Goal: Task Accomplishment & Management: Manage account settings

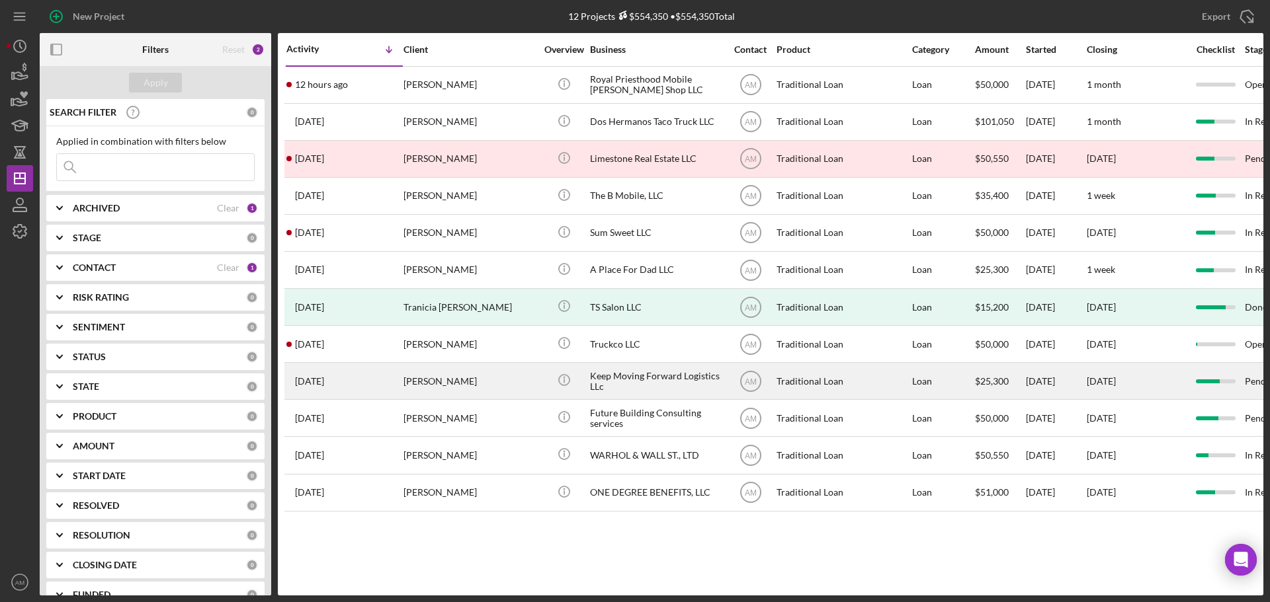
click at [429, 382] on div "Alfreda Dougherty" at bounding box center [469, 381] width 132 height 35
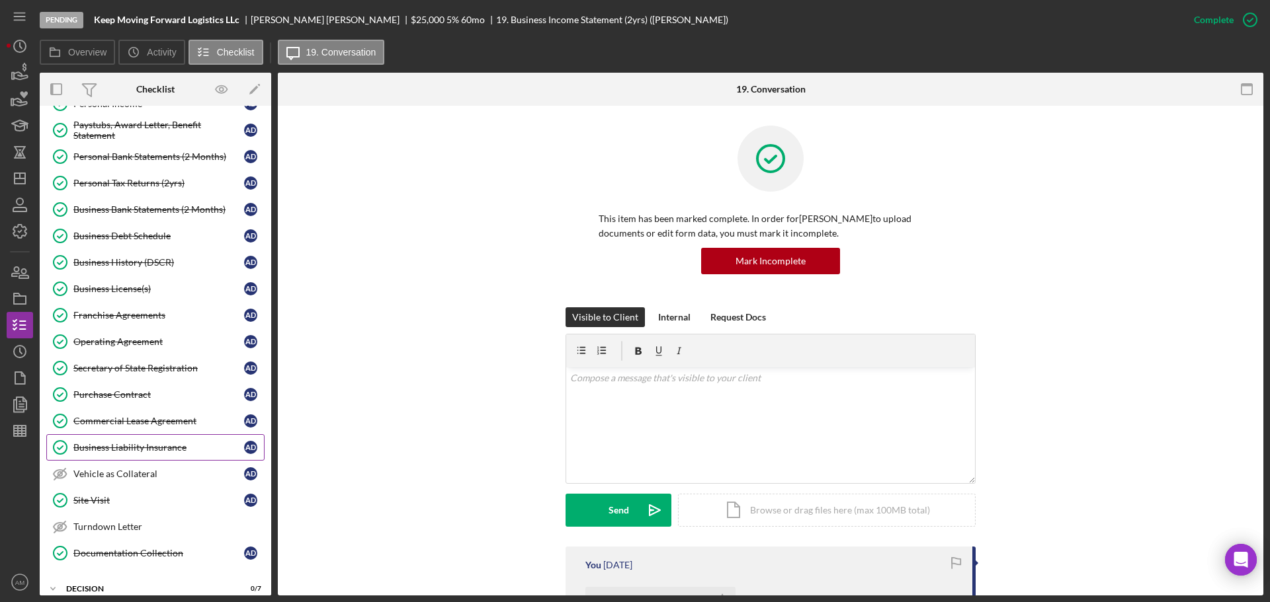
scroll to position [476, 0]
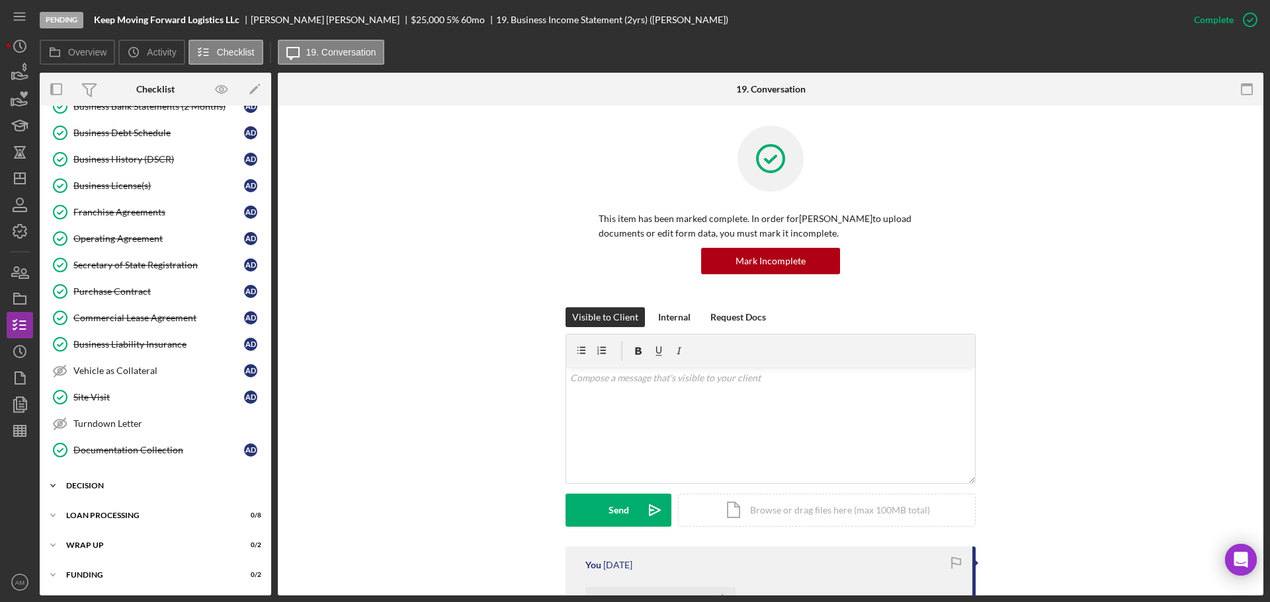
click at [97, 481] on div "Icon/Expander Decision 0 / 7" at bounding box center [155, 486] width 231 height 26
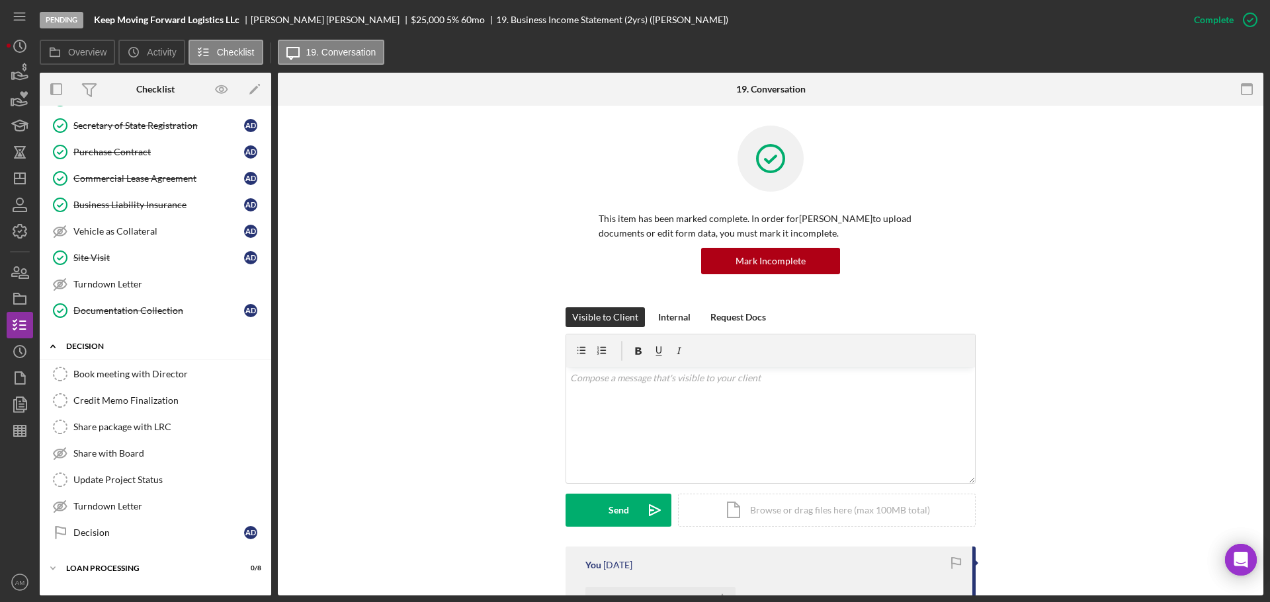
scroll to position [669, 0]
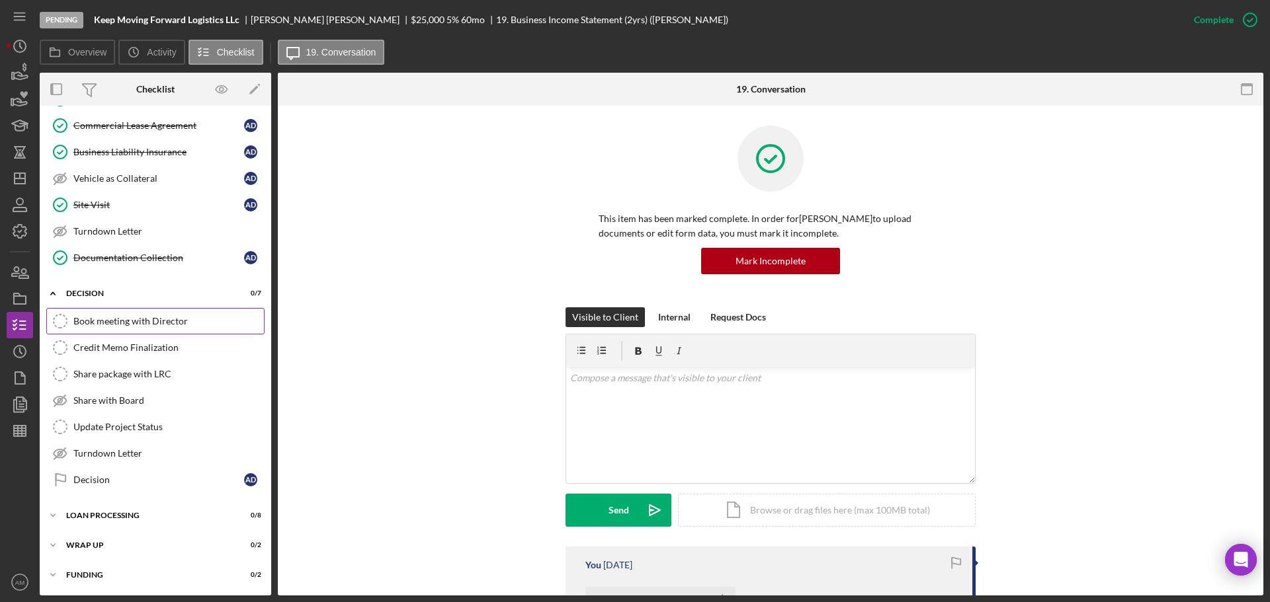
click at [140, 323] on div "Book meeting with Director" at bounding box center [168, 321] width 190 height 11
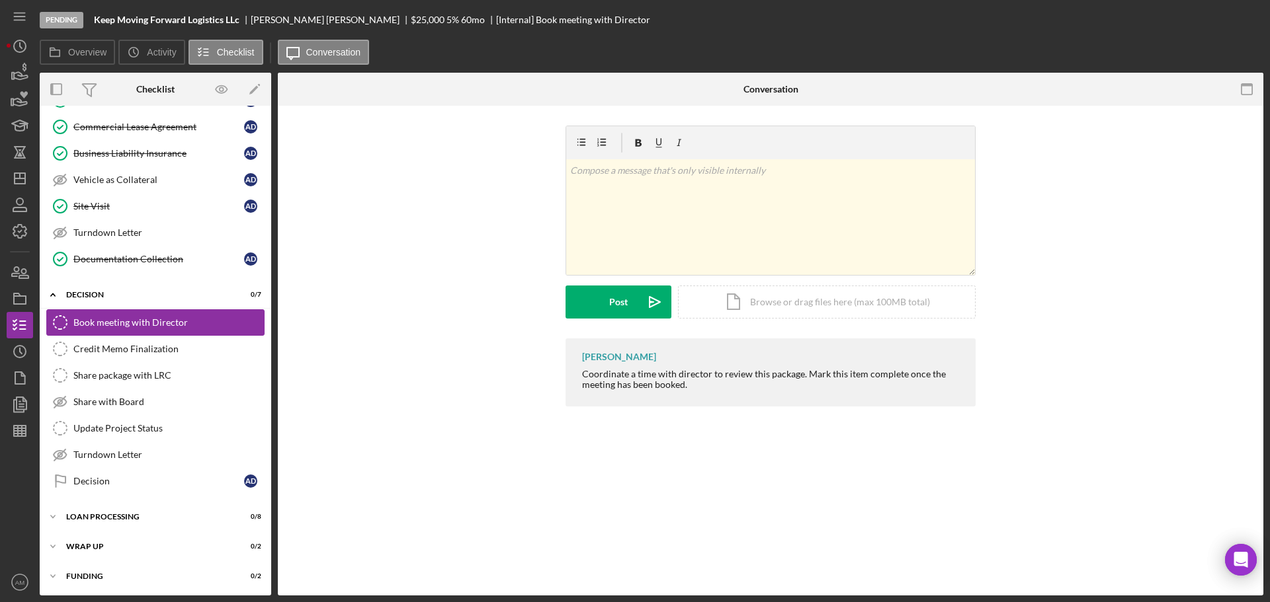
scroll to position [669, 0]
click at [1199, 16] on div "Mark Complete" at bounding box center [1201, 20] width 64 height 26
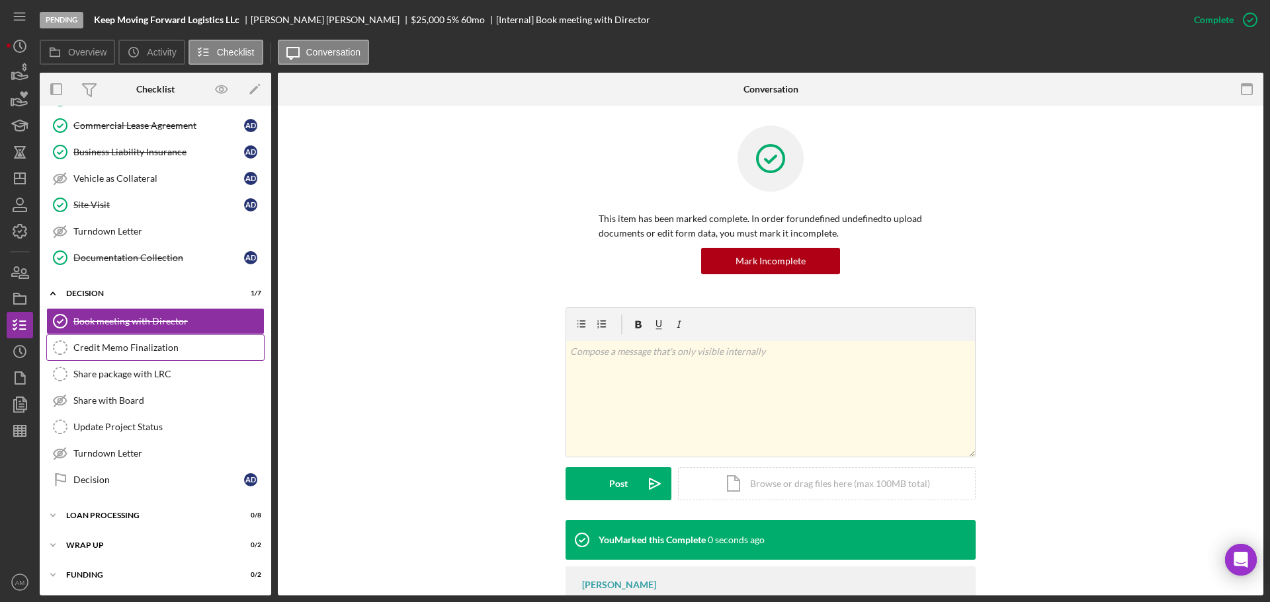
click at [138, 348] on div "Credit Memo Finalization" at bounding box center [168, 348] width 190 height 11
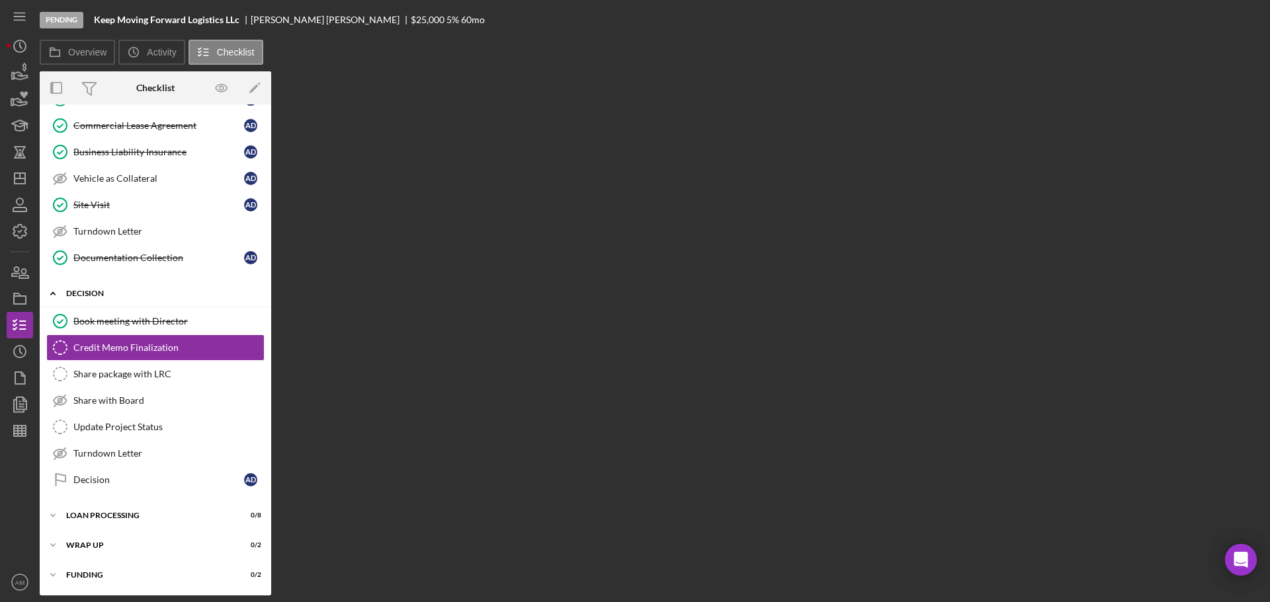
scroll to position [669, 0]
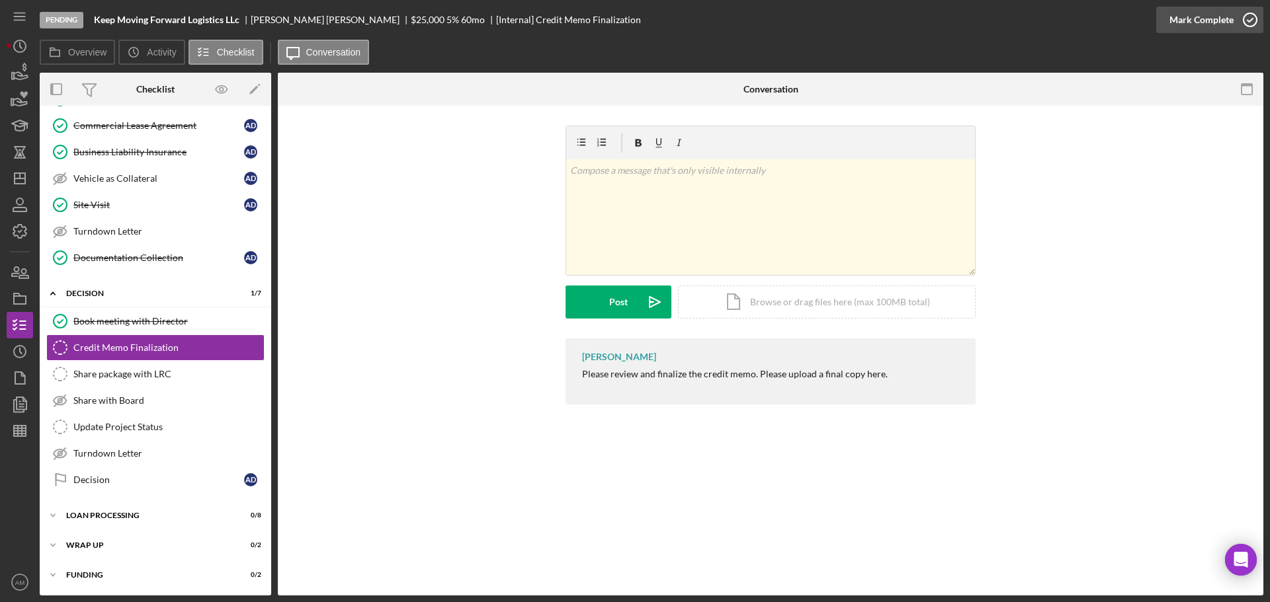
click at [1191, 17] on div "Mark Complete" at bounding box center [1201, 20] width 64 height 26
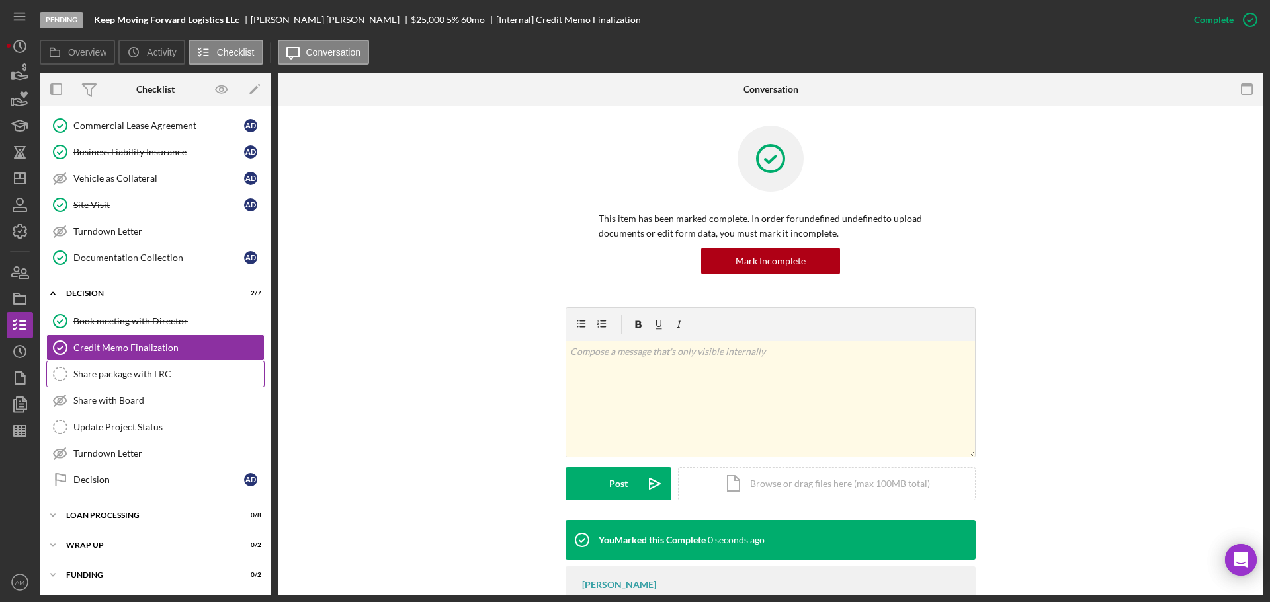
click at [143, 366] on link "Share package with LRC Share package with LRC" at bounding box center [155, 374] width 218 height 26
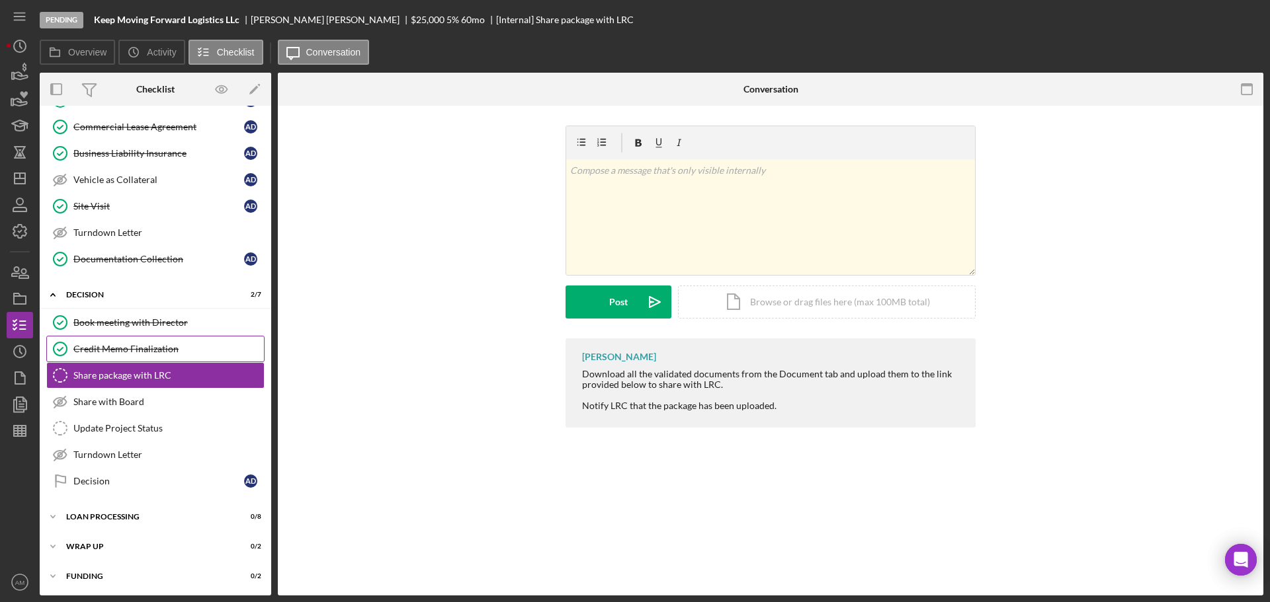
scroll to position [669, 0]
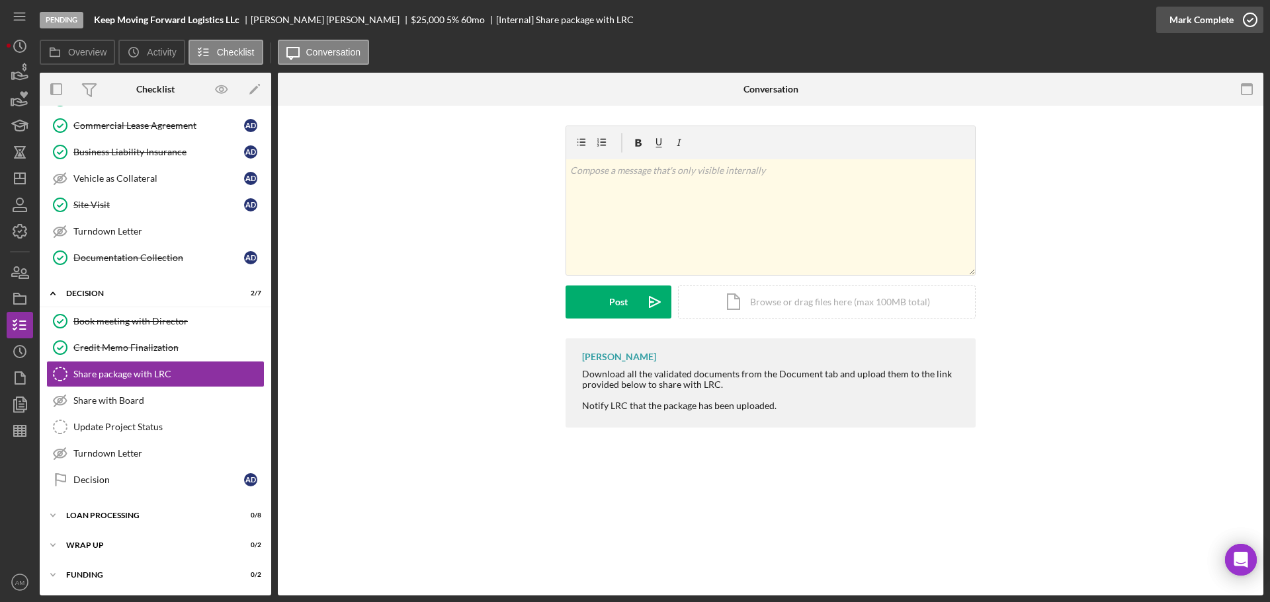
click at [1208, 18] on div "Mark Complete" at bounding box center [1201, 20] width 64 height 26
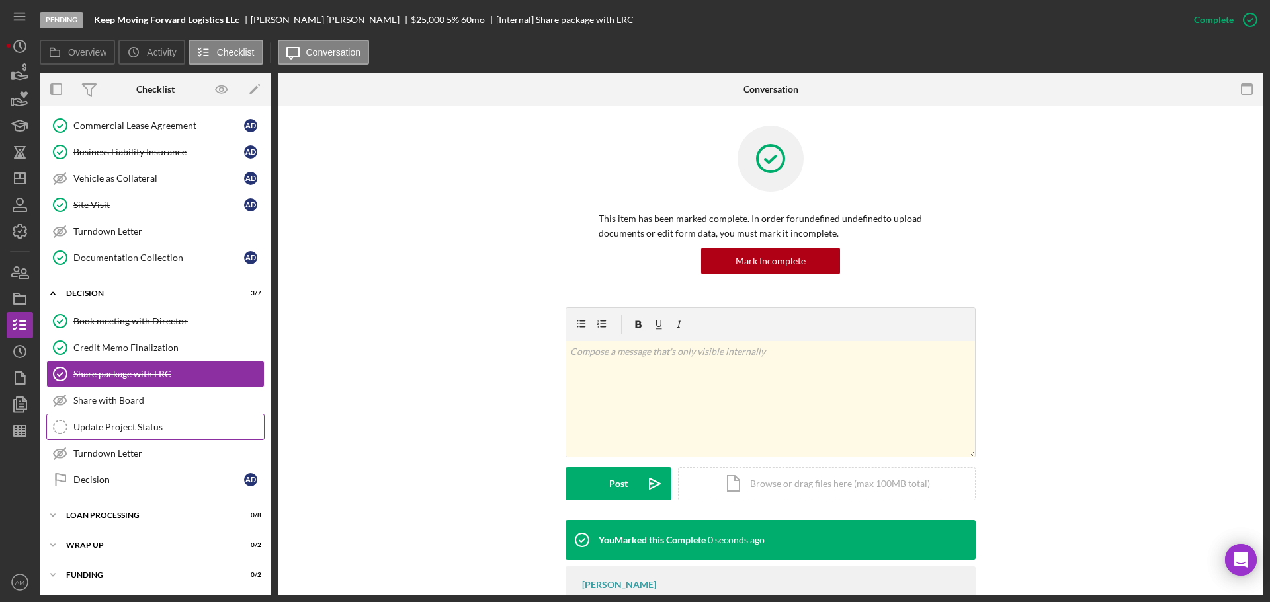
click at [120, 425] on div "Update Project Status" at bounding box center [168, 427] width 190 height 11
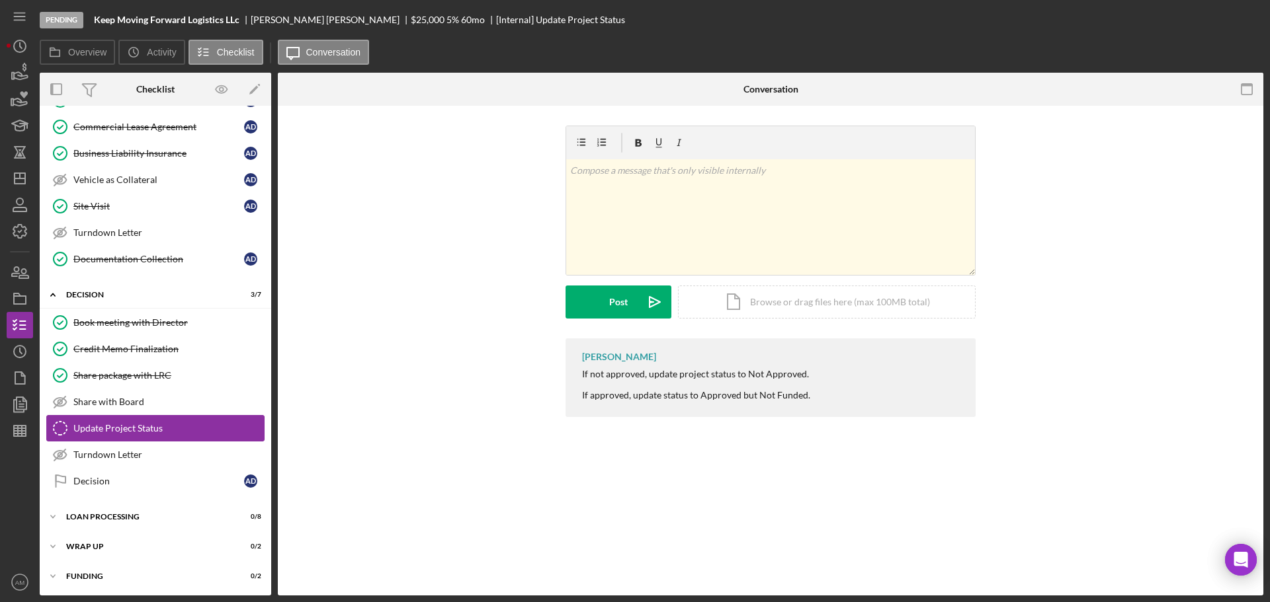
scroll to position [669, 0]
click at [18, 299] on icon "button" at bounding box center [19, 298] width 33 height 33
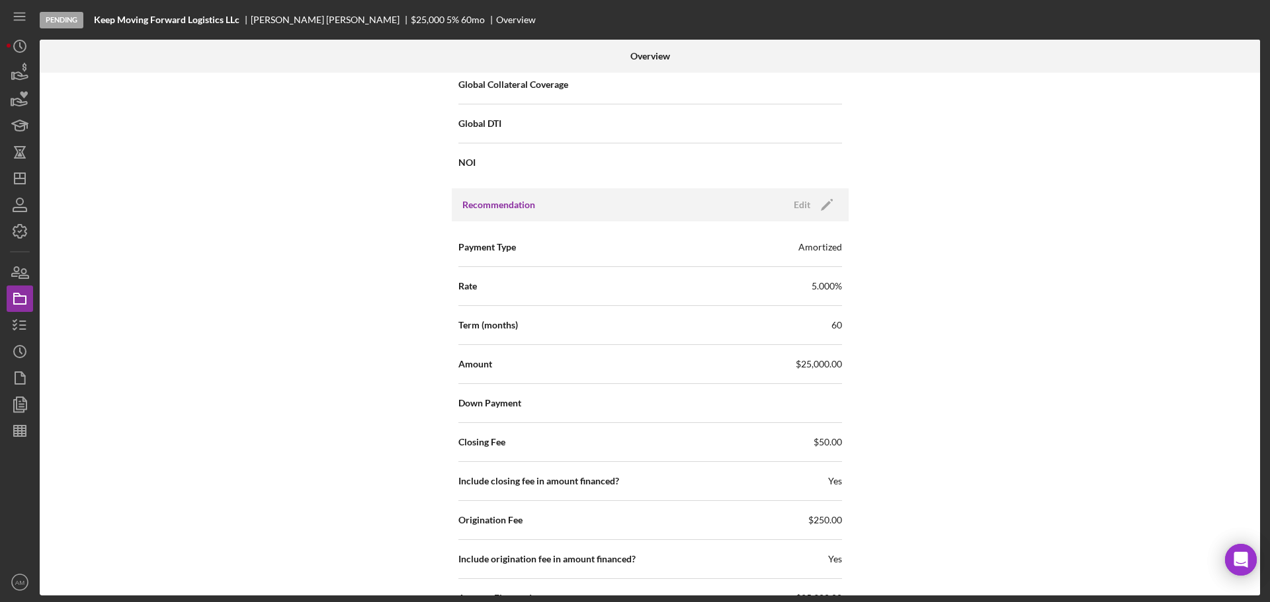
scroll to position [1190, 0]
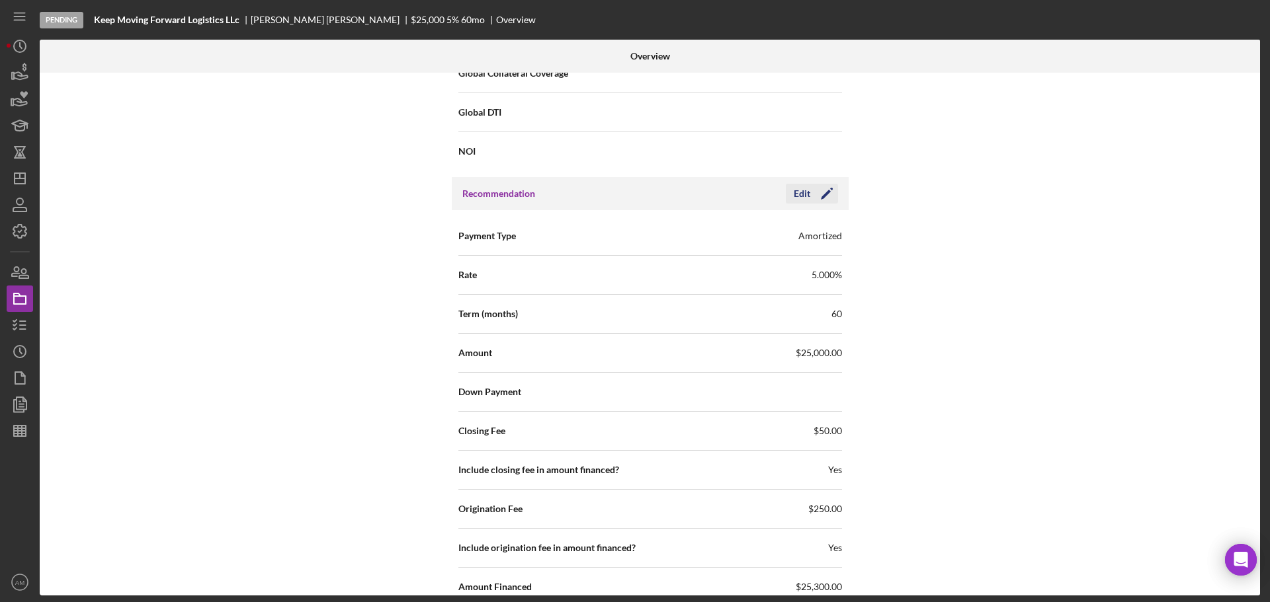
click at [824, 192] on polygon "button" at bounding box center [826, 195] width 10 height 10
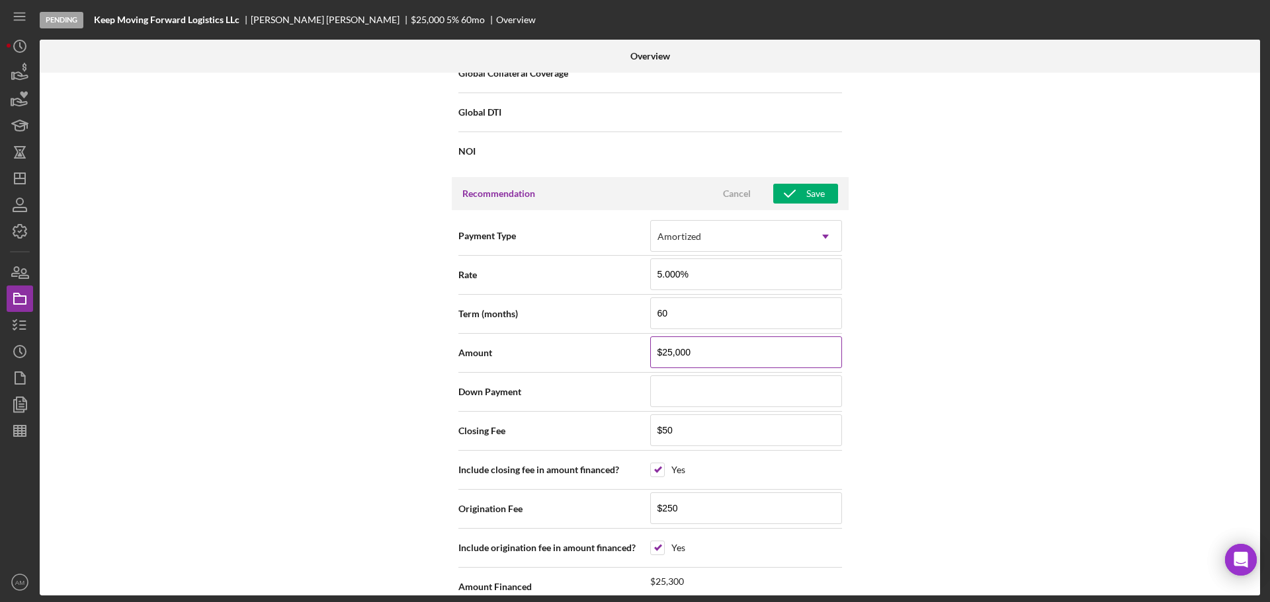
click at [700, 356] on input "$25,000" at bounding box center [746, 353] width 192 height 32
drag, startPoint x: 690, startPoint y: 356, endPoint x: 624, endPoint y: 357, distance: 65.5
click at [624, 357] on div "Amount $25,000" at bounding box center [650, 353] width 384 height 33
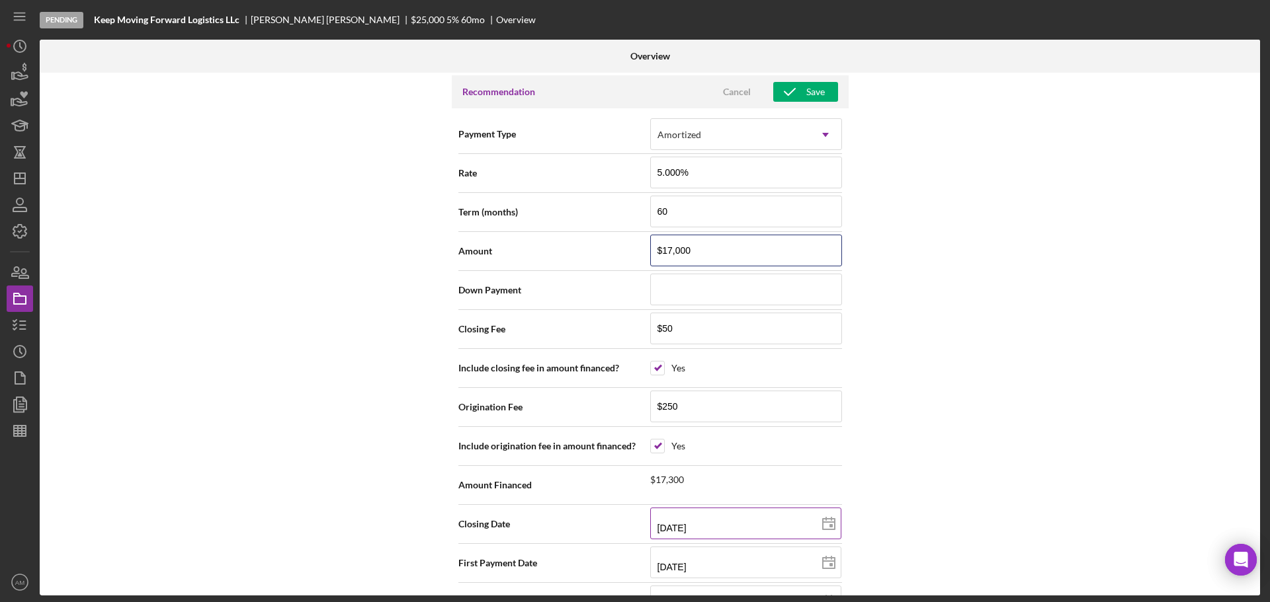
scroll to position [1323, 0]
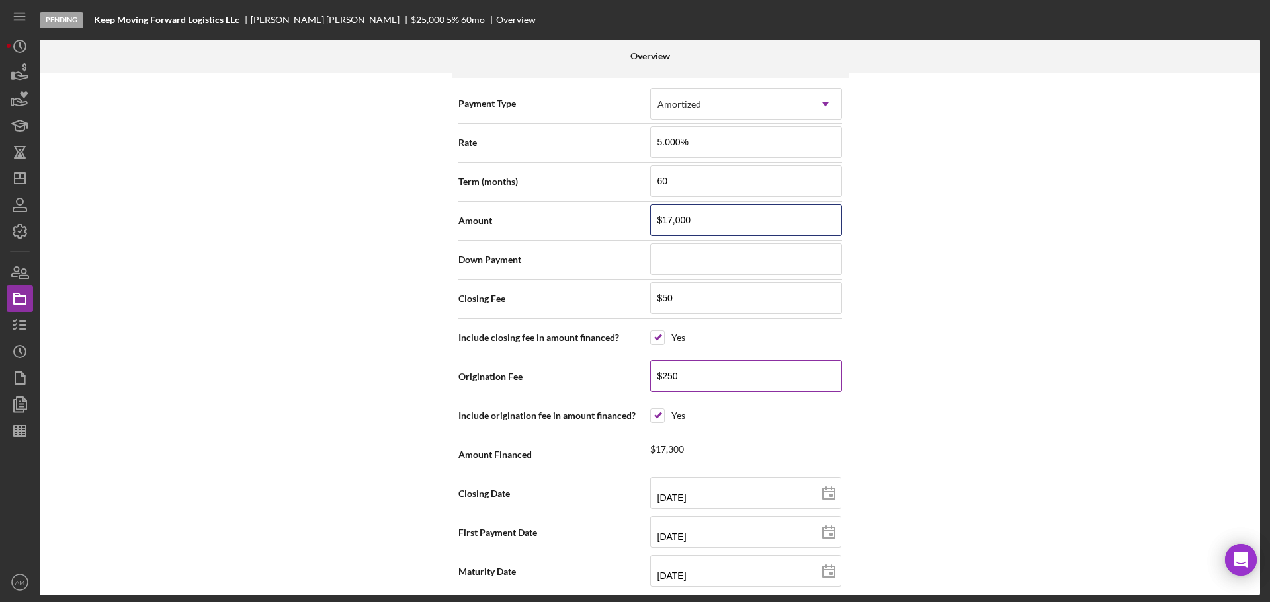
type input "$17,000"
drag, startPoint x: 686, startPoint y: 378, endPoint x: 639, endPoint y: 373, distance: 46.6
click at [639, 373] on div "Origination Fee $250" at bounding box center [650, 376] width 384 height 33
click at [999, 393] on div "Internal Workflow Stage Pending Icon/Dropdown Arrow Archive (can unarchive late…" at bounding box center [650, 334] width 1220 height 523
click at [883, 397] on div "Internal Workflow Stage Pending Icon/Dropdown Arrow Archive (can unarchive late…" at bounding box center [650, 334] width 1220 height 523
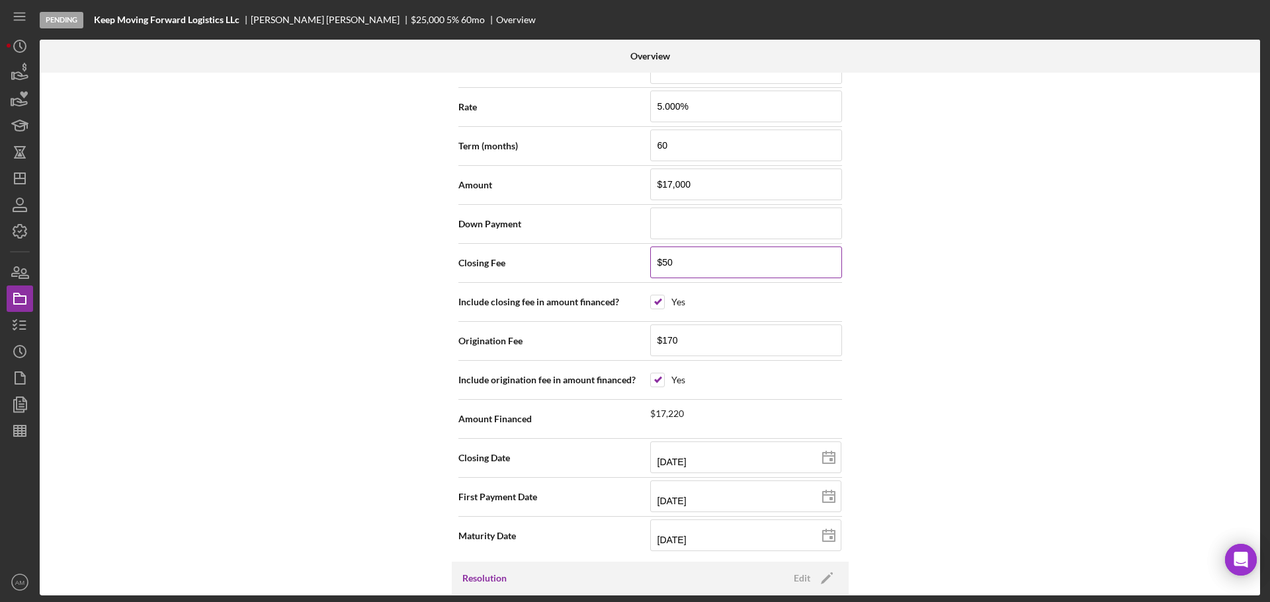
scroll to position [1389, 0]
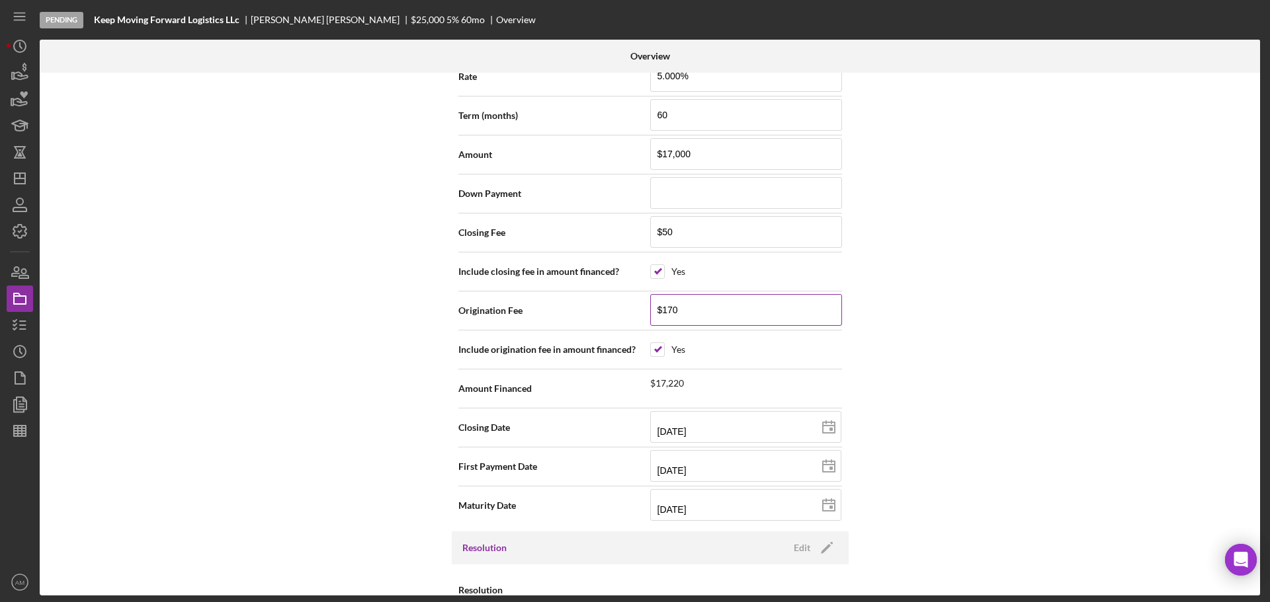
click at [713, 315] on input "$170" at bounding box center [746, 310] width 192 height 32
drag, startPoint x: 689, startPoint y: 309, endPoint x: 651, endPoint y: 309, distance: 37.7
click at [651, 309] on input "$170" at bounding box center [746, 310] width 192 height 32
type input "$200"
click at [1053, 350] on div "Internal Workflow Stage Pending Icon/Dropdown Arrow Archive (can unarchive late…" at bounding box center [650, 334] width 1220 height 523
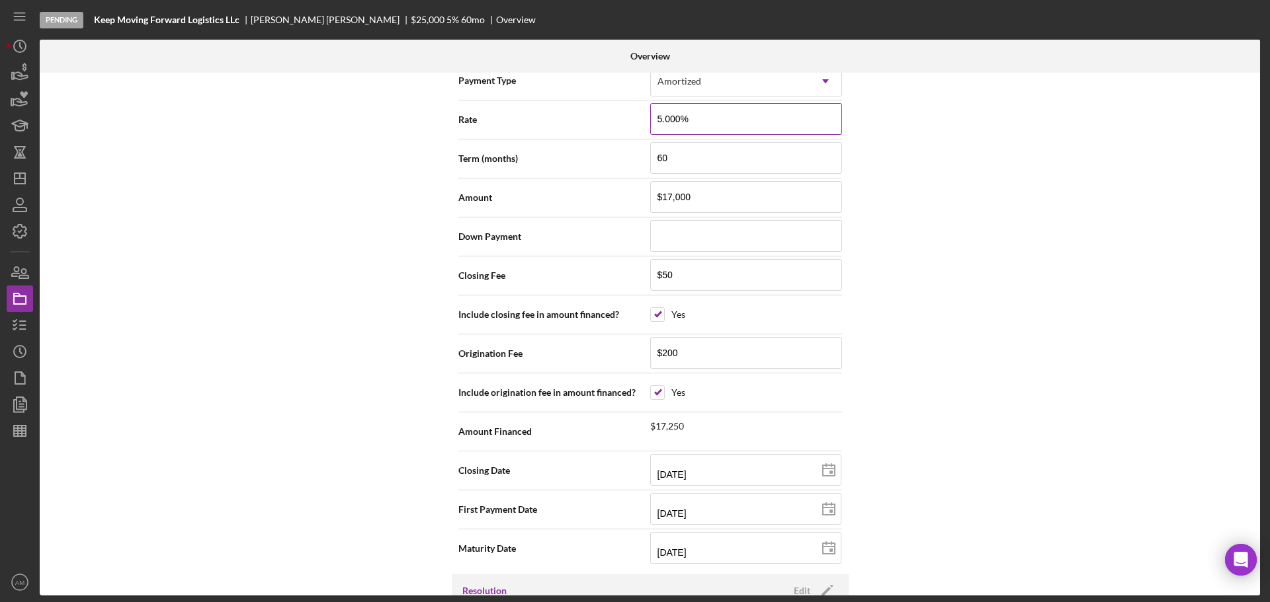
scroll to position [1323, 0]
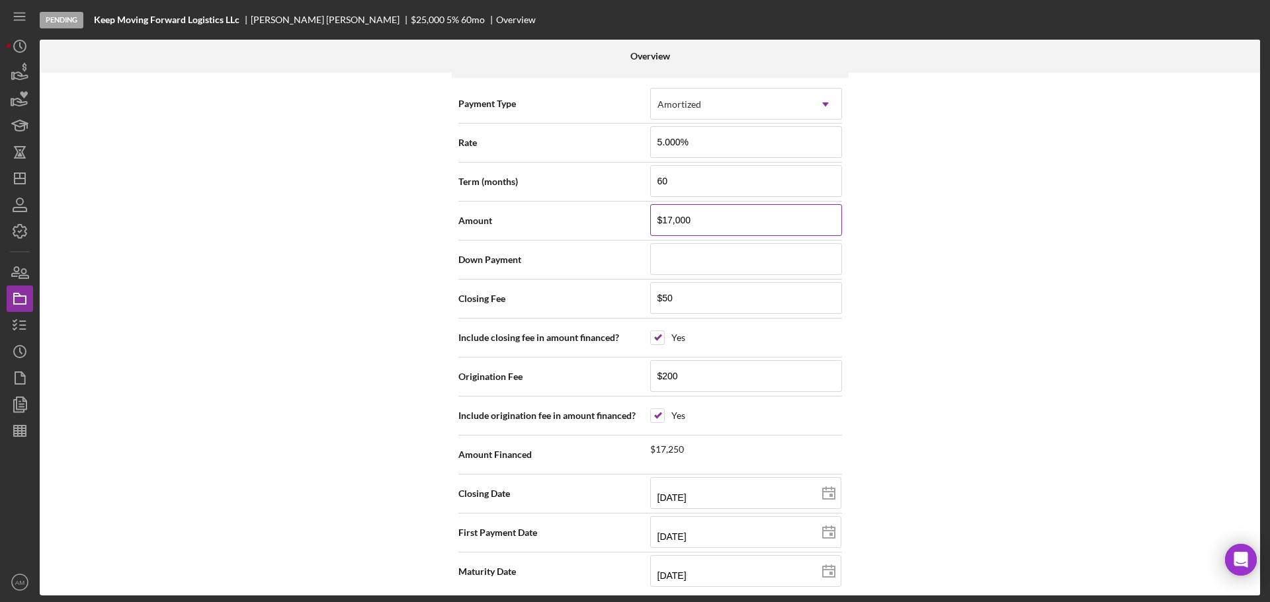
click at [715, 222] on input "$17,000" at bounding box center [746, 220] width 192 height 32
type input "$17,500"
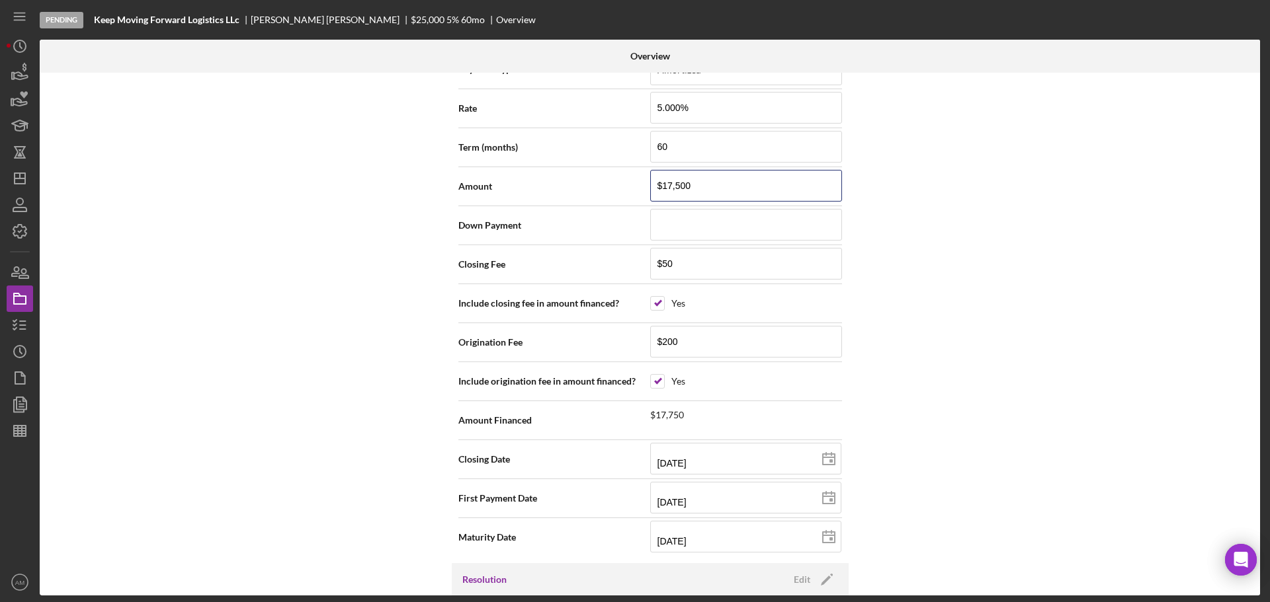
scroll to position [1389, 0]
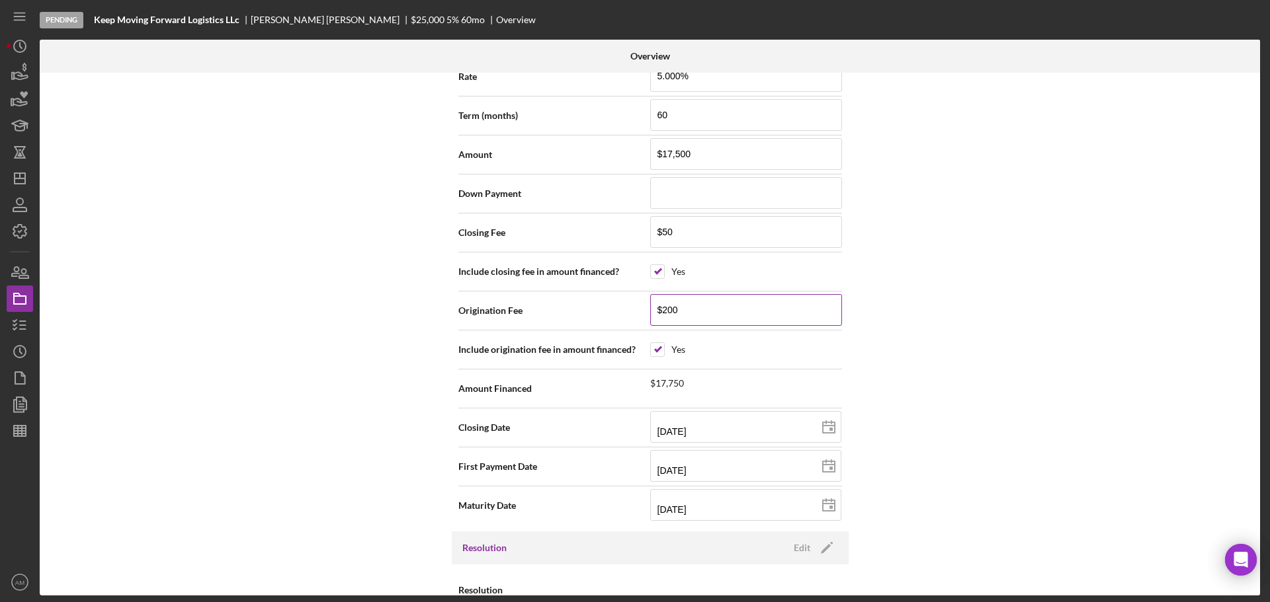
click at [768, 317] on input "$200" at bounding box center [746, 310] width 192 height 32
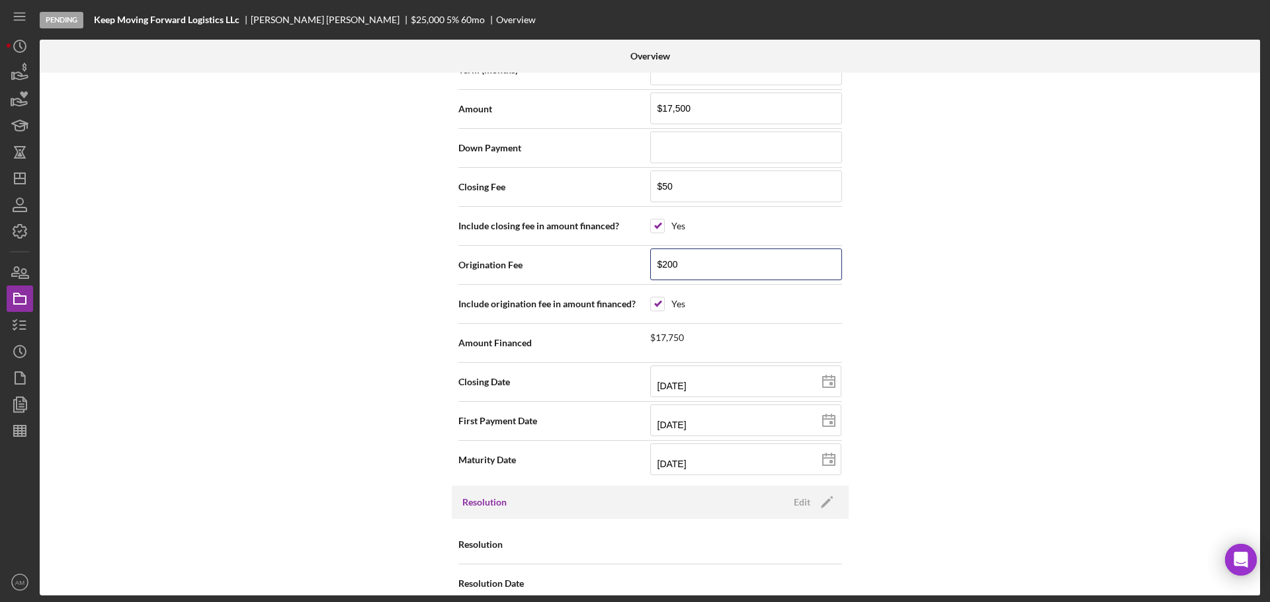
scroll to position [1455, 0]
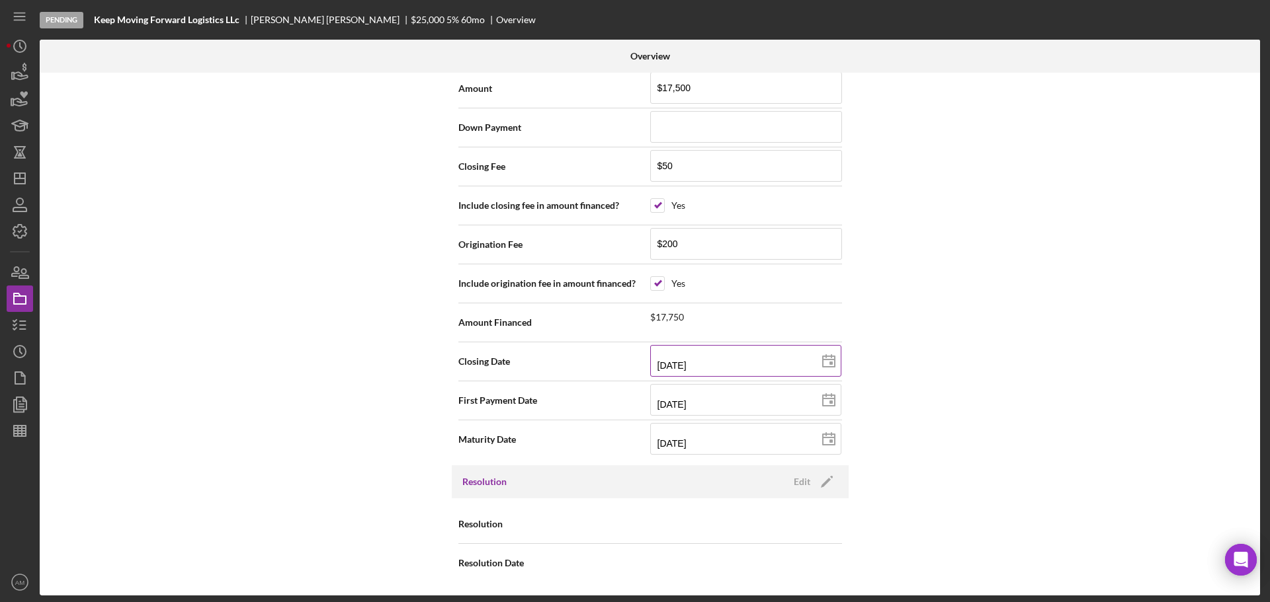
click at [806, 360] on input "09/15/2015" at bounding box center [745, 361] width 191 height 32
click at [829, 360] on line at bounding box center [829, 360] width 12 height 0
click at [800, 359] on input "09/15/2015" at bounding box center [745, 361] width 191 height 32
click at [827, 360] on line at bounding box center [829, 360] width 12 height 0
type input "10/15/2015"
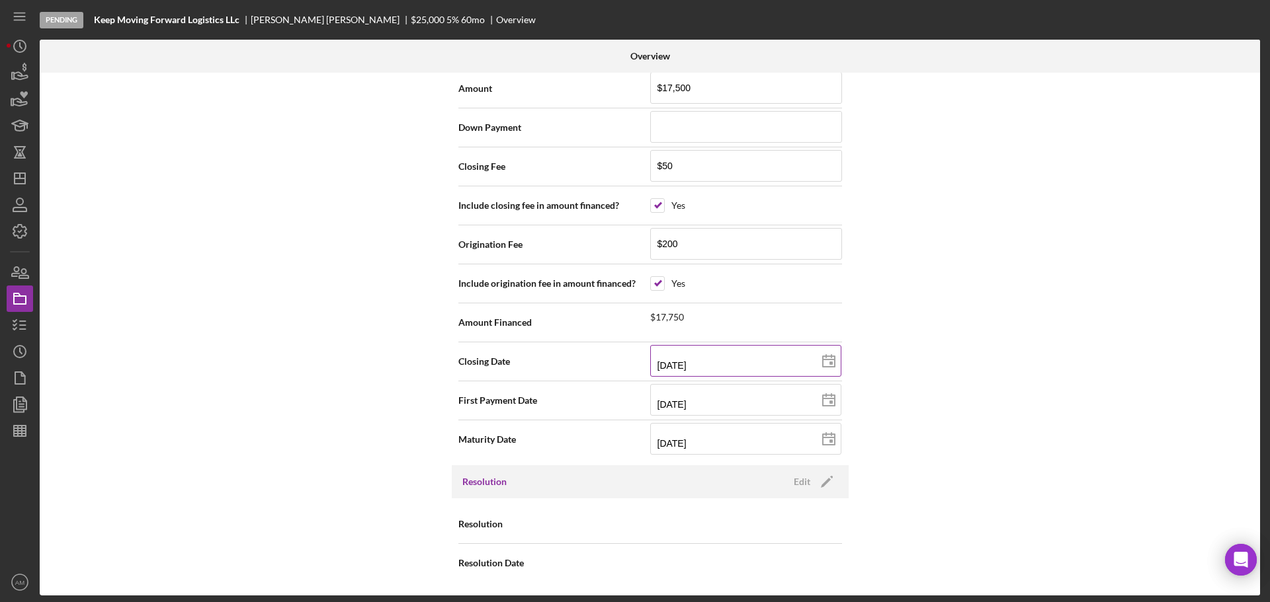
type input "2015-10-15"
type input "10/13/2015"
type input "2015-10-13"
click at [827, 401] on icon at bounding box center [828, 400] width 33 height 33
type input "12/15/2025"
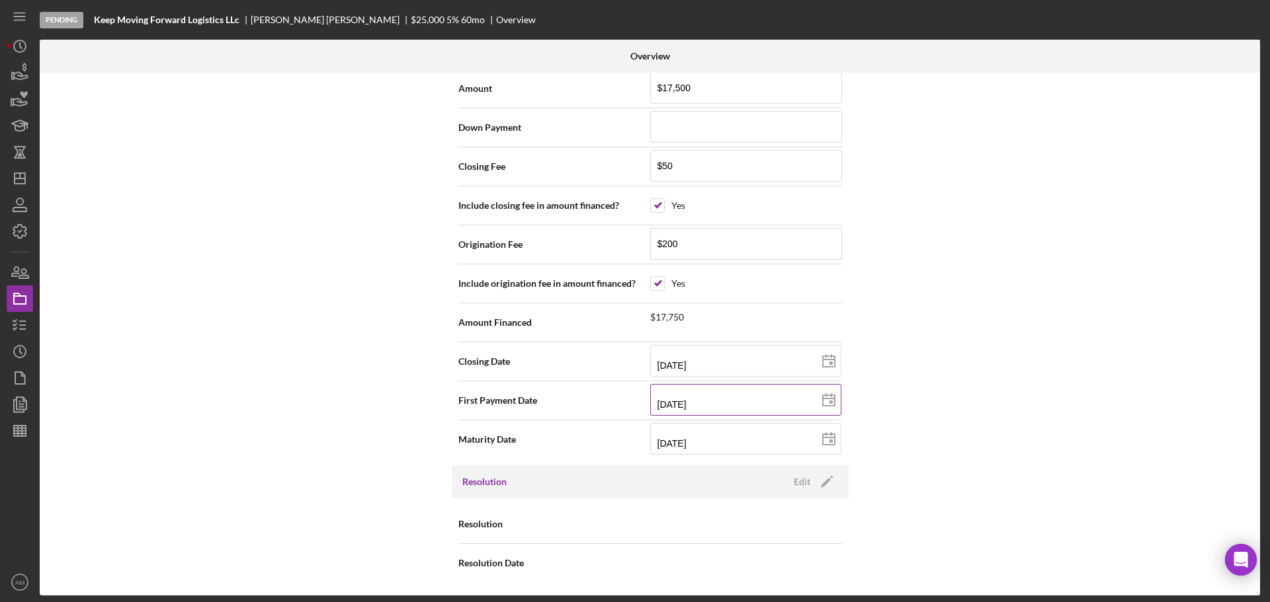
type input "2025-12-15"
type input "12/01/2025"
type input "2025-12-01"
click at [828, 436] on icon at bounding box center [828, 439] width 33 height 33
type input "10/01/2030"
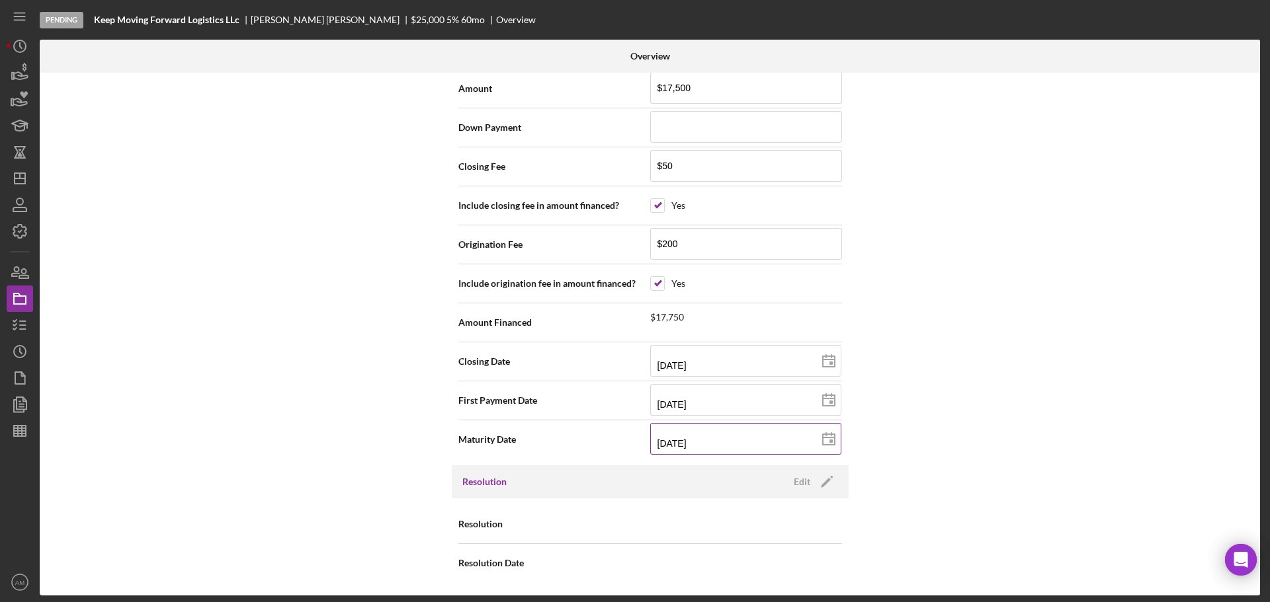
type input "2030-10-01"
click at [826, 439] on icon at bounding box center [828, 439] width 33 height 33
type input "11/01/2030"
type input "2030-11-01"
click at [916, 485] on div "Internal Workflow Stage Pending Icon/Dropdown Arrow Archive (can unarchive late…" at bounding box center [650, 334] width 1220 height 523
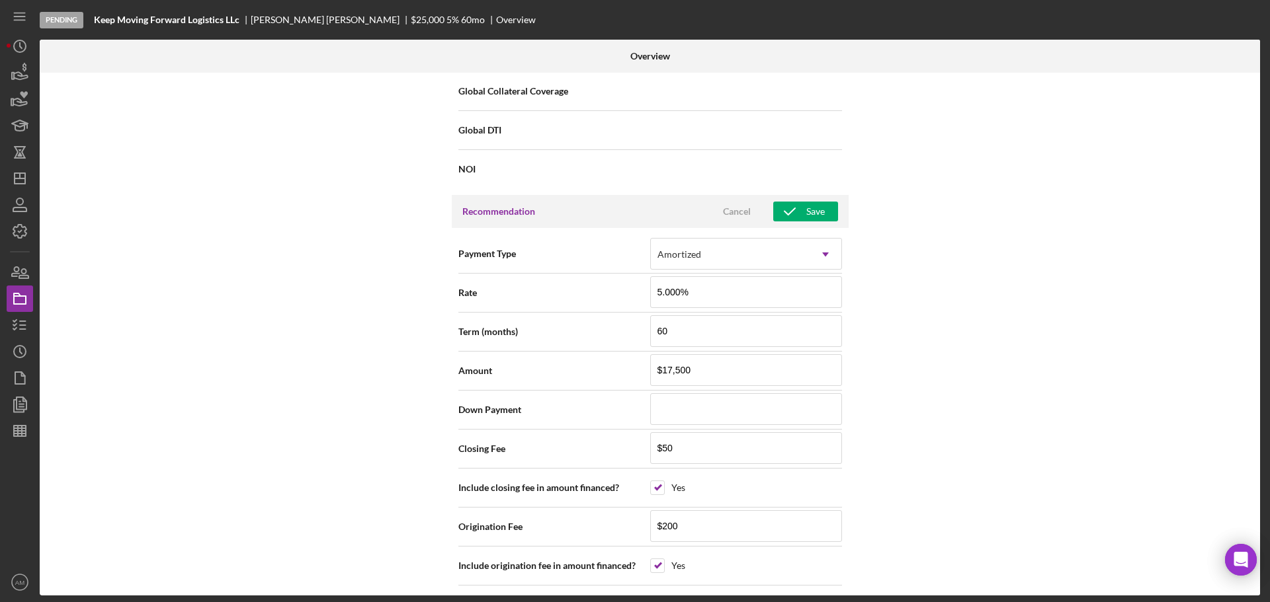
scroll to position [1124, 0]
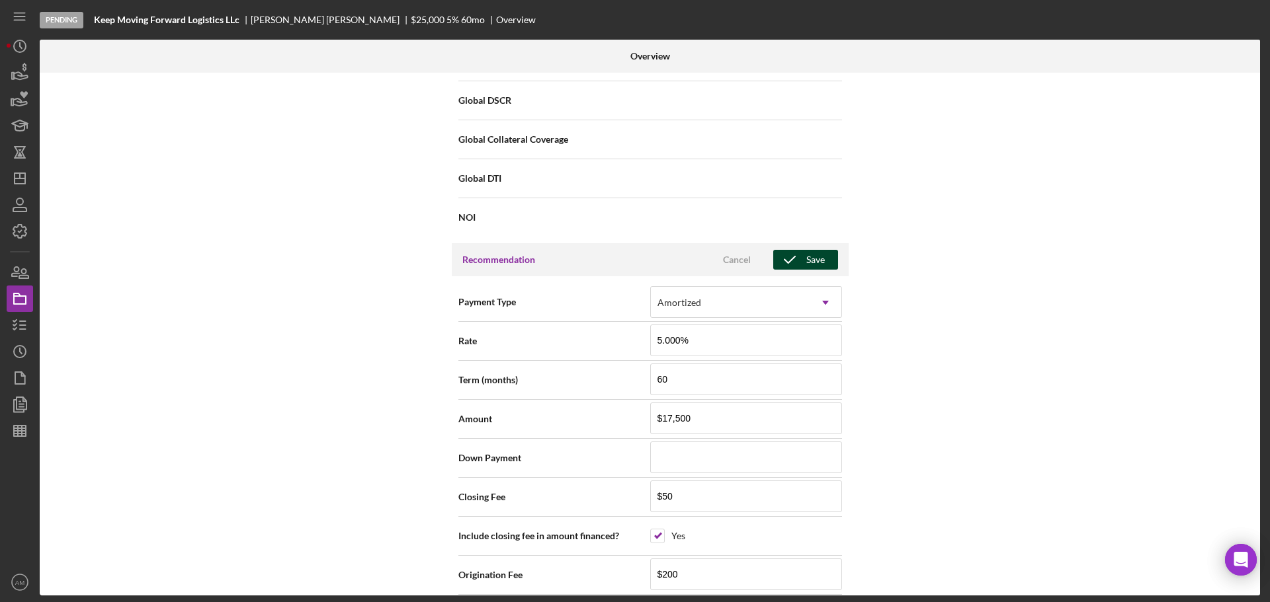
click at [809, 255] on div "Save" at bounding box center [815, 260] width 19 height 20
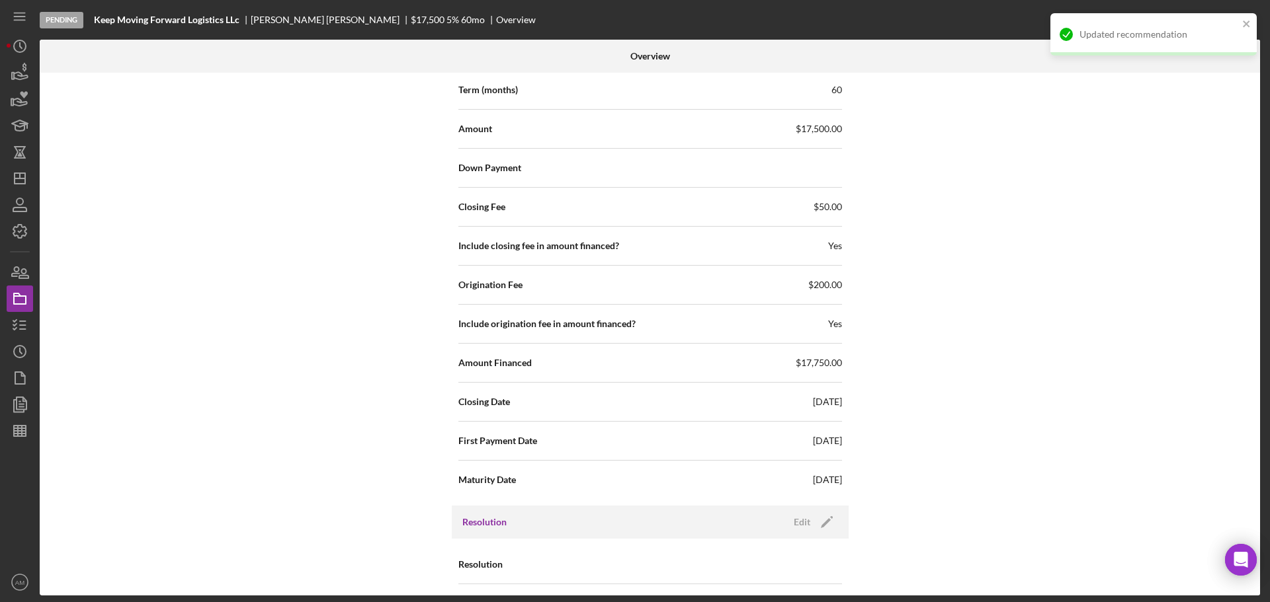
scroll to position [1455, 0]
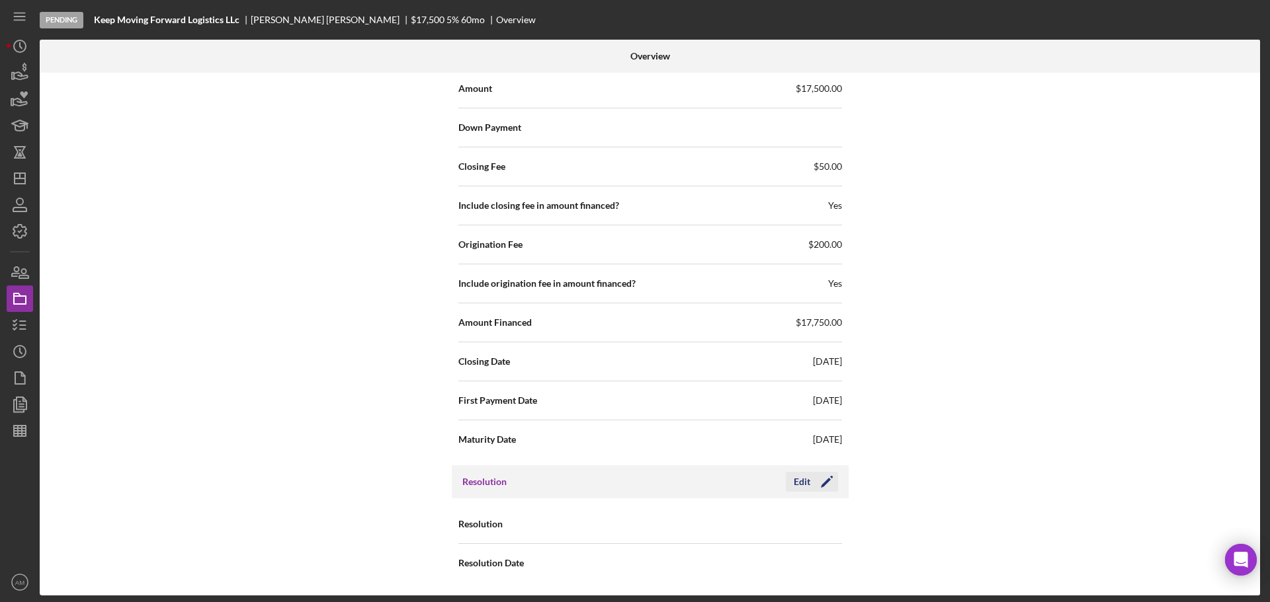
click at [796, 478] on div "Edit" at bounding box center [802, 482] width 17 height 20
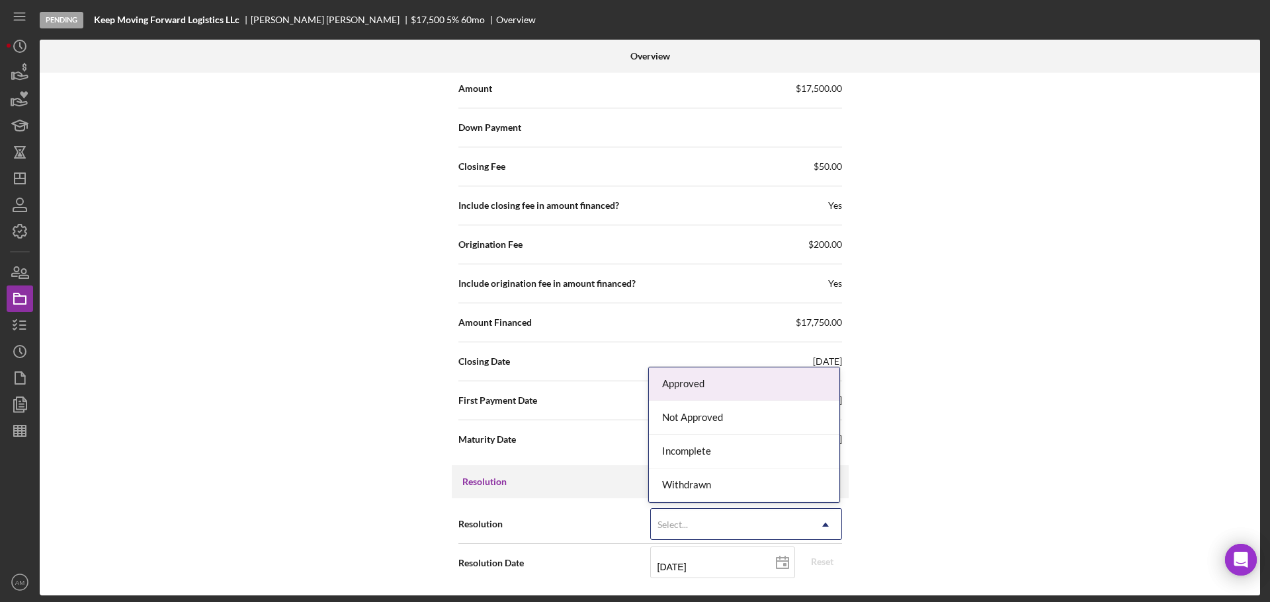
click at [818, 520] on icon "Icon/Dropdown Arrow" at bounding box center [825, 525] width 32 height 32
click at [699, 374] on div "Approved" at bounding box center [744, 385] width 190 height 34
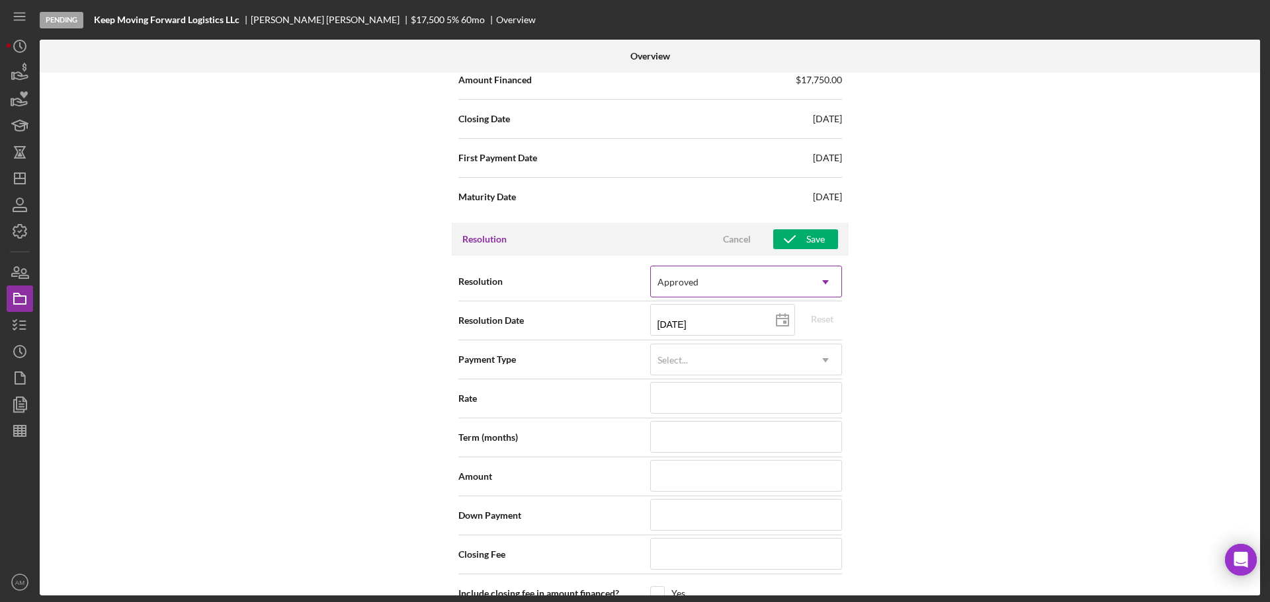
scroll to position [1719, 0]
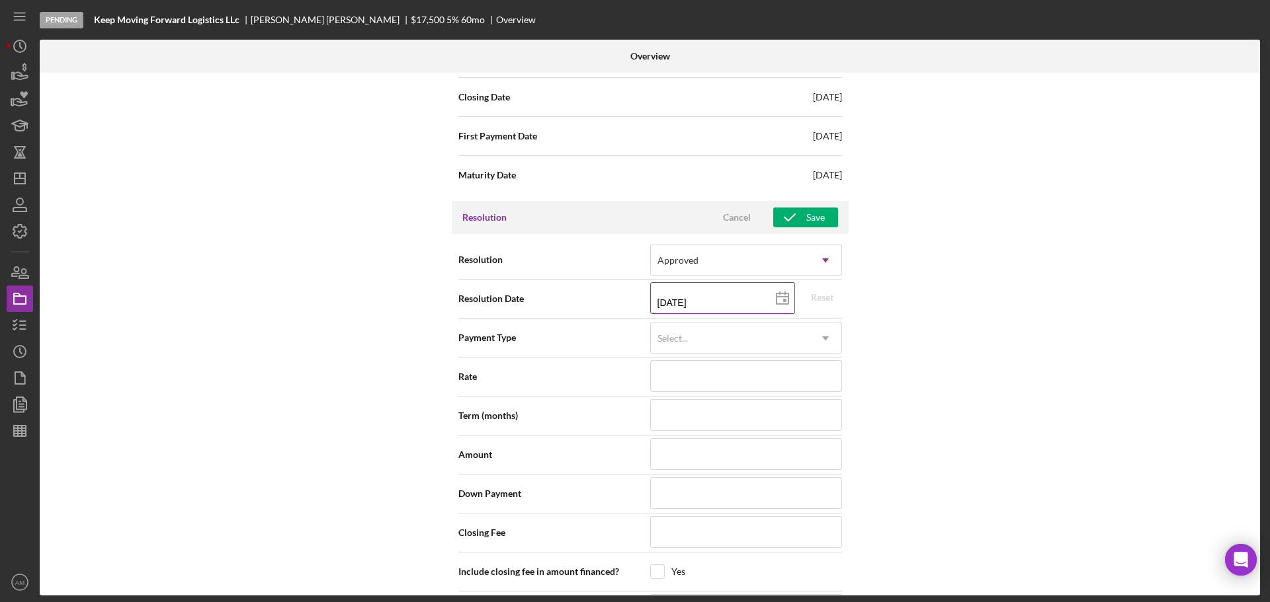
click at [776, 294] on polygon at bounding box center [782, 299] width 12 height 11
type input "10/07/2025"
type input "2025-10-07"
click at [745, 346] on div "Select..." at bounding box center [730, 338] width 159 height 30
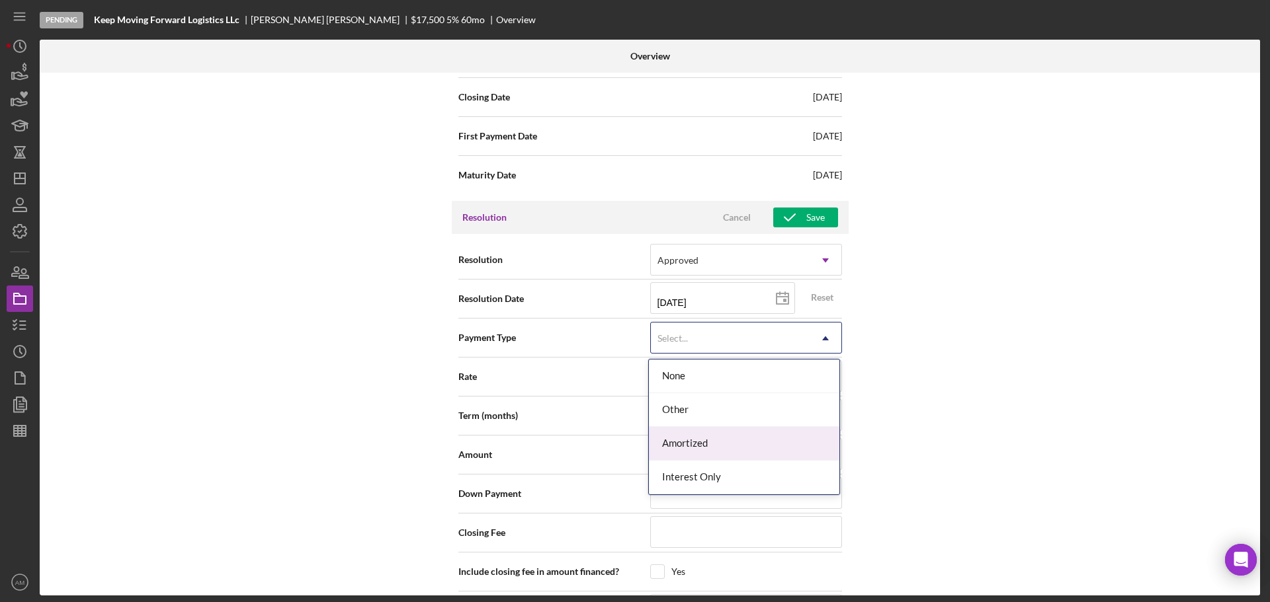
click at [704, 447] on div "Amortized" at bounding box center [744, 444] width 190 height 34
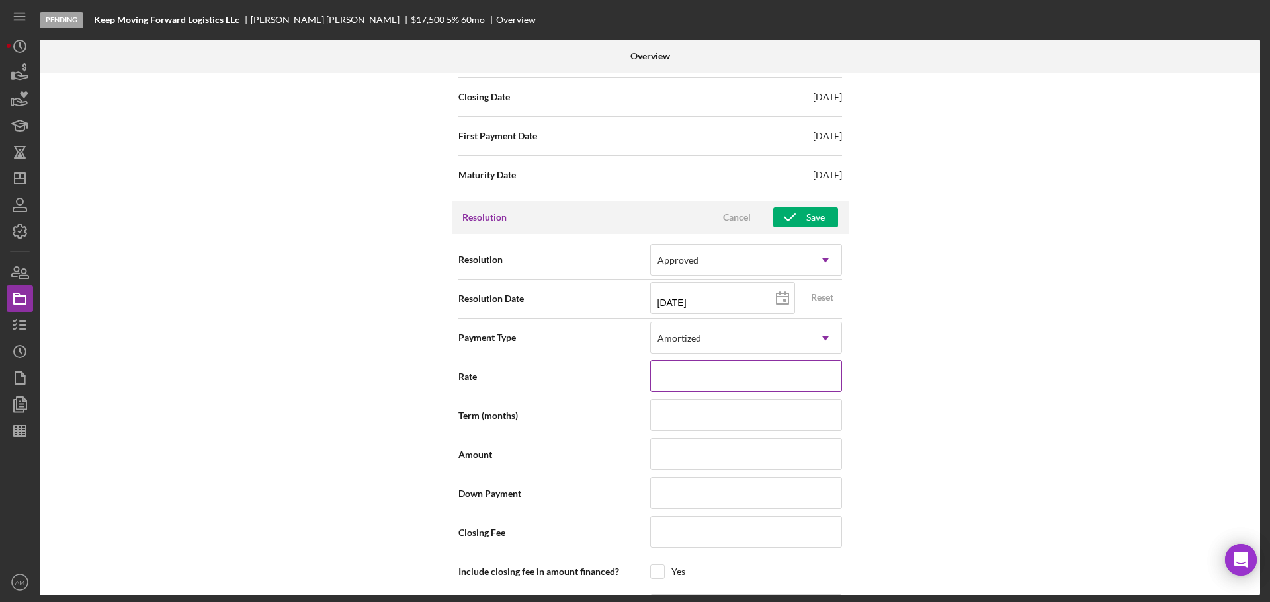
click at [683, 374] on input at bounding box center [746, 376] width 192 height 32
type input "5.000%"
click at [704, 420] on input at bounding box center [746, 415] width 192 height 32
type input "60"
click at [709, 456] on input at bounding box center [746, 454] width 192 height 32
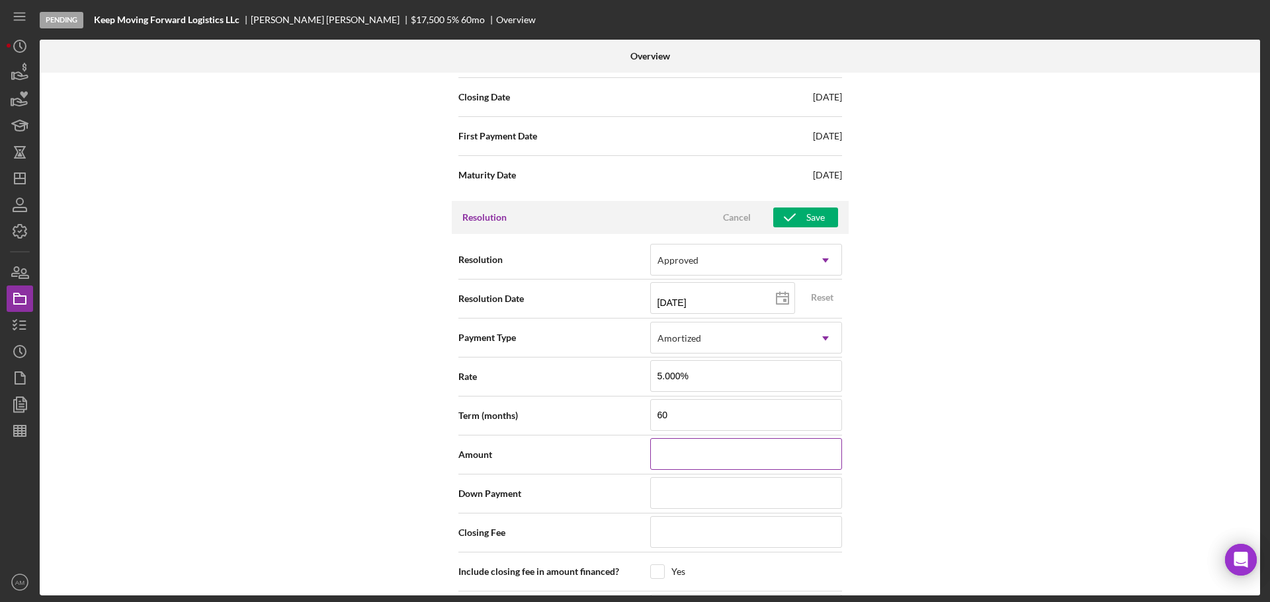
type input "$1"
type input "$17"
type input "$175"
type input "$1,750"
type input "$17,500"
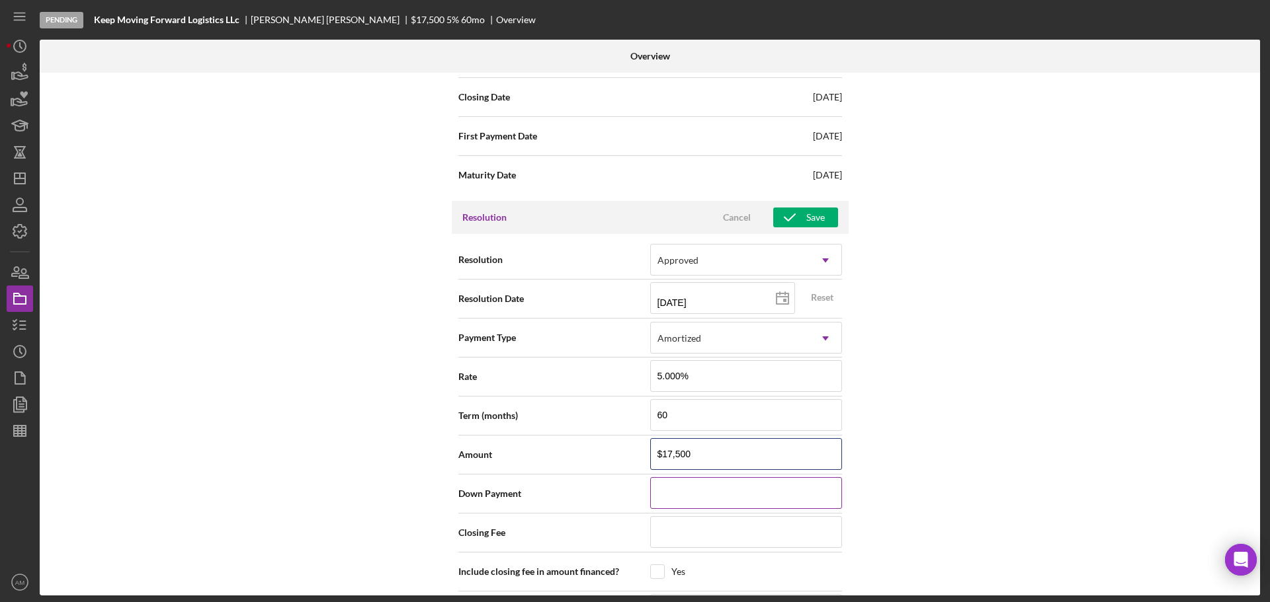
type input "$17,500"
click at [673, 503] on input at bounding box center [746, 493] width 192 height 32
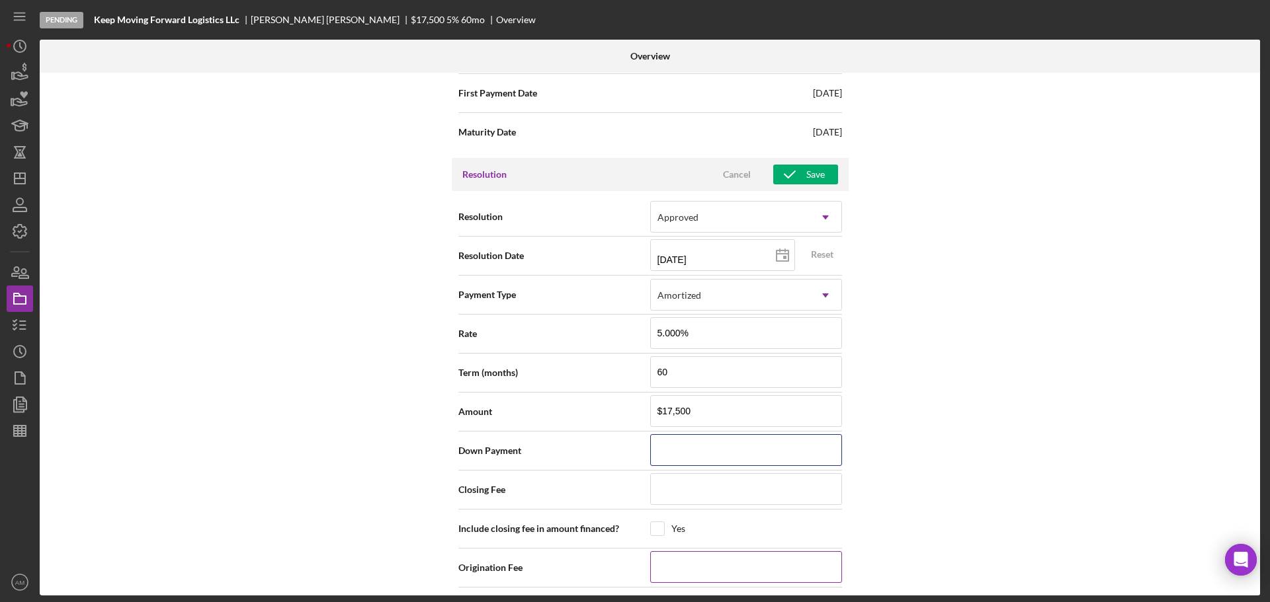
scroll to position [1785, 0]
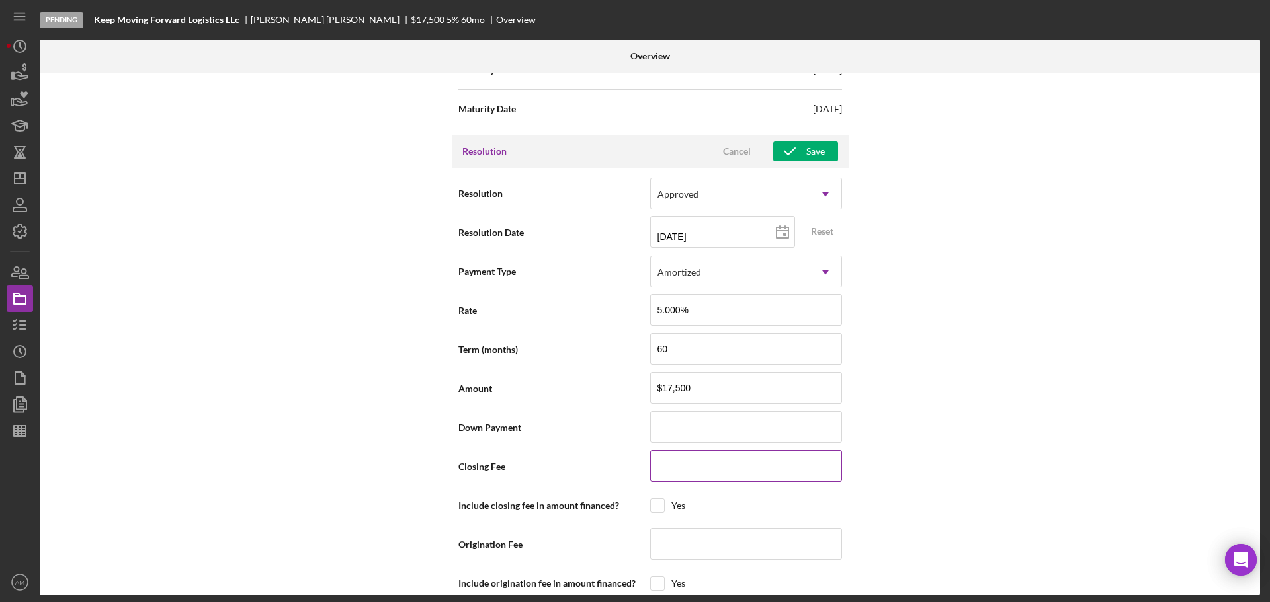
click at [673, 474] on input at bounding box center [746, 466] width 192 height 32
type input "$50"
click at [654, 505] on input "checkbox" at bounding box center [657, 505] width 13 height 13
checkbox input "true"
click at [670, 544] on input at bounding box center [746, 544] width 192 height 32
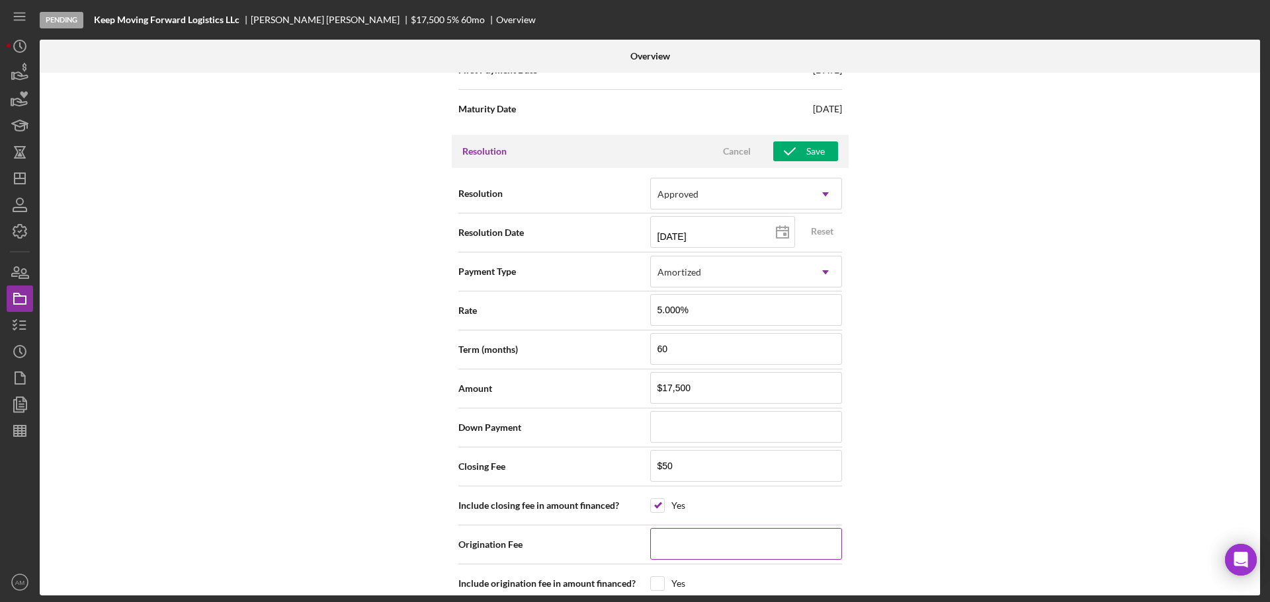
type input "$2"
type input "$20"
click at [922, 536] on div "Internal Workflow Stage Pending Icon/Dropdown Arrow Archive (can unarchive late…" at bounding box center [650, 334] width 1220 height 523
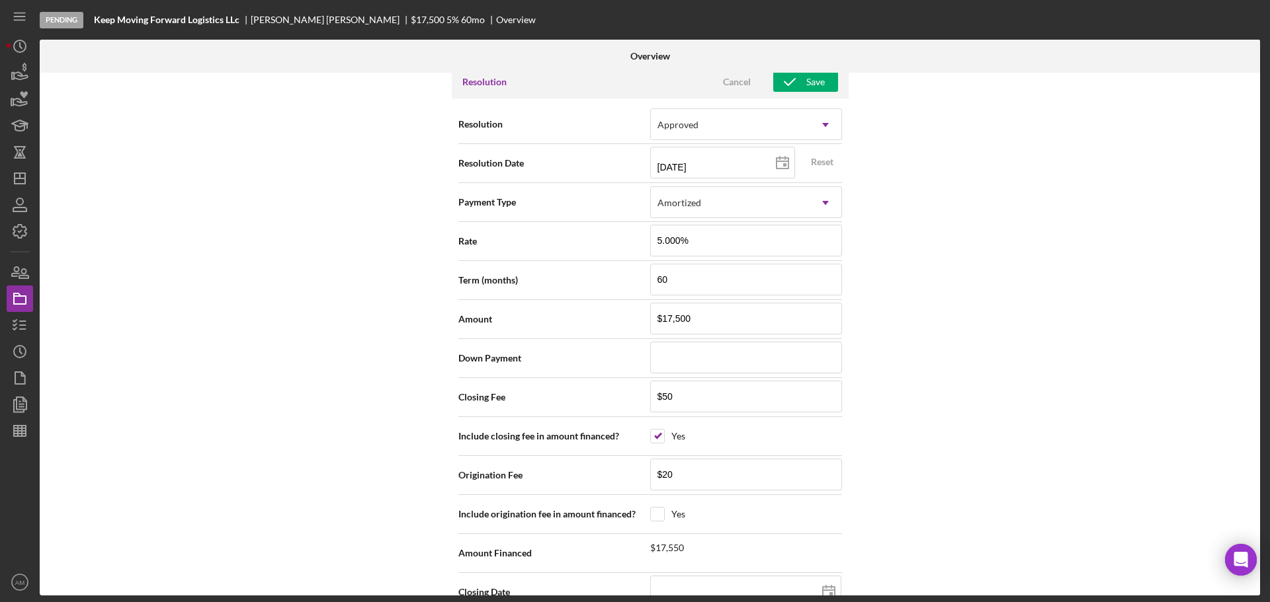
scroll to position [1962, 0]
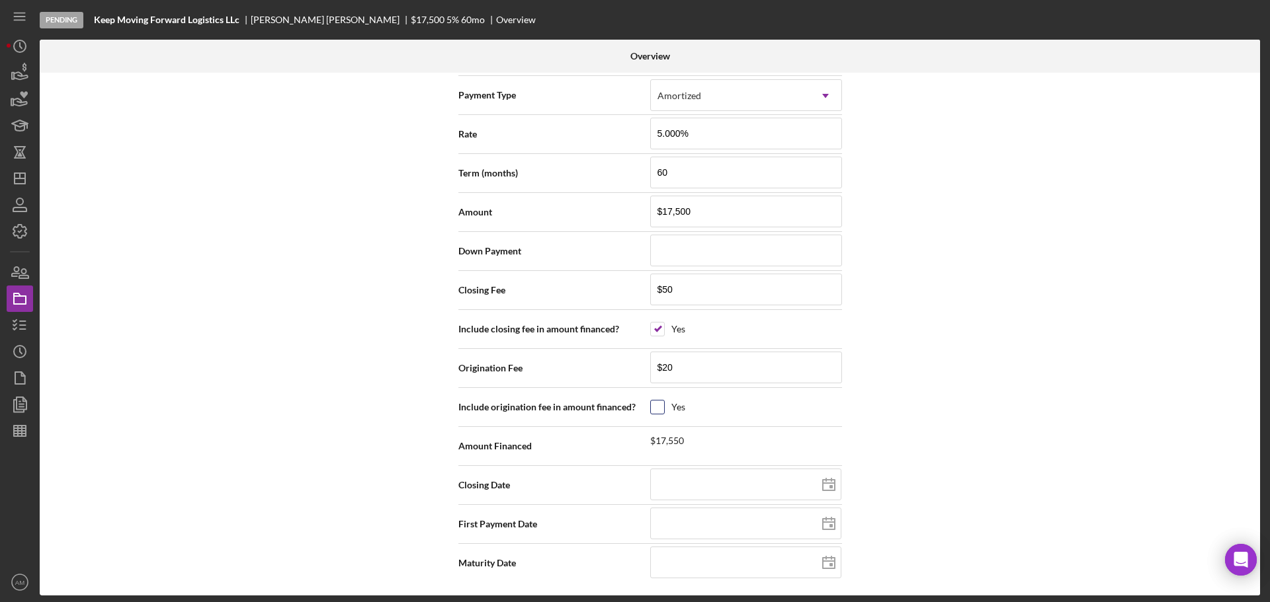
click at [657, 403] on input "checkbox" at bounding box center [657, 407] width 13 height 13
checkbox input "true"
click at [682, 370] on input "$20" at bounding box center [746, 368] width 192 height 32
type input "$200"
click at [686, 491] on input at bounding box center [745, 485] width 191 height 32
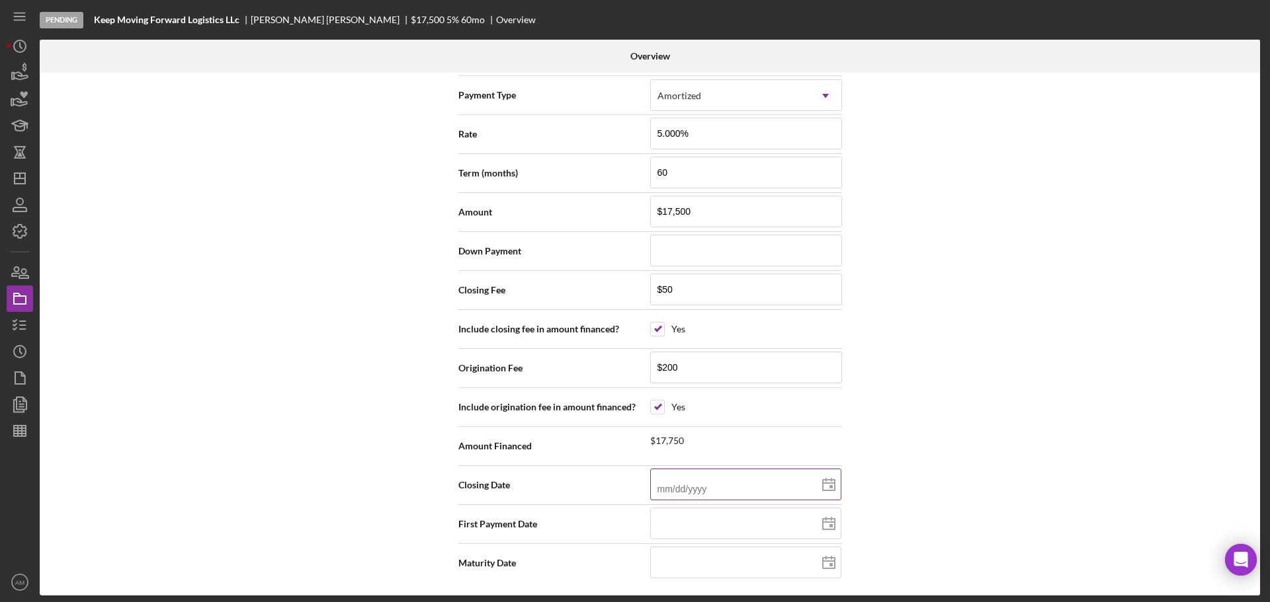
type input "1m/dd/yyyy"
type input "10/dd/yyyy"
type input "10/1d/yyyy"
type input "10/13/yyyy"
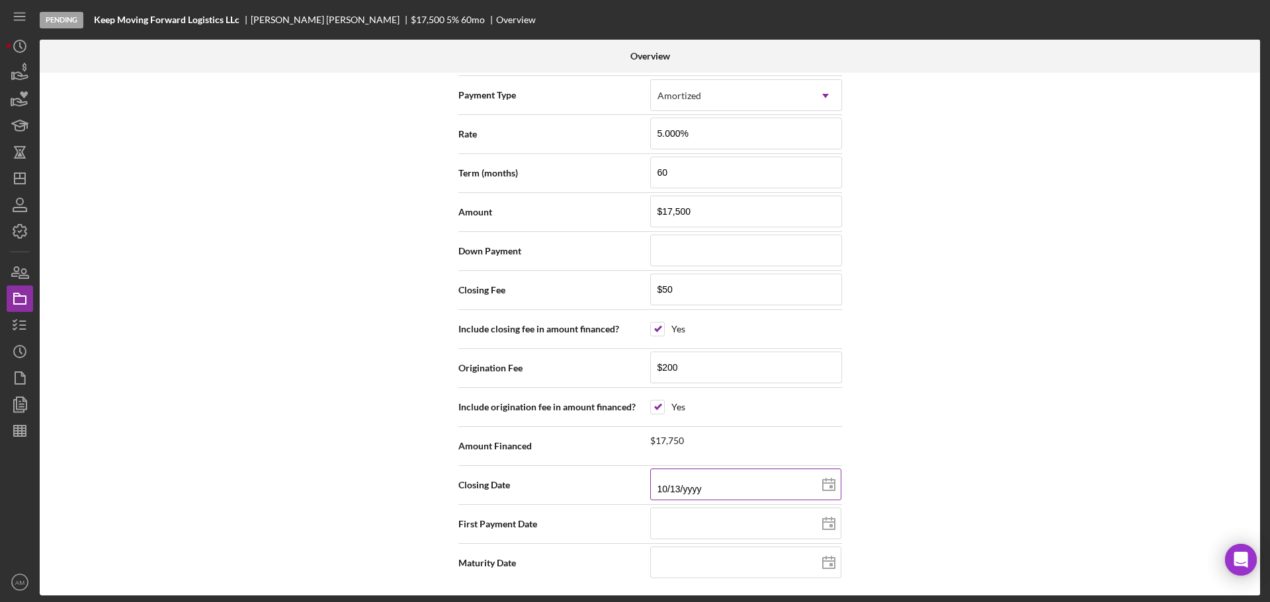
type input "10/13/yyyy"
type input "10/13/2yyy"
type input "10/13/20yy"
type input "10/13/202y"
type input "10/13/2025"
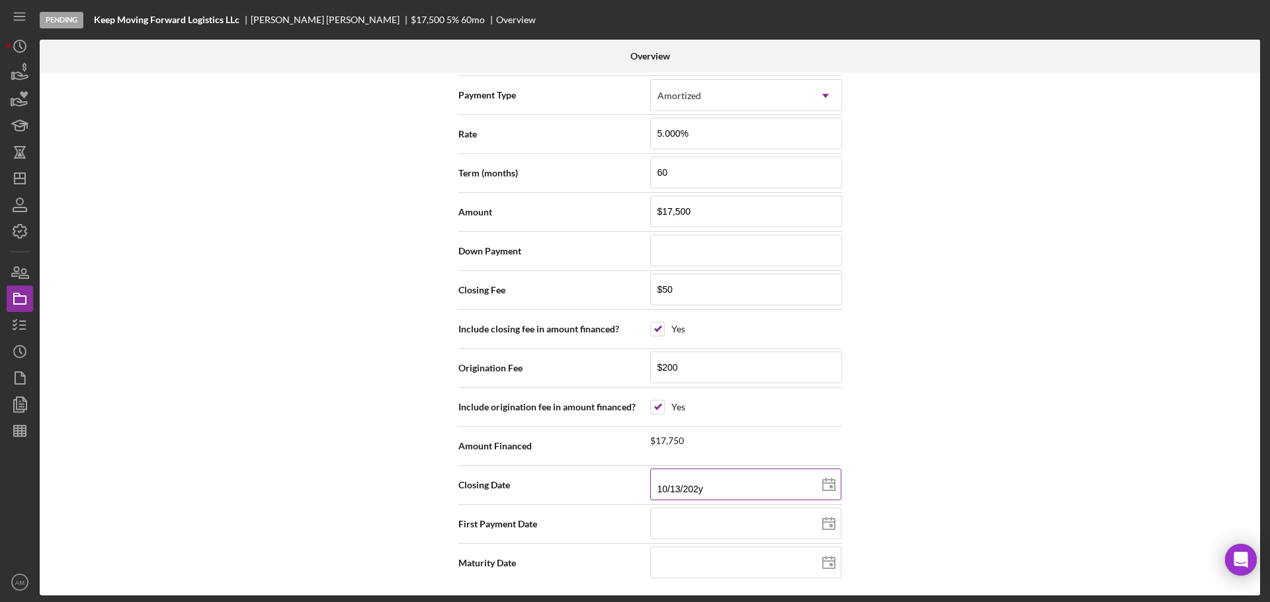
type input "2025-10-13"
click at [695, 533] on input at bounding box center [745, 524] width 191 height 32
click at [730, 561] on input at bounding box center [745, 563] width 191 height 32
click at [824, 563] on icon at bounding box center [828, 563] width 33 height 33
click at [827, 561] on line at bounding box center [829, 561] width 12 height 0
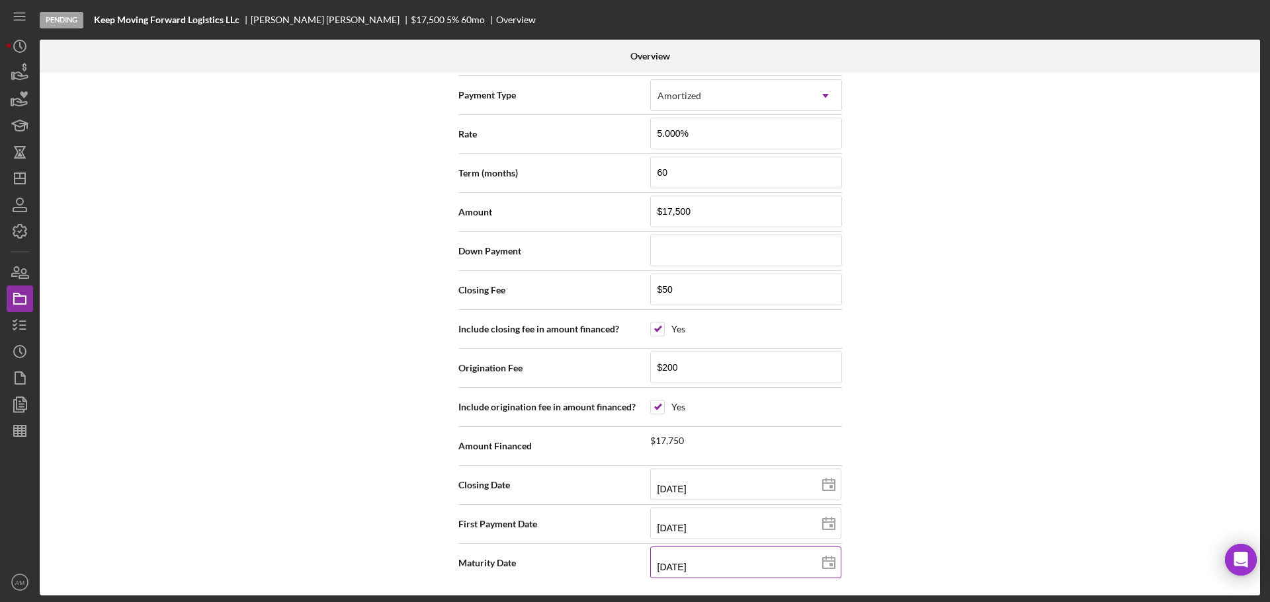
click at [716, 565] on input "10/01/2027" at bounding box center [745, 563] width 191 height 32
drag, startPoint x: 716, startPoint y: 565, endPoint x: 632, endPoint y: 570, distance: 84.1
click at [632, 570] on div "Maturity Date 10/01/2027 2027-10-01" at bounding box center [650, 563] width 384 height 33
click at [1018, 439] on div "Internal Workflow Stage Pending Icon/Dropdown Arrow Archive (can unarchive late…" at bounding box center [650, 334] width 1220 height 523
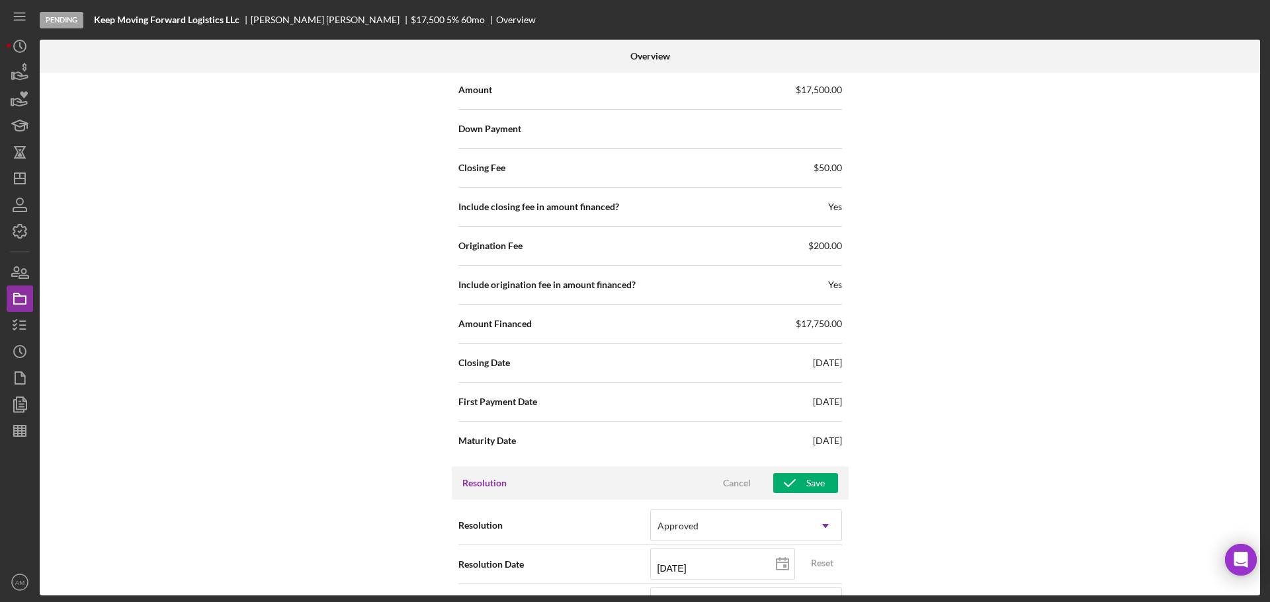
scroll to position [1565, 0]
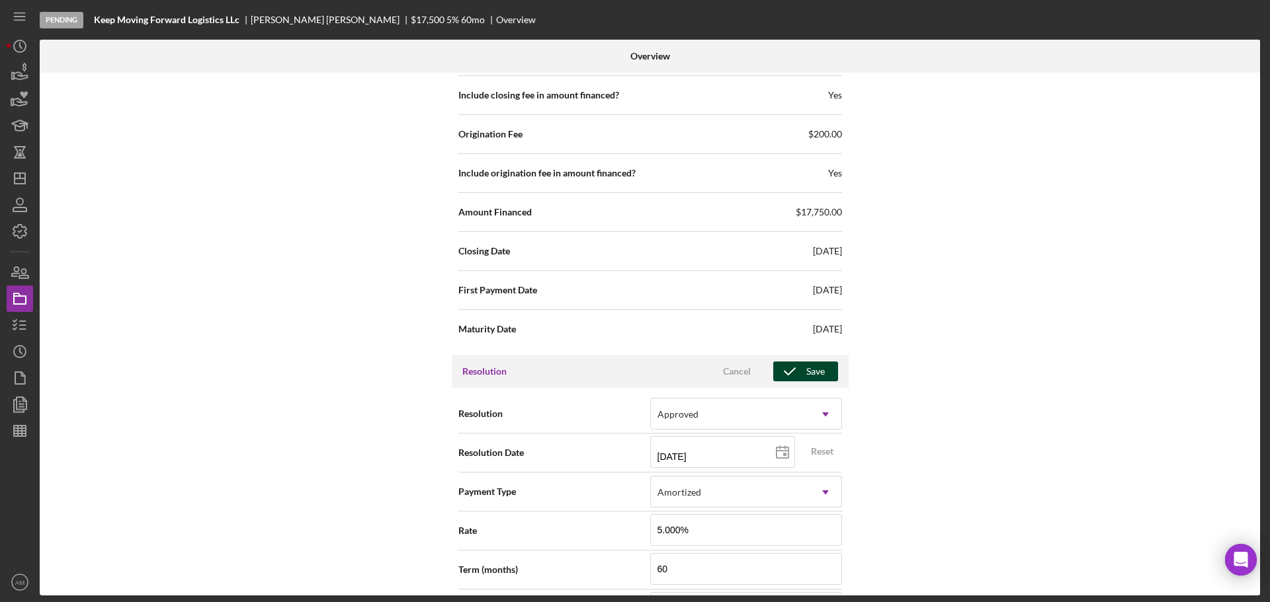
click at [807, 366] on div "Save" at bounding box center [815, 372] width 19 height 20
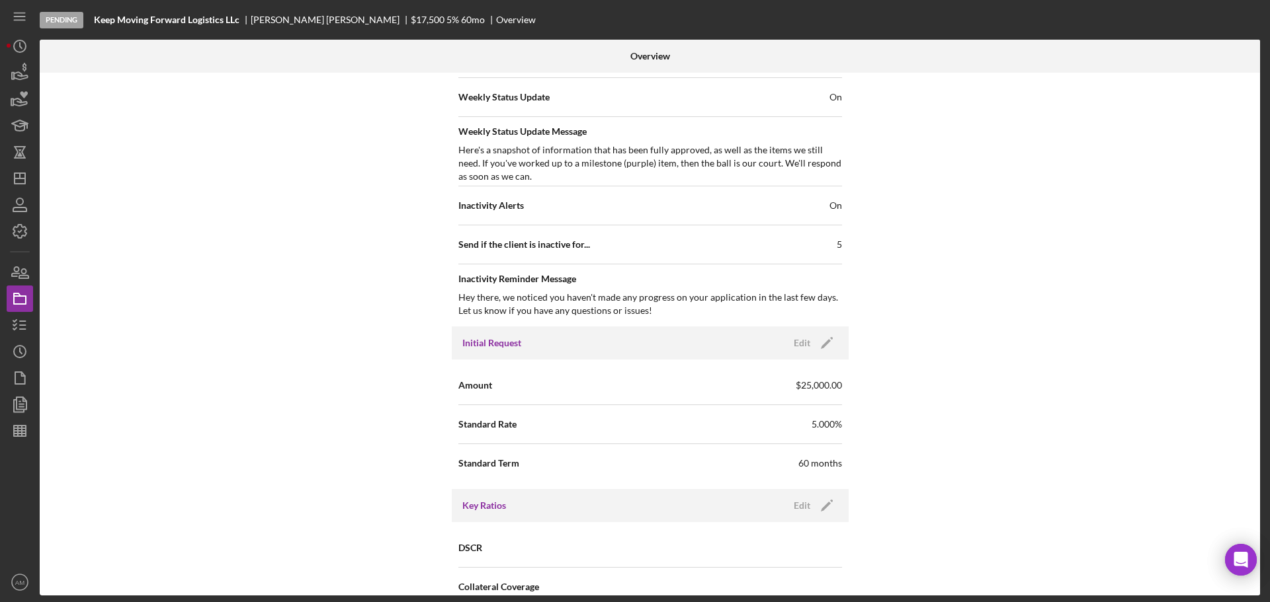
scroll to position [507, 0]
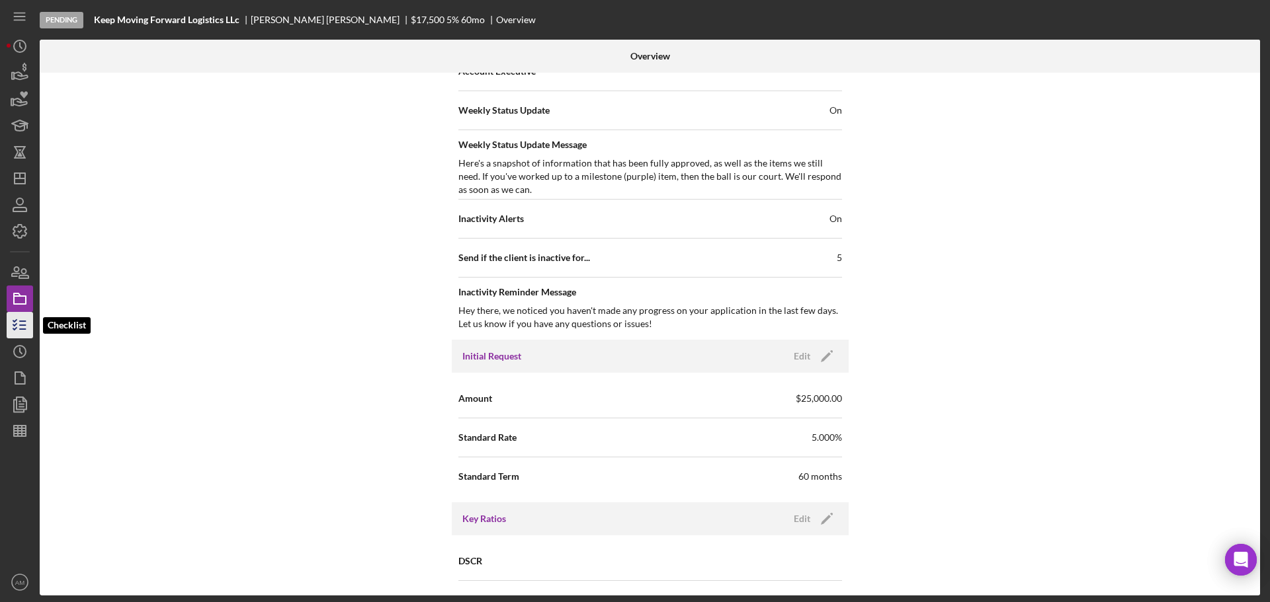
click at [22, 321] on line "button" at bounding box center [23, 321] width 6 height 0
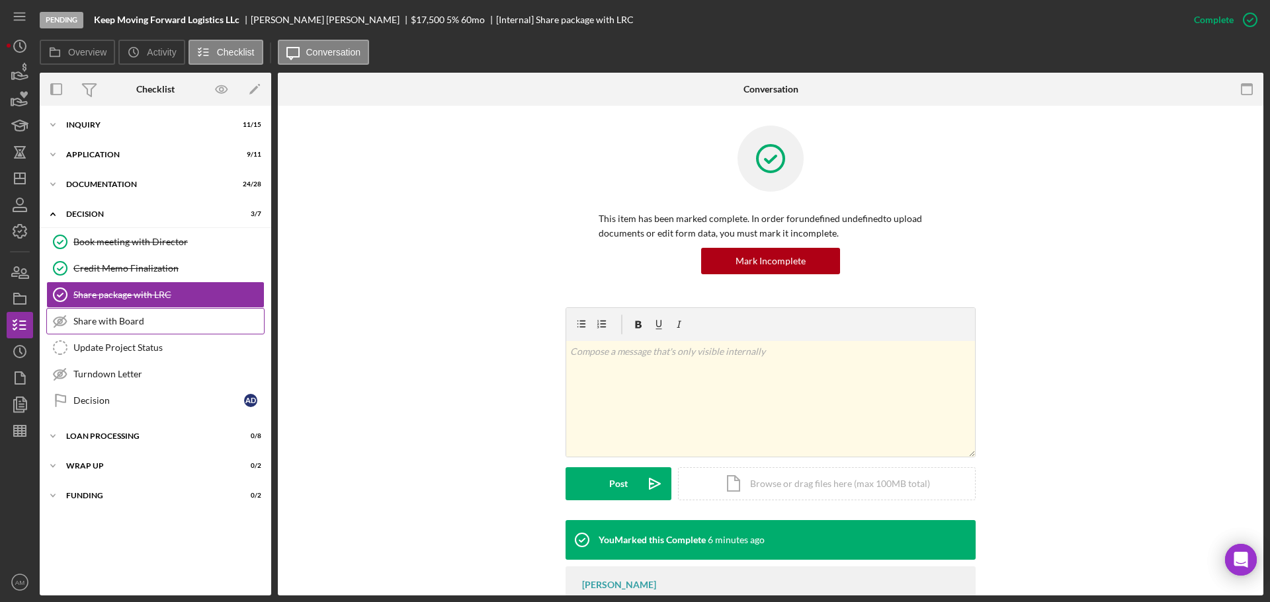
click at [116, 317] on div "Share with Board" at bounding box center [168, 321] width 190 height 11
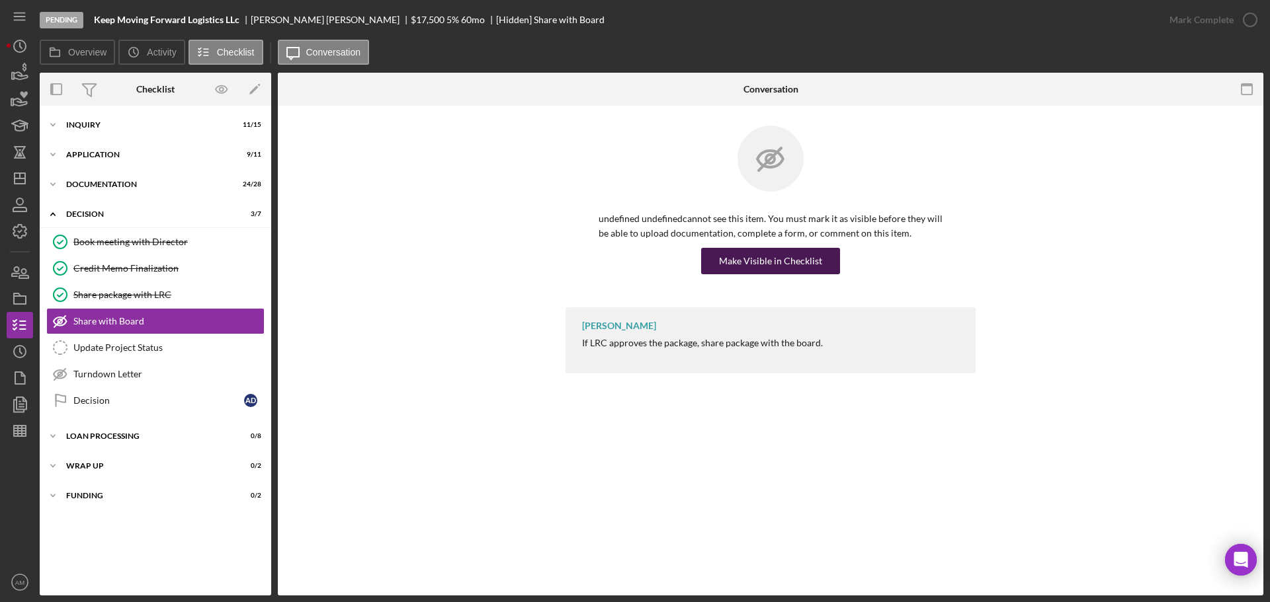
click at [771, 259] on div "Make Visible in Checklist" at bounding box center [770, 261] width 103 height 26
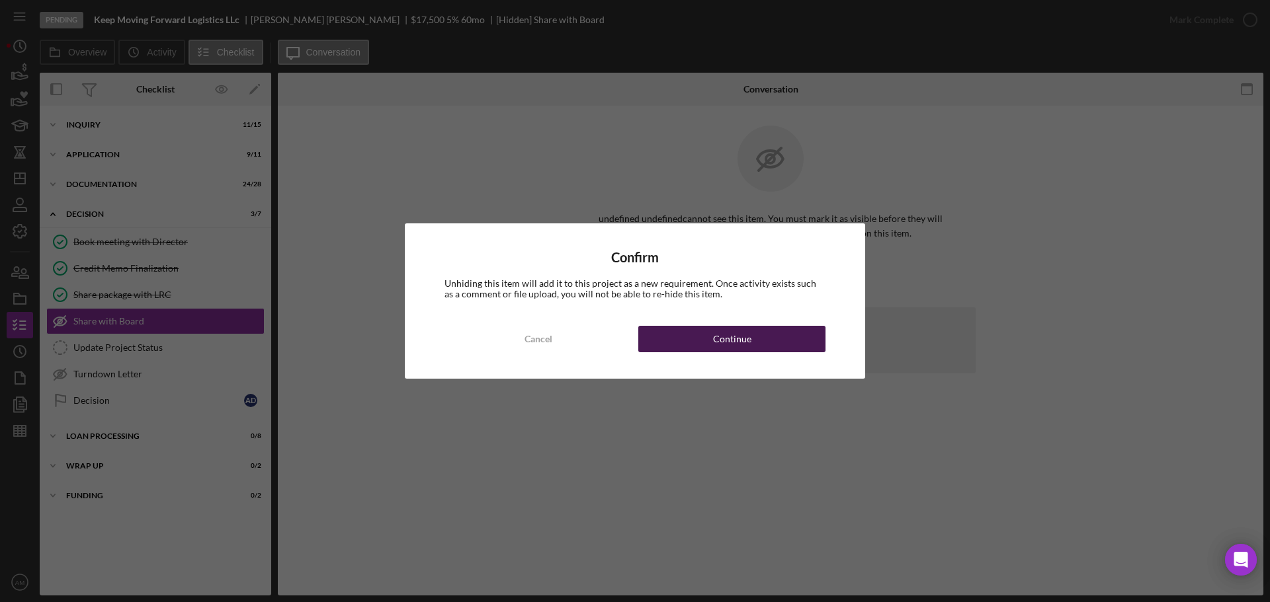
click at [734, 345] on div "Continue" at bounding box center [732, 339] width 38 height 26
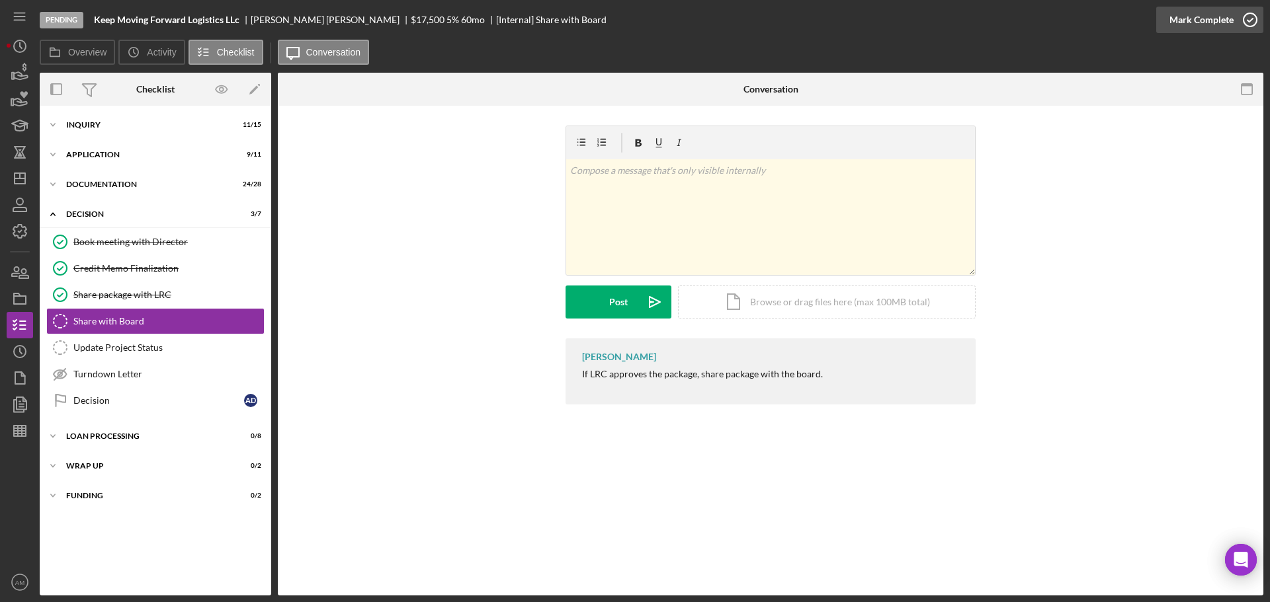
click at [1205, 17] on div "Mark Complete" at bounding box center [1201, 20] width 64 height 26
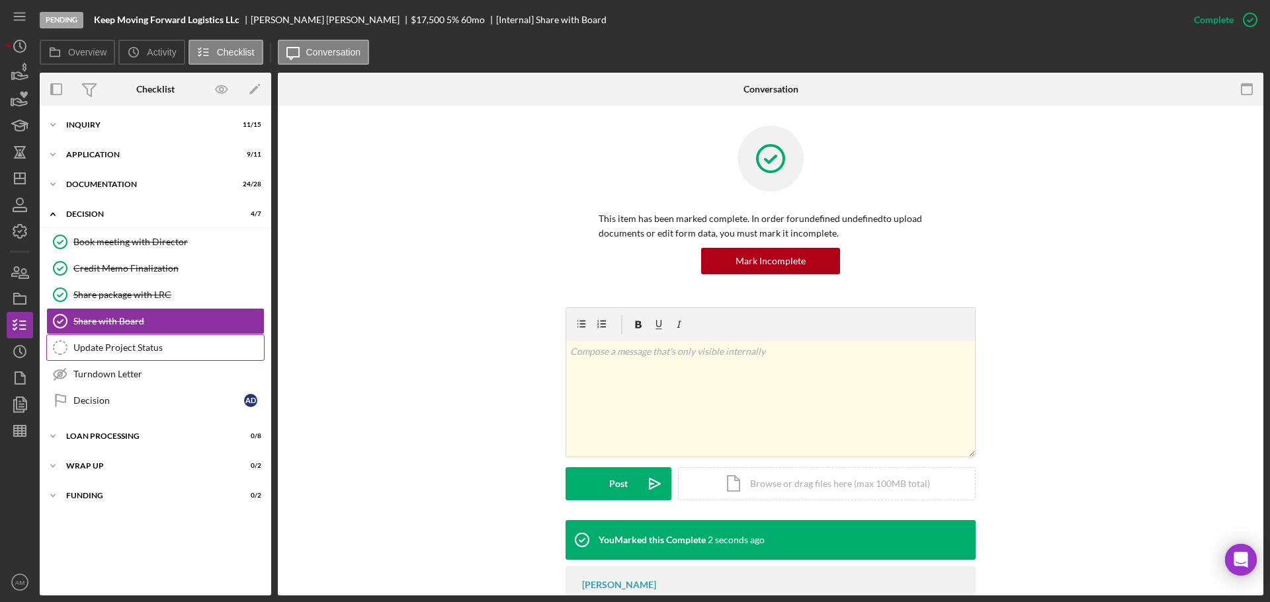
click at [115, 348] on div "Update Project Status" at bounding box center [168, 348] width 190 height 11
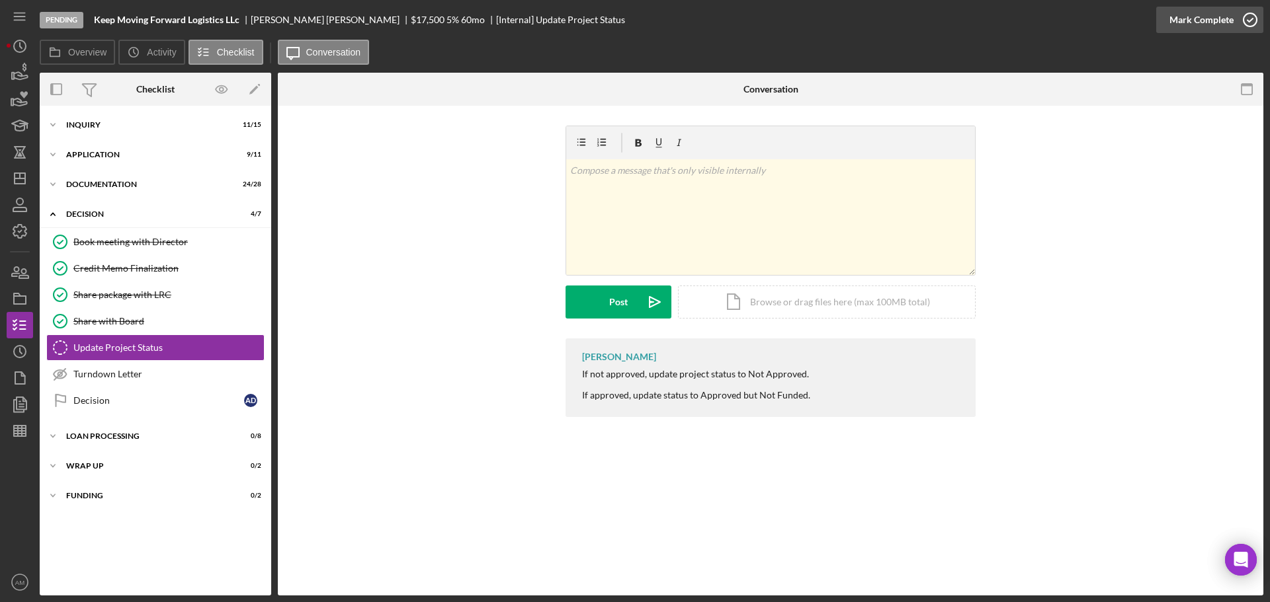
click at [1182, 19] on div "Mark Complete" at bounding box center [1201, 20] width 64 height 26
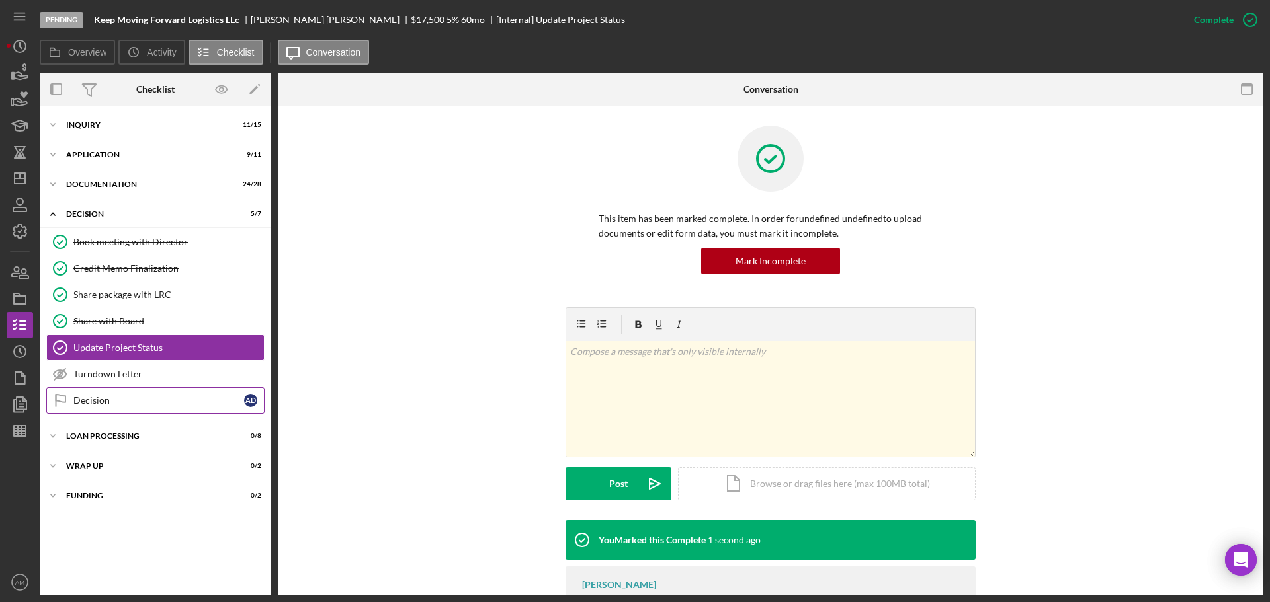
click at [86, 405] on div "Decision" at bounding box center [158, 400] width 171 height 11
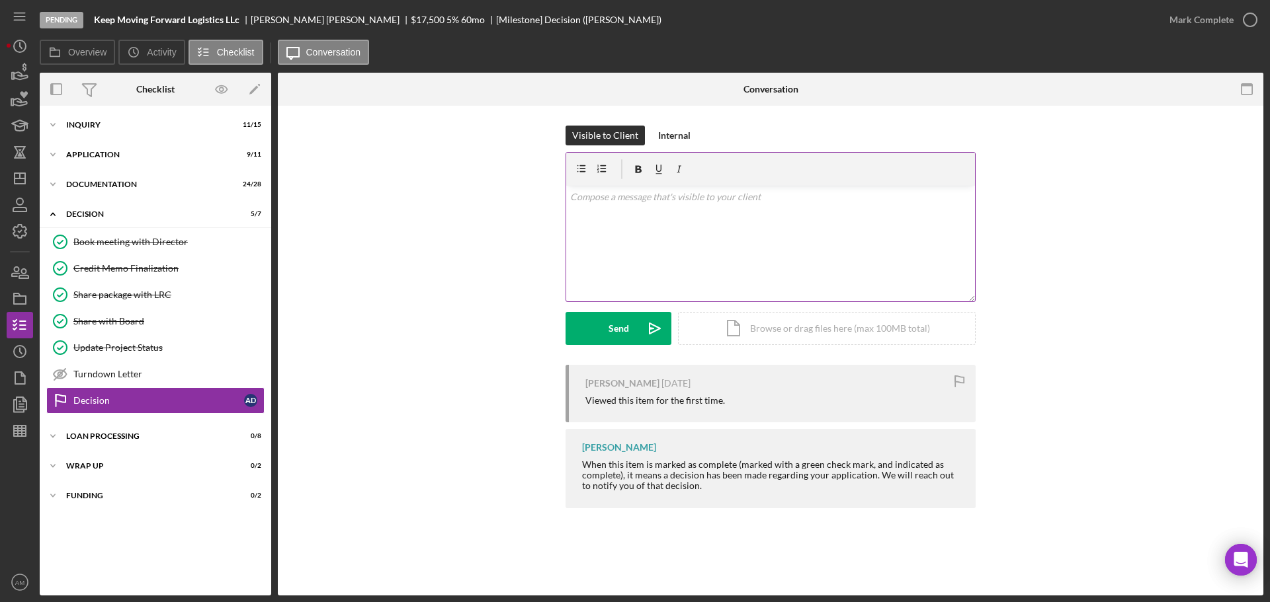
click at [665, 227] on div "v Color teal Color pink Remove color Add row above Add row below Add column bef…" at bounding box center [770, 244] width 409 height 116
click at [621, 332] on div "Send" at bounding box center [618, 328] width 20 height 33
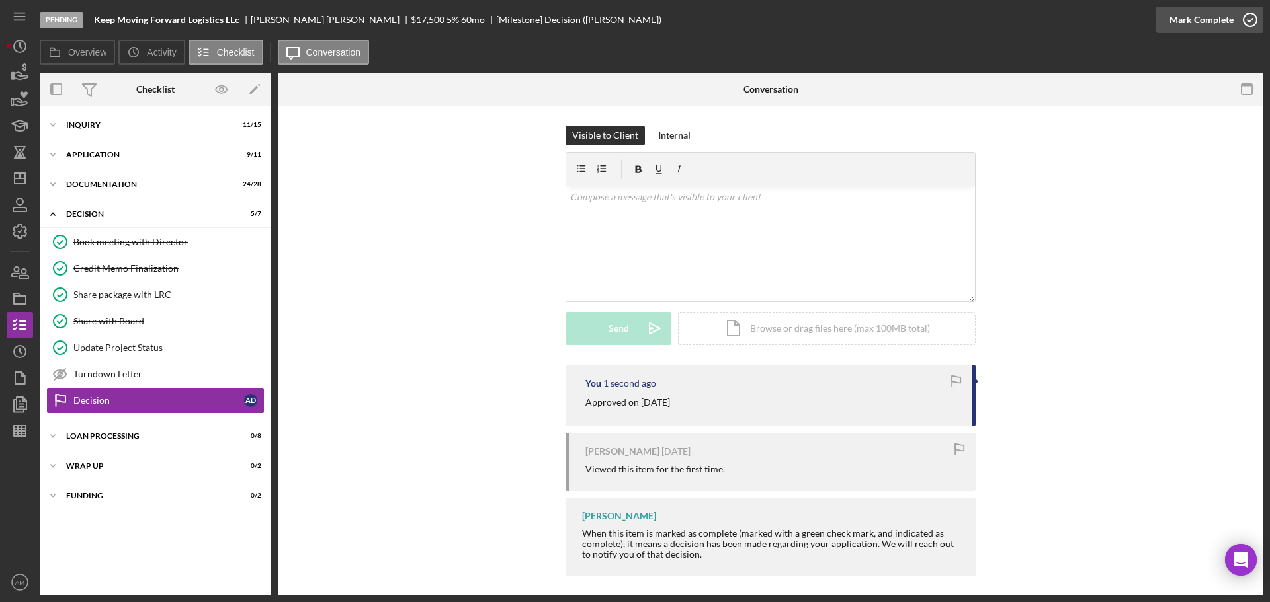
click at [1200, 22] on div "Mark Complete" at bounding box center [1201, 20] width 64 height 26
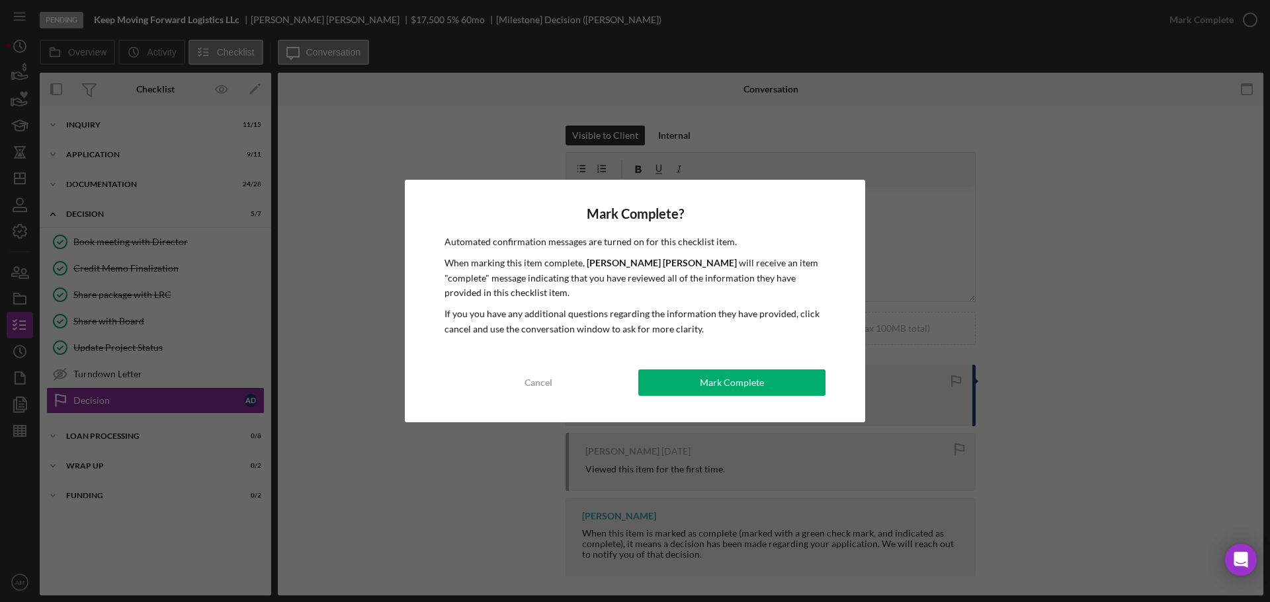
click at [729, 383] on div "Mark Complete" at bounding box center [732, 383] width 64 height 26
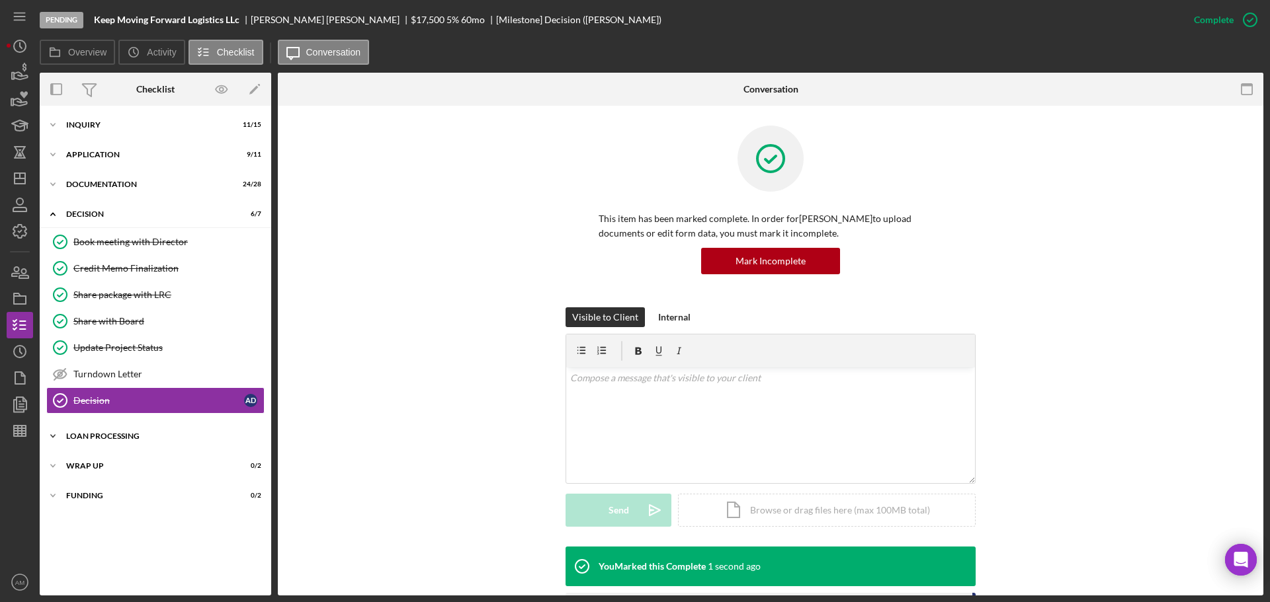
click at [102, 432] on div "Loan Processing" at bounding box center [160, 436] width 188 height 8
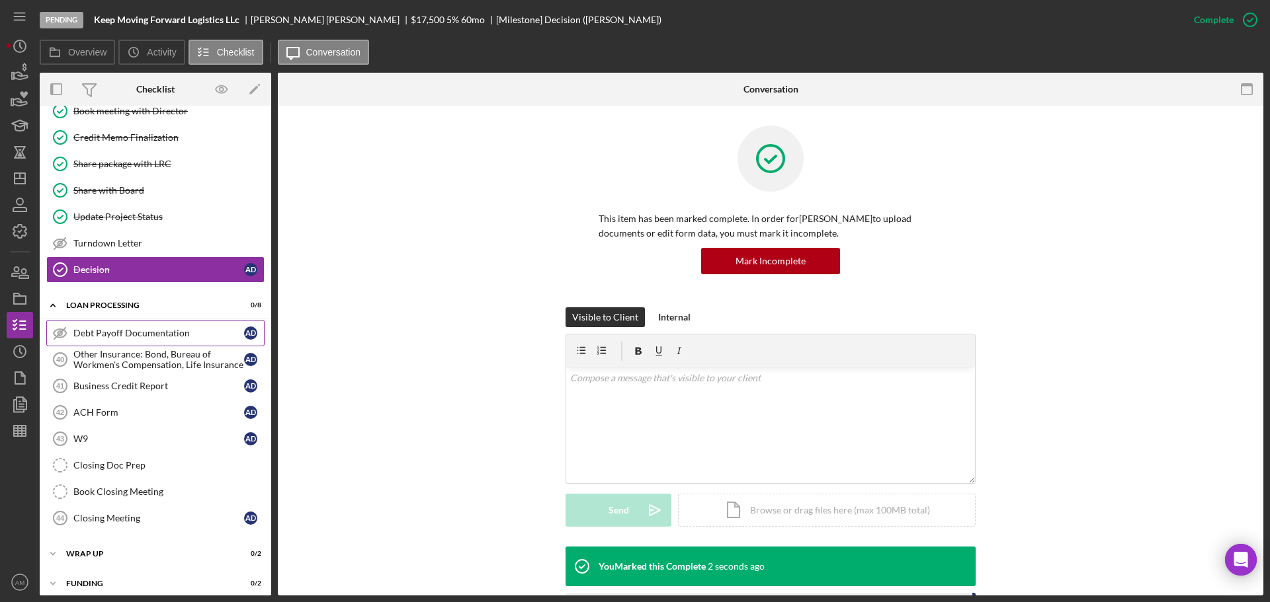
scroll to position [132, 0]
click at [141, 327] on div "Debt Payoff Documentation" at bounding box center [158, 332] width 171 height 11
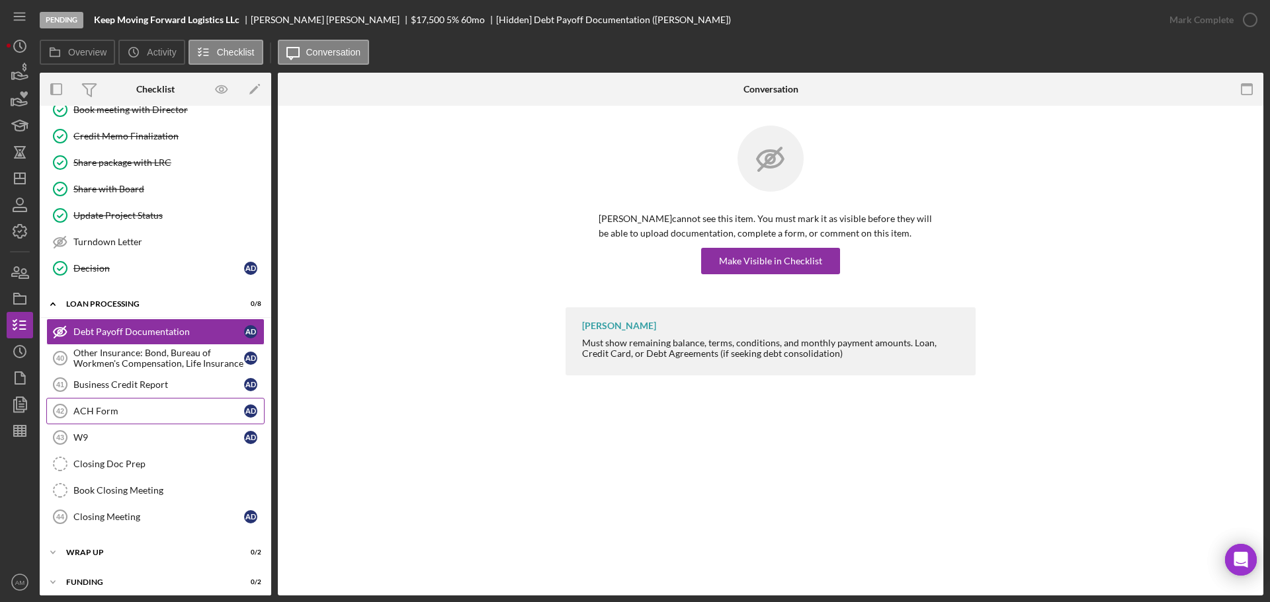
click at [97, 407] on div "ACH Form" at bounding box center [158, 411] width 171 height 11
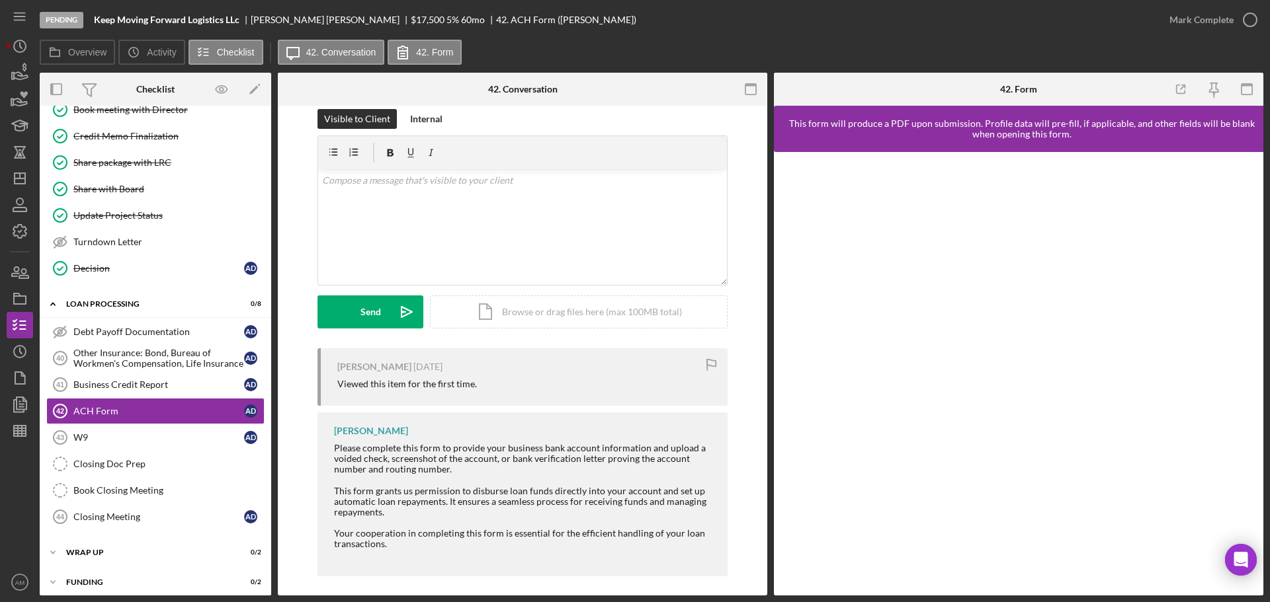
scroll to position [24, 0]
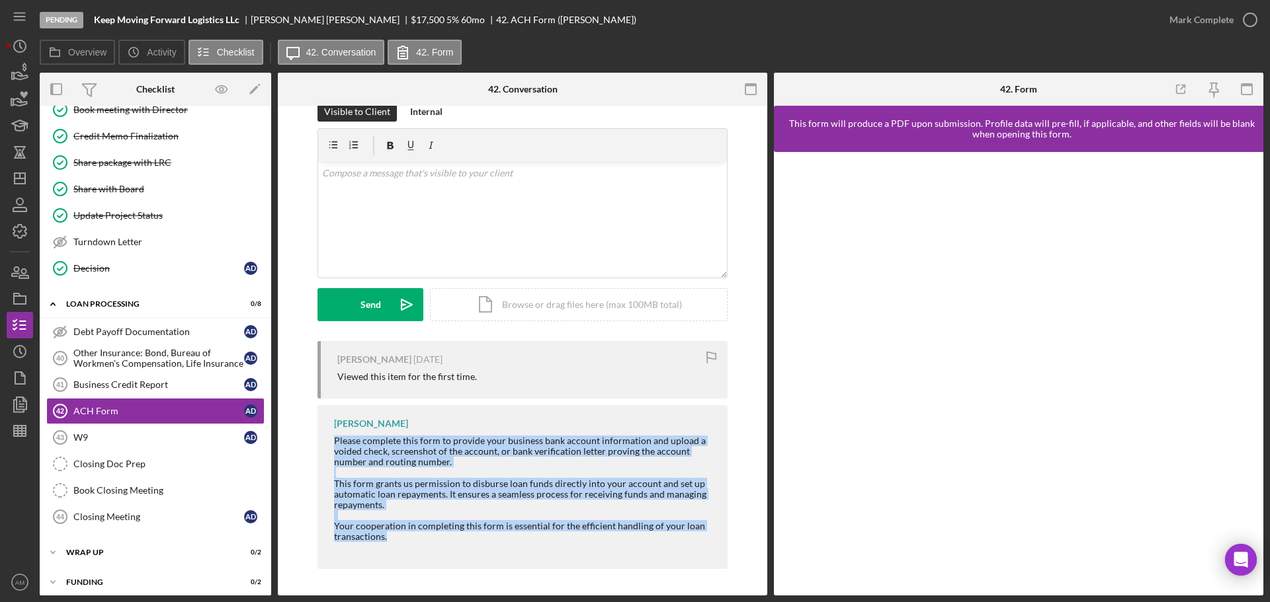
drag, startPoint x: 333, startPoint y: 441, endPoint x: 407, endPoint y: 542, distance: 125.2
click at [407, 542] on div "Please complete this form to provide your business bank account information and…" at bounding box center [524, 494] width 380 height 117
copy div "Please complete this form to provide your business bank account information and…"
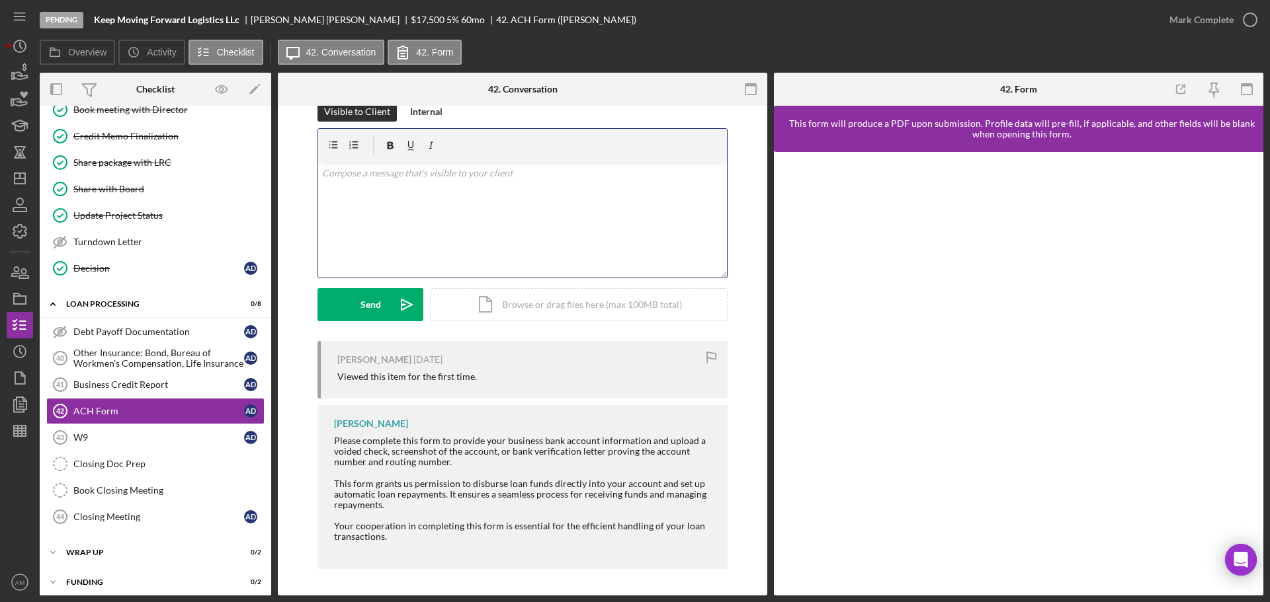
click at [360, 209] on div "v Color teal Color pink Remove color Add row above Add row below Add column bef…" at bounding box center [522, 220] width 409 height 116
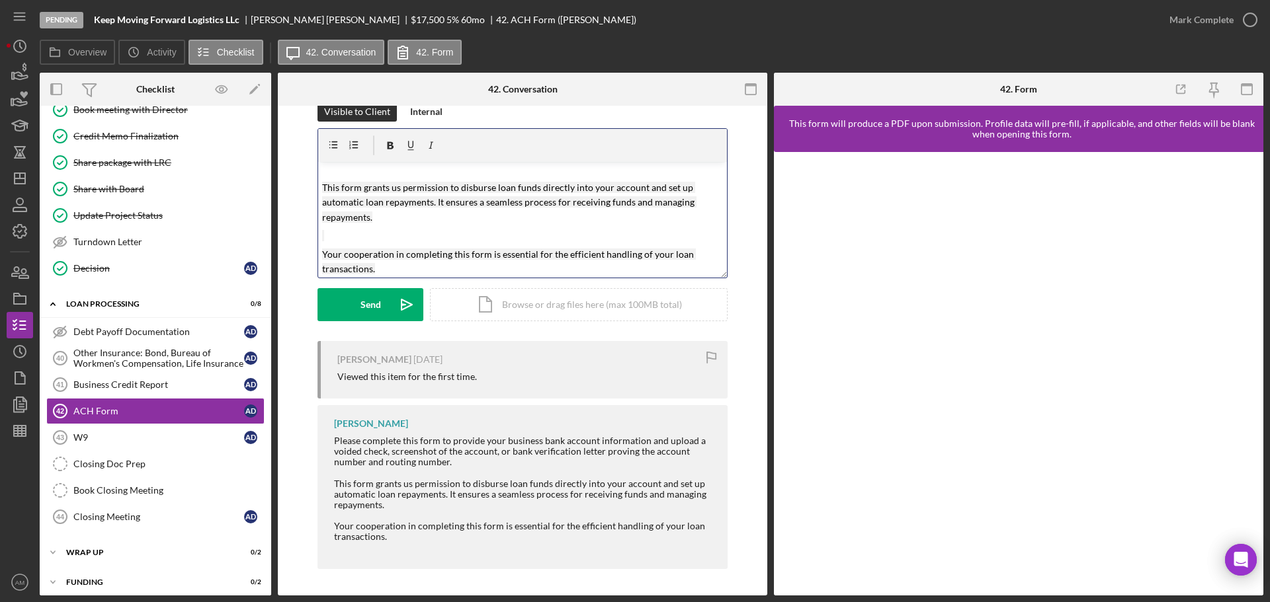
click at [333, 231] on p at bounding box center [522, 236] width 401 height 15
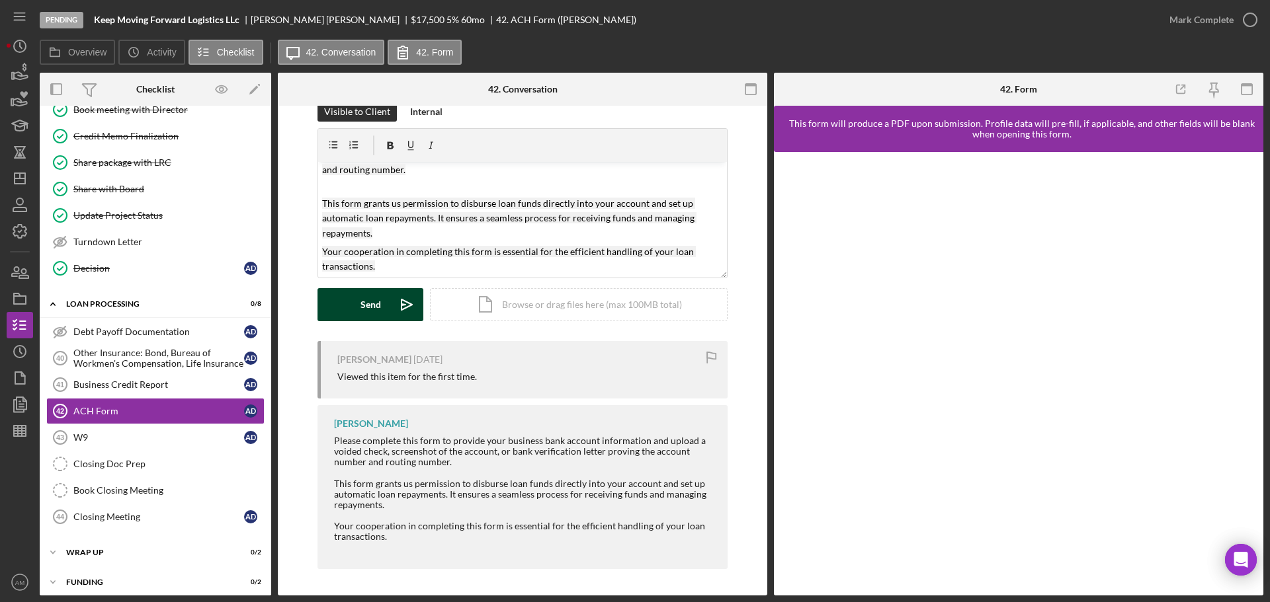
click at [363, 305] on div "Send" at bounding box center [370, 304] width 20 height 33
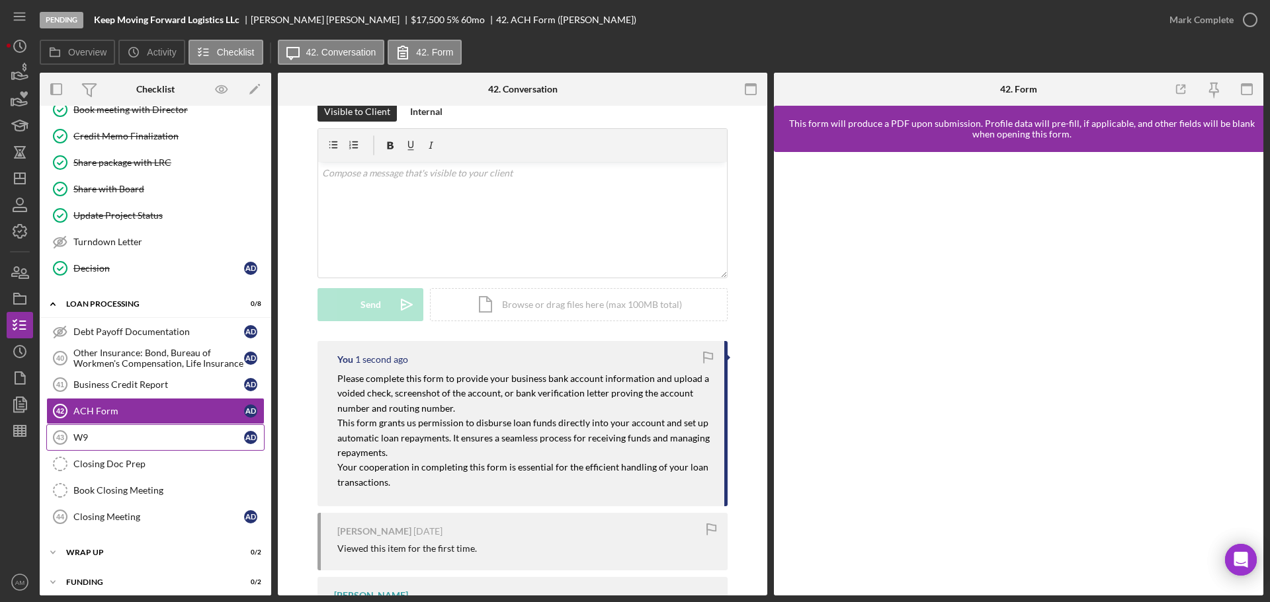
click at [104, 430] on link "W9 43 W9 A D" at bounding box center [155, 438] width 218 height 26
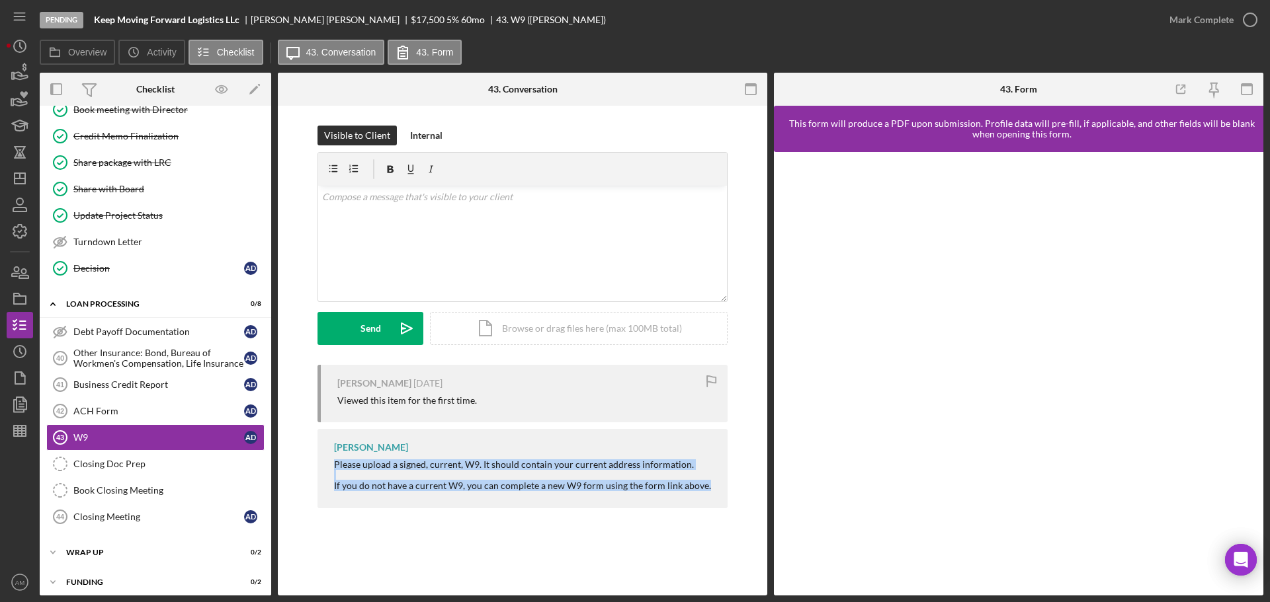
drag, startPoint x: 331, startPoint y: 466, endPoint x: 708, endPoint y: 499, distance: 378.3
click at [708, 499] on div "Allen McConnell Please upload a signed, current, W9. It should contain your cur…" at bounding box center [522, 468] width 410 height 79
copy div "Please upload a signed, current, W9. It should contain your current address inf…"
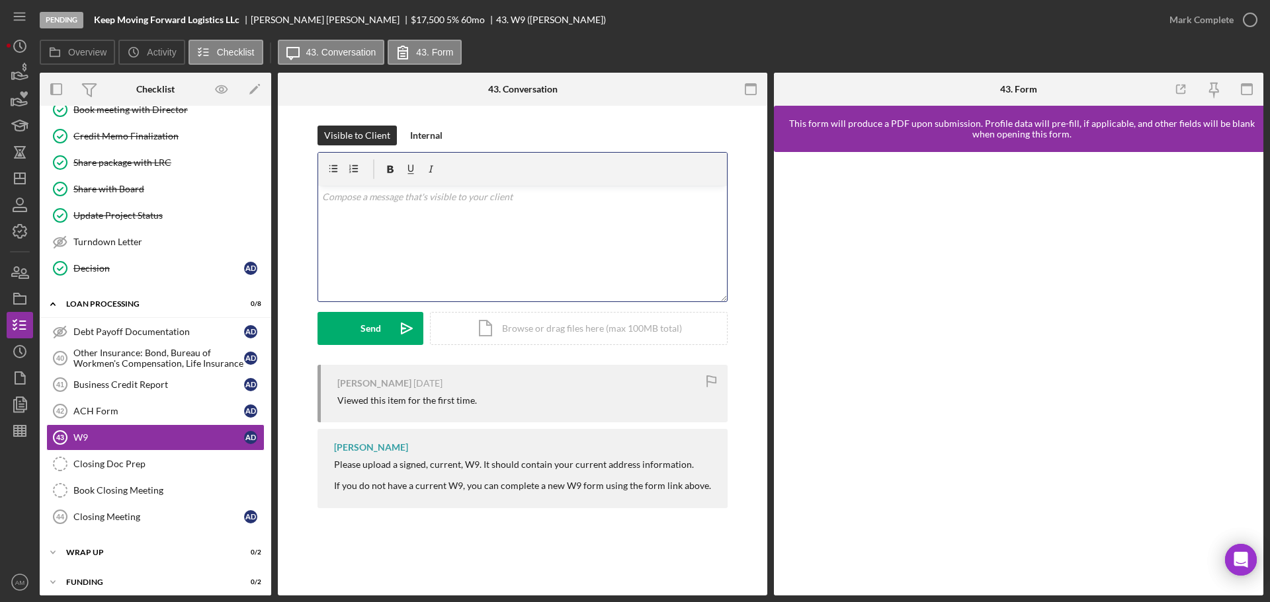
click at [355, 204] on div "v Color teal Color pink Remove color Add row above Add row below Add column bef…" at bounding box center [522, 244] width 409 height 116
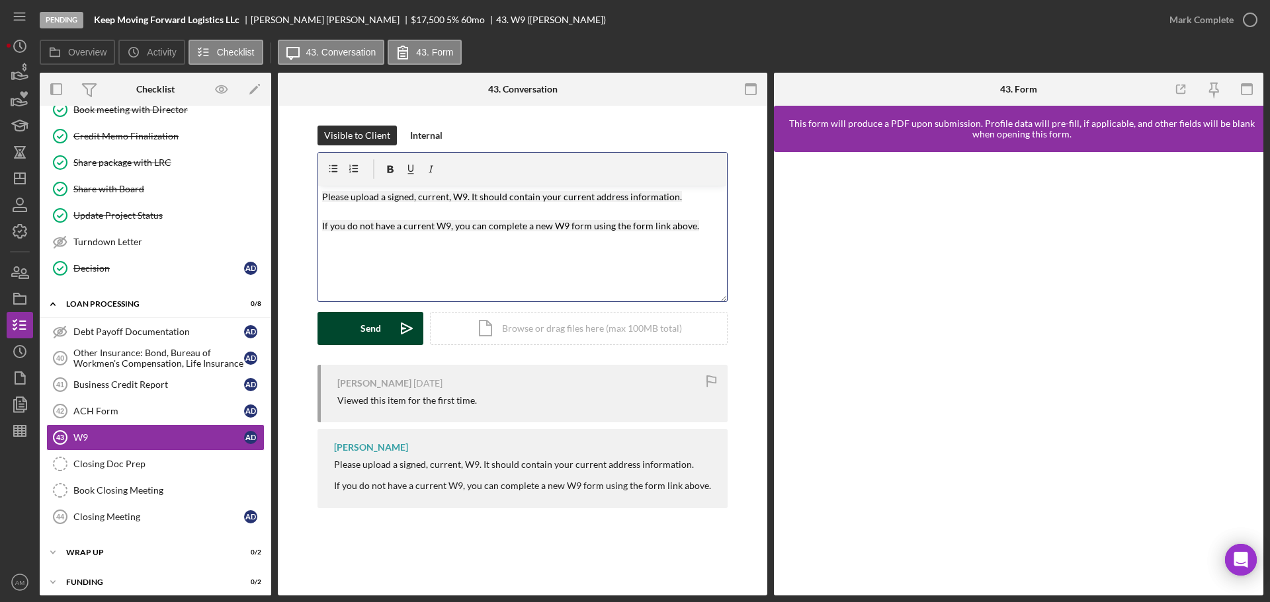
click at [357, 317] on button "Send Icon/icon-invite-send" at bounding box center [370, 328] width 106 height 33
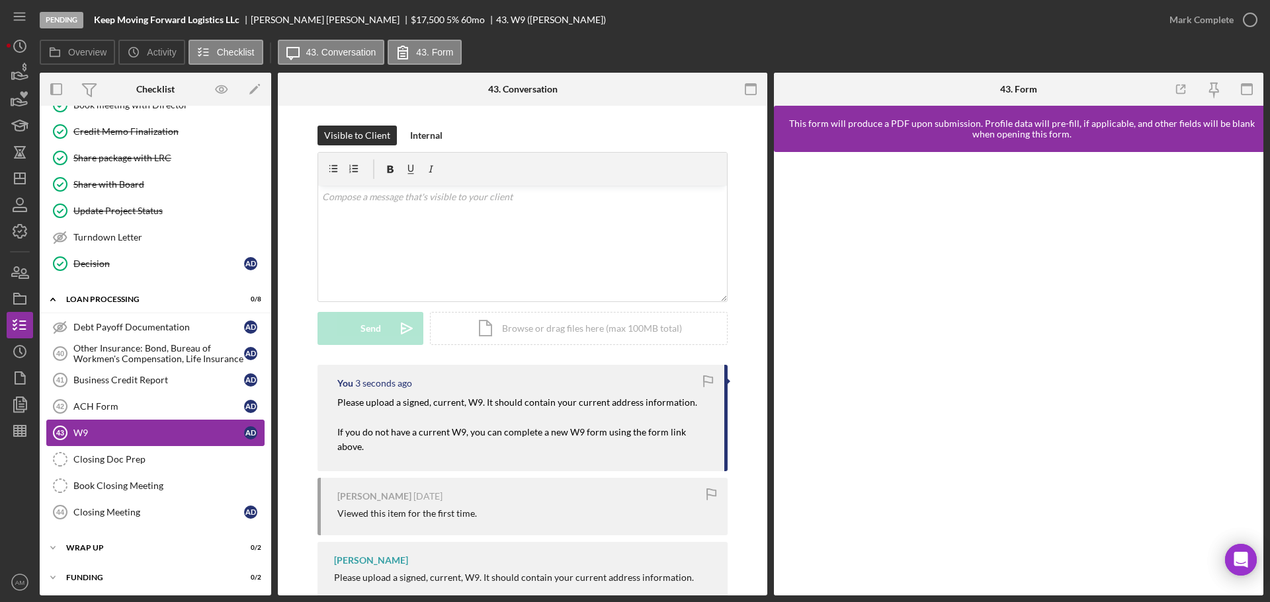
scroll to position [140, 0]
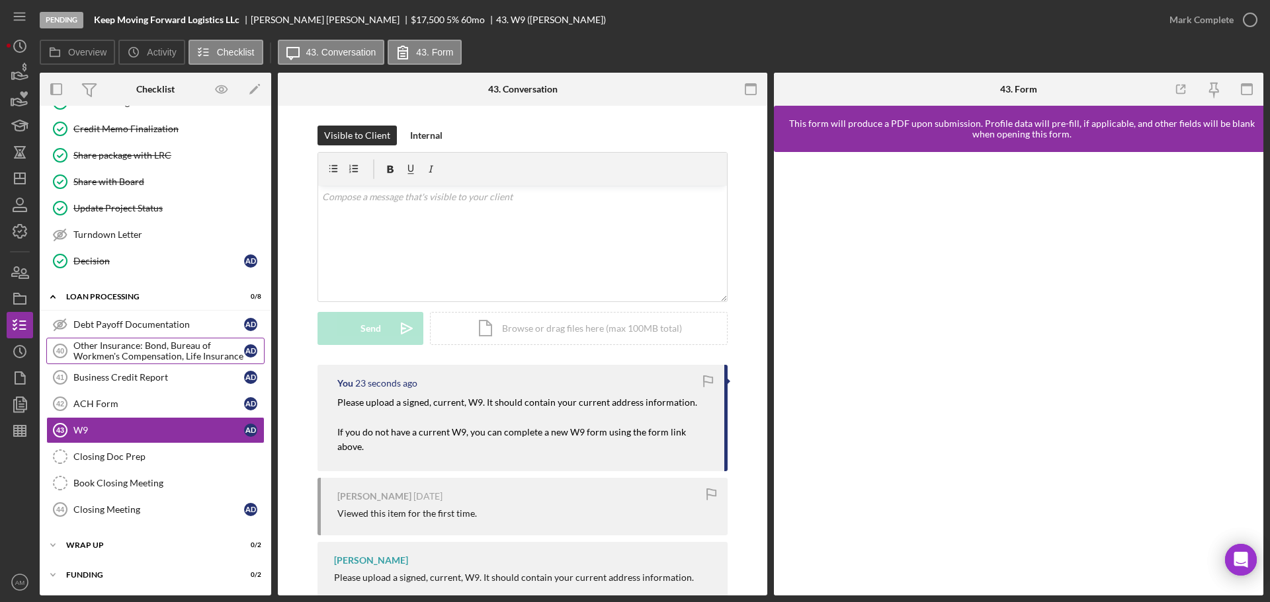
click at [151, 342] on div "Other Insurance: Bond, Bureau of Workmen's Compensation, Life Insurance" at bounding box center [158, 351] width 171 height 21
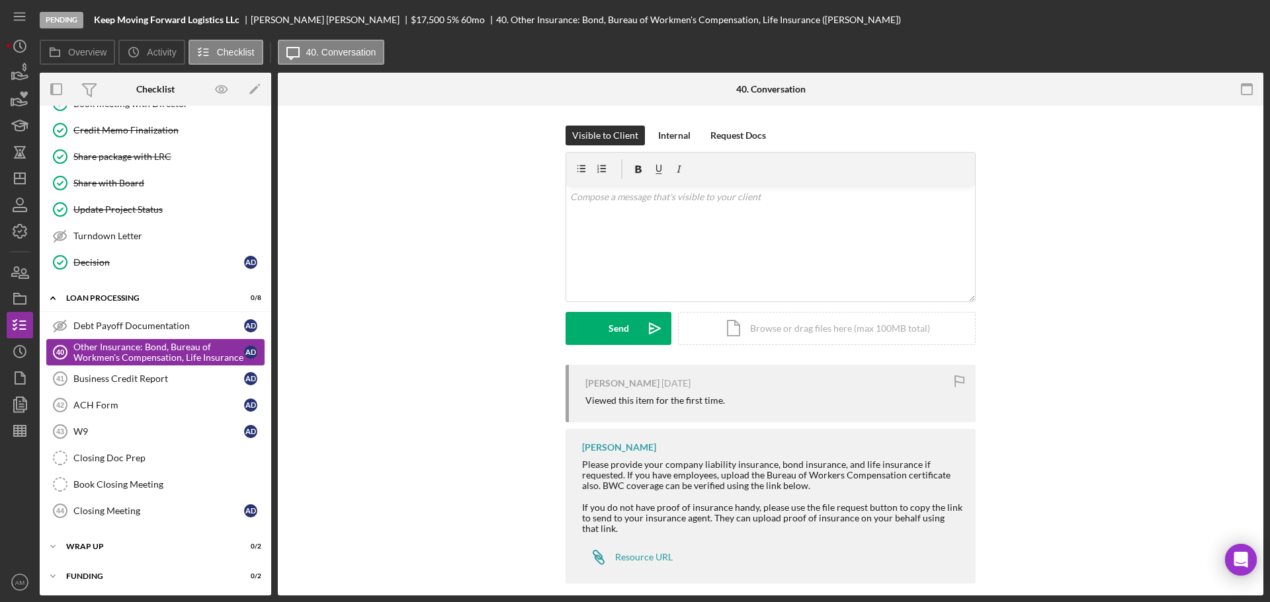
scroll to position [140, 0]
click at [606, 239] on div "v Color teal Color pink Remove color Add row above Add row below Add column bef…" at bounding box center [770, 244] width 409 height 116
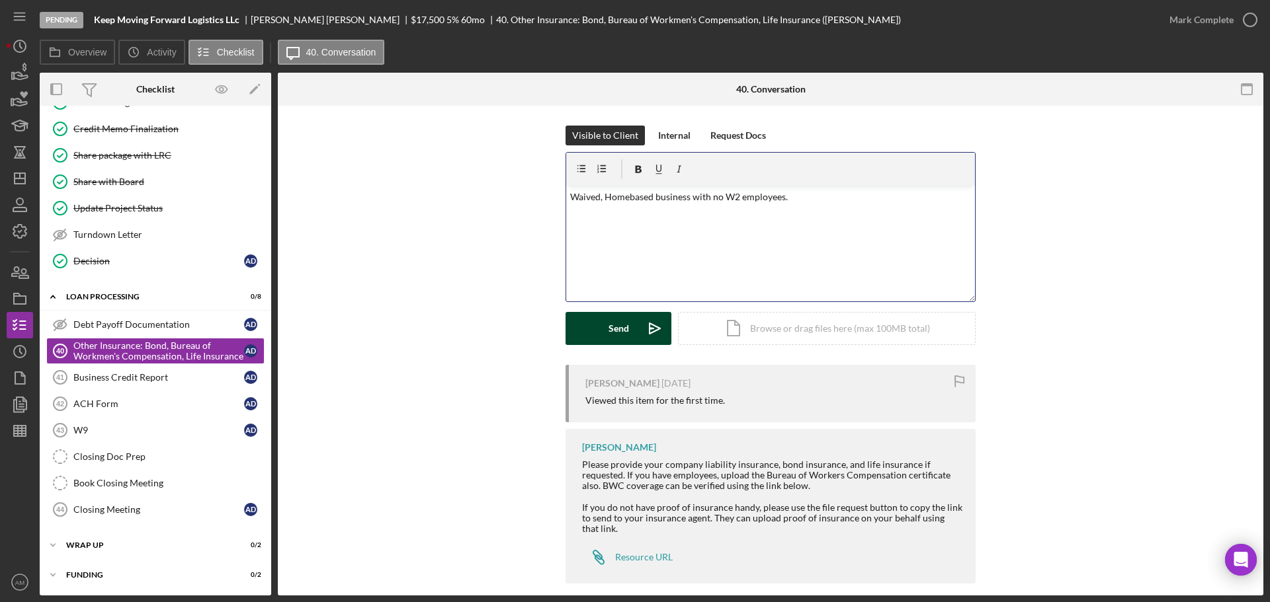
click at [624, 331] on div "Send" at bounding box center [618, 328] width 20 height 33
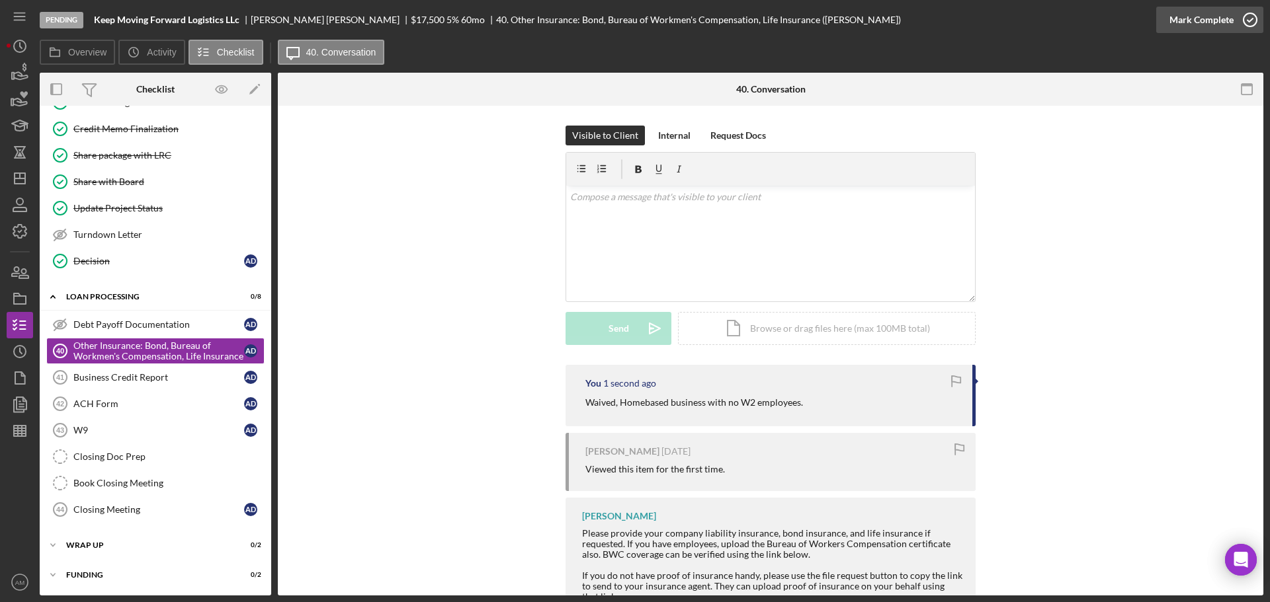
click at [1191, 19] on div "Mark Complete" at bounding box center [1201, 20] width 64 height 26
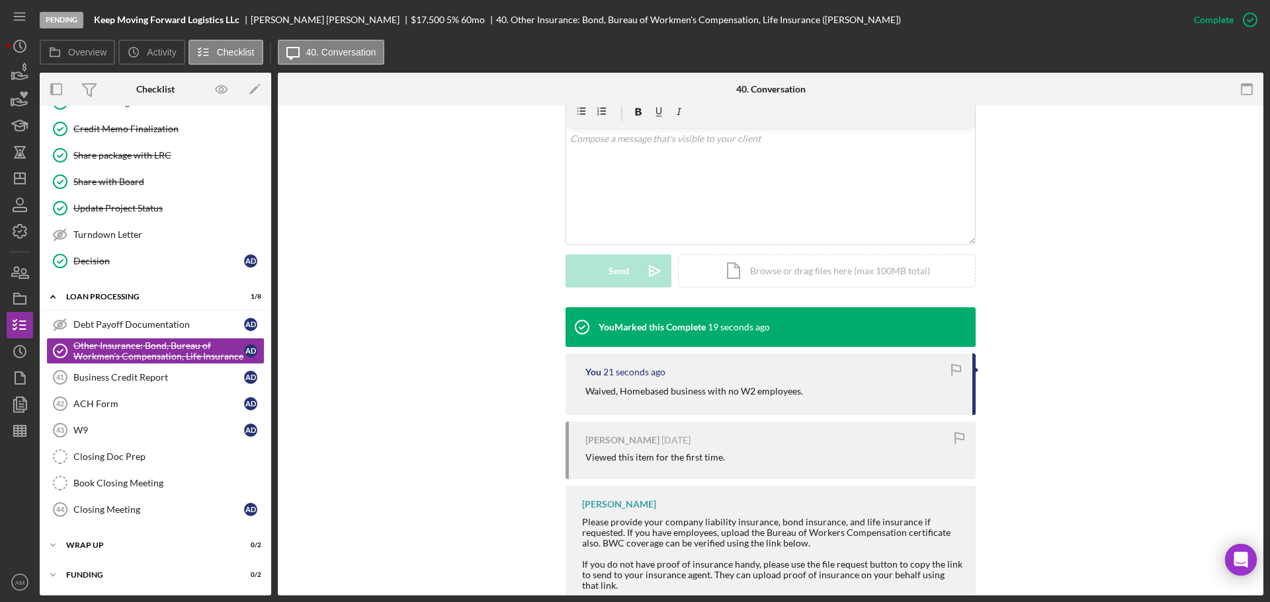
scroll to position [112, 0]
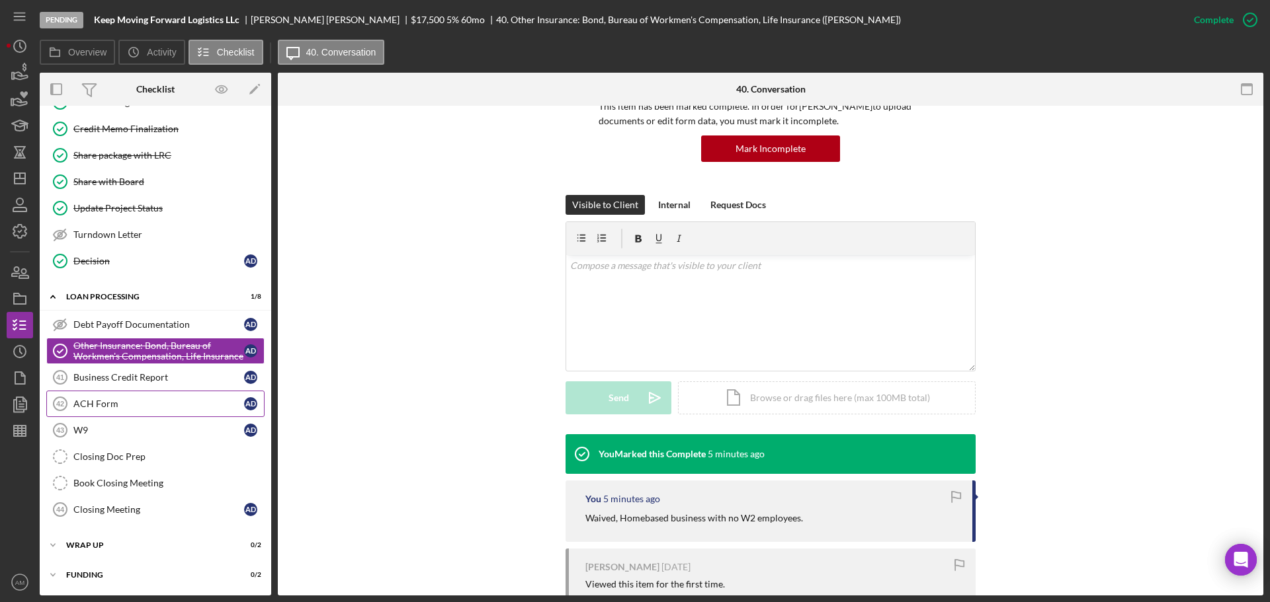
click at [106, 403] on div "ACH Form" at bounding box center [158, 404] width 171 height 11
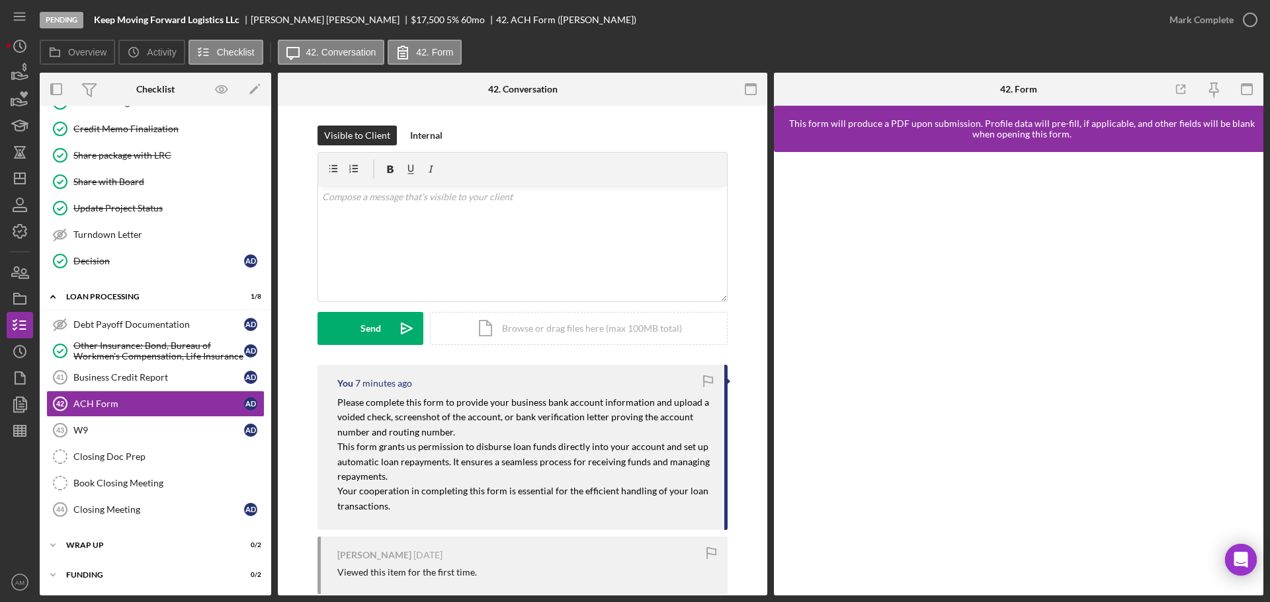
scroll to position [66, 0]
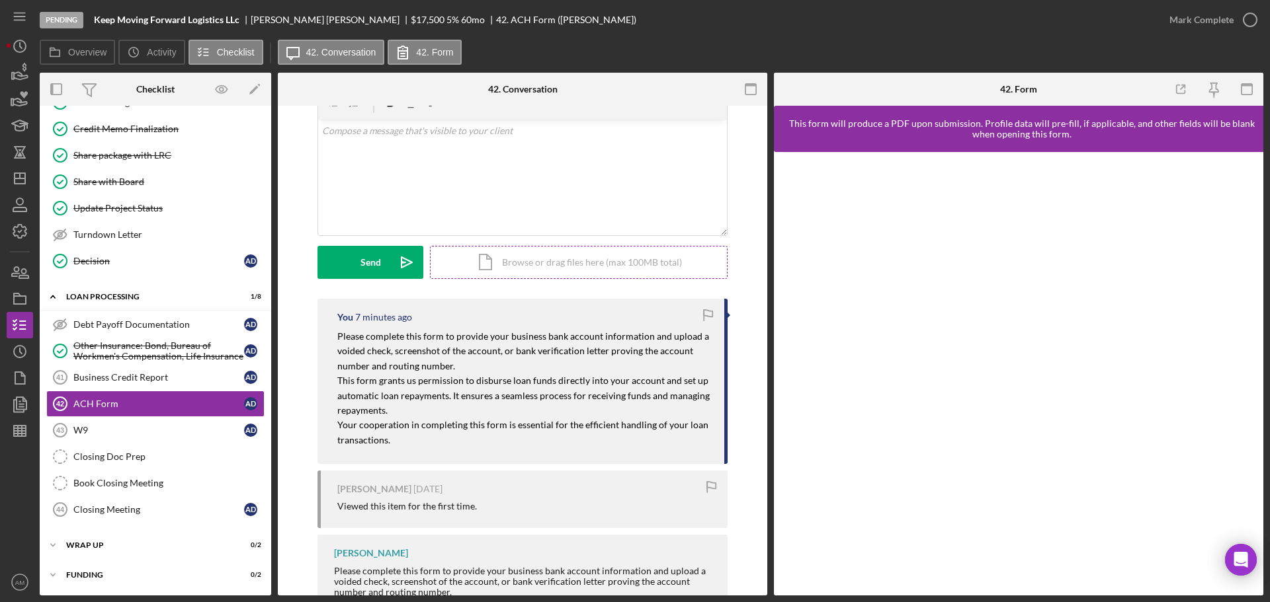
click at [528, 261] on div "Icon/Document Browse or drag files here (max 100MB total) Tap to choose files o…" at bounding box center [579, 262] width 298 height 33
click at [387, 264] on button "Upload Icon/Upload" at bounding box center [370, 262] width 106 height 33
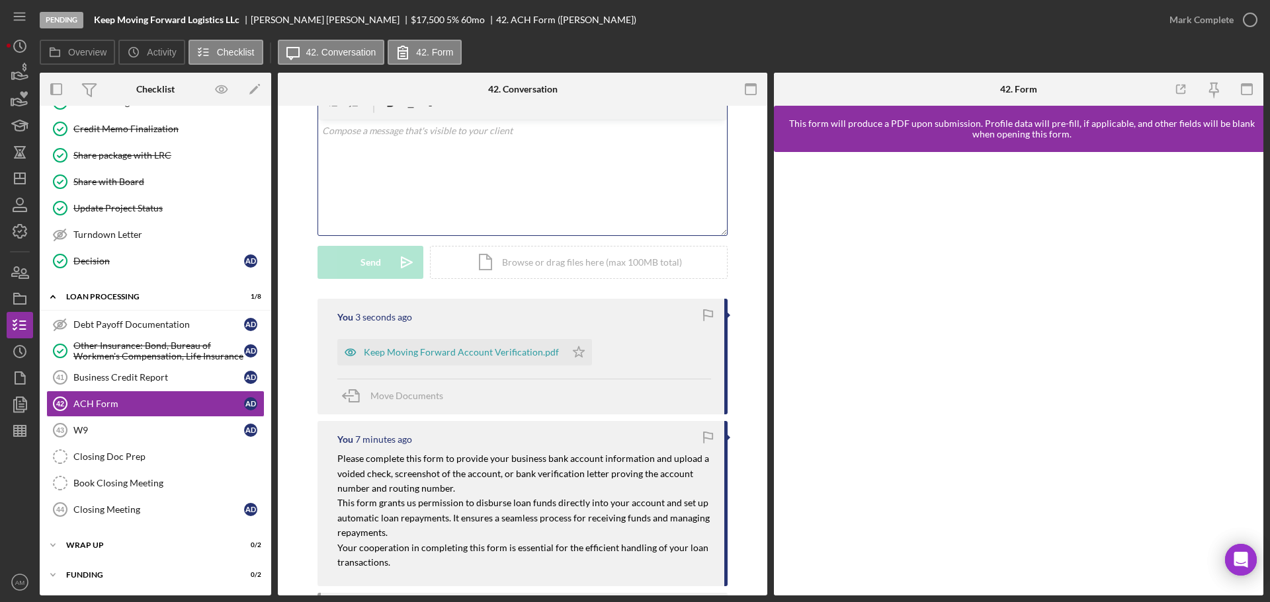
click at [364, 158] on div "v Color teal Color pink Remove color Add row above Add row below Add column bef…" at bounding box center [522, 178] width 409 height 116
click at [384, 268] on button "Send Icon/icon-invite-send" at bounding box center [370, 262] width 106 height 33
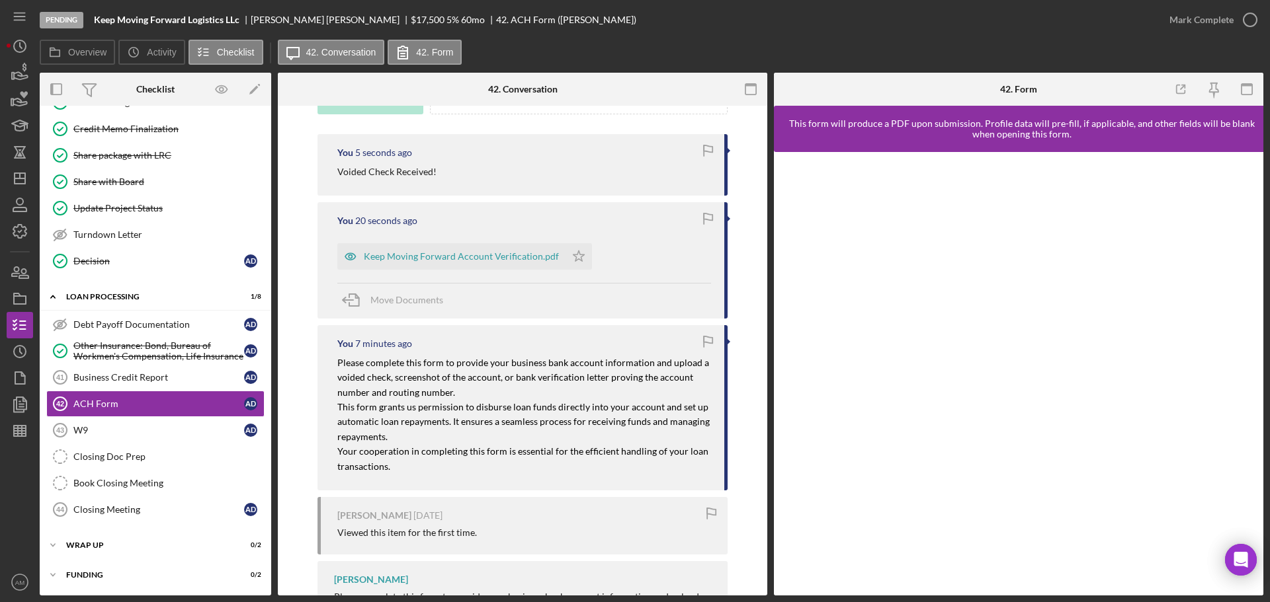
scroll to position [265, 0]
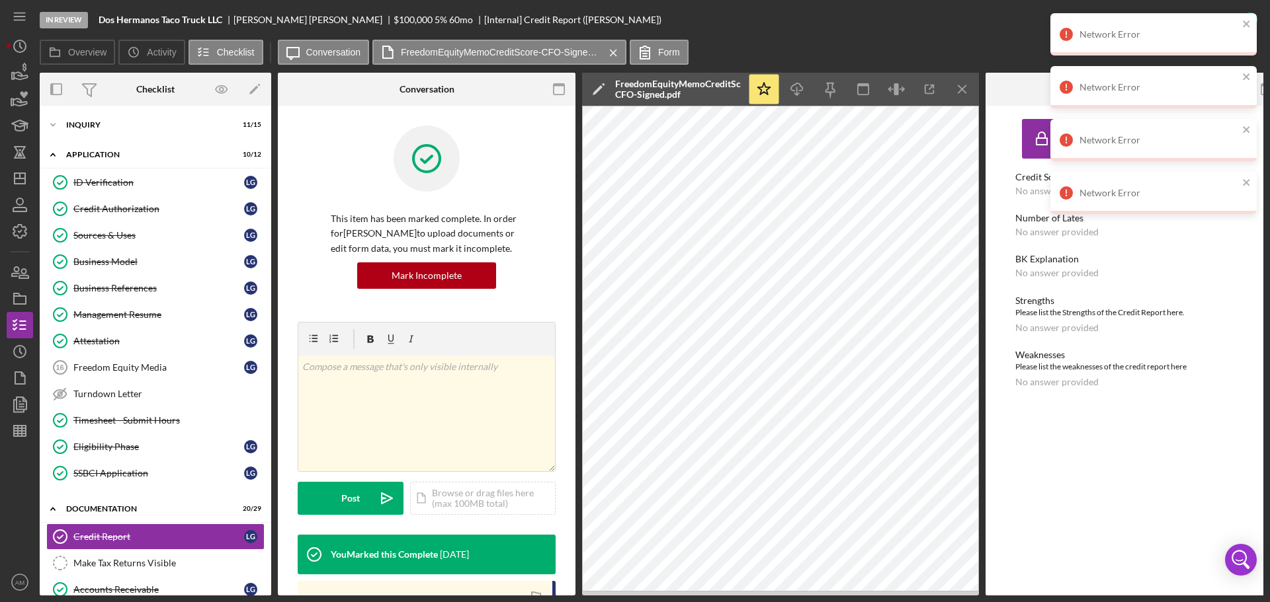
scroll to position [279, 0]
